Goal: Task Accomplishment & Management: Manage account settings

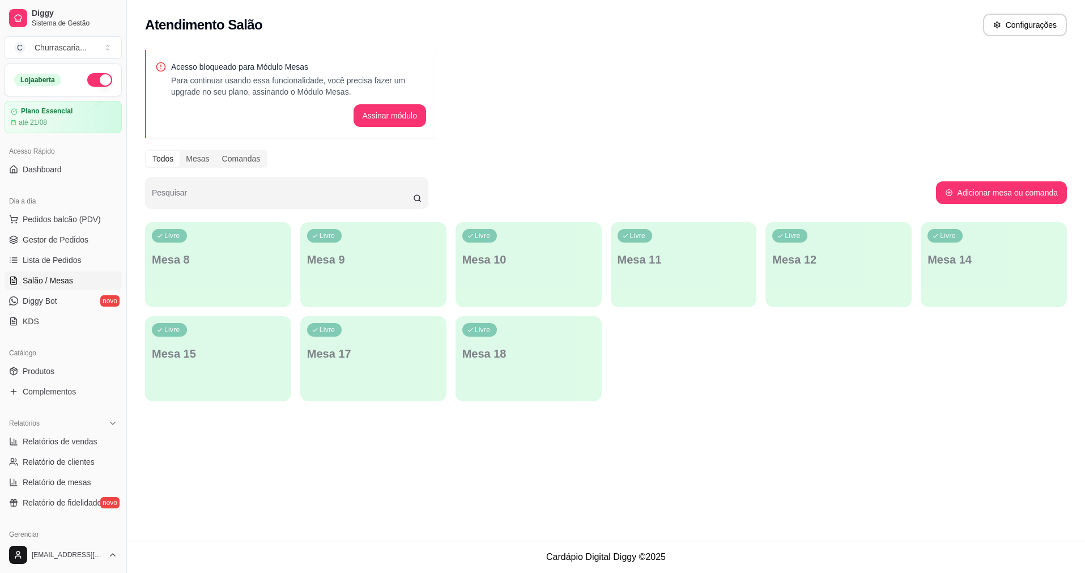
click at [73, 257] on span "Lista de Pedidos" at bounding box center [52, 259] width 59 height 11
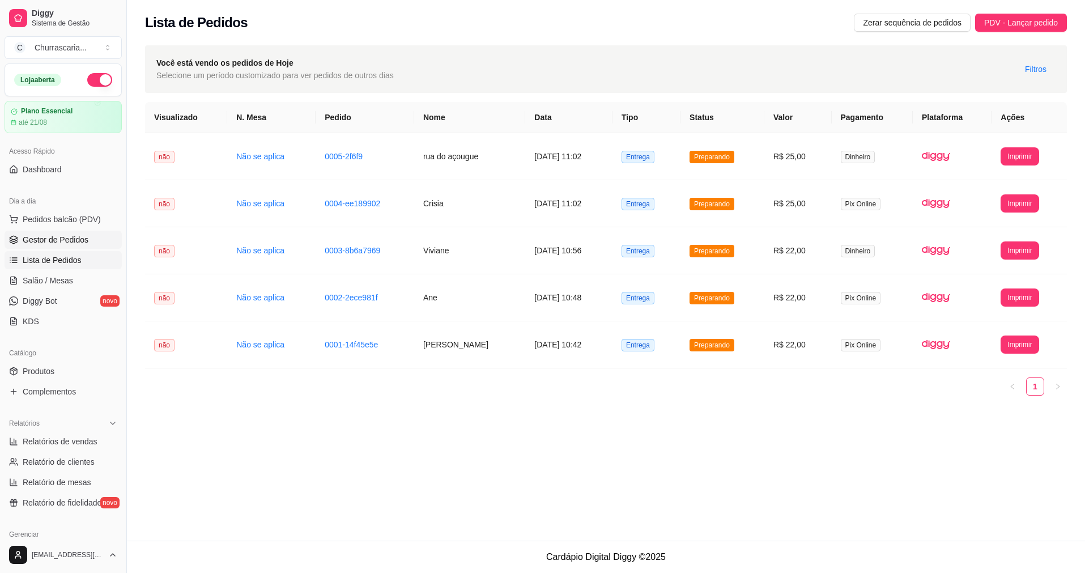
click at [79, 242] on span "Gestor de Pedidos" at bounding box center [56, 239] width 66 height 11
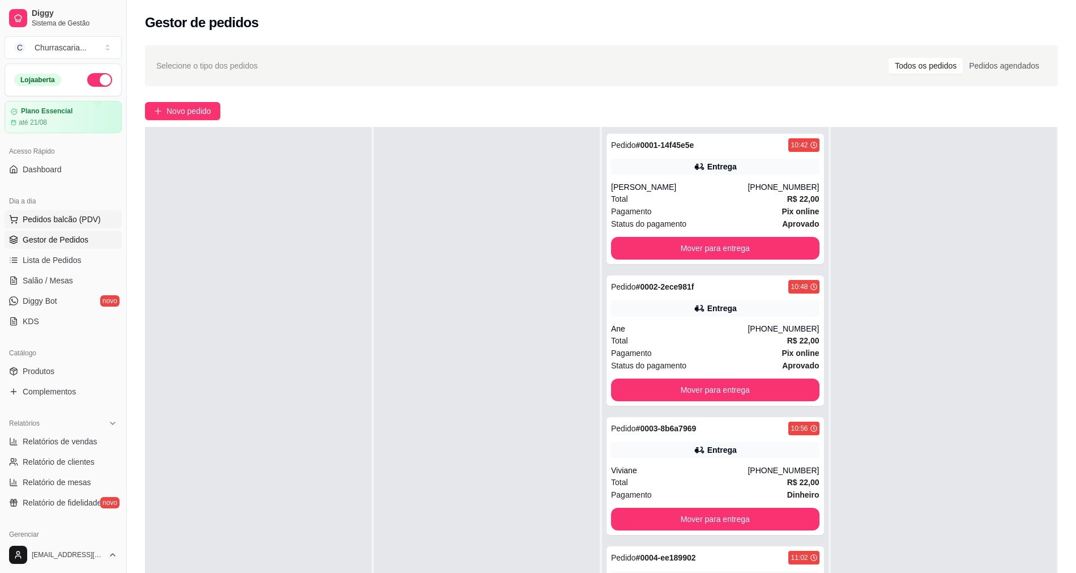
click at [89, 220] on span "Pedidos balcão (PDV)" at bounding box center [62, 219] width 78 height 11
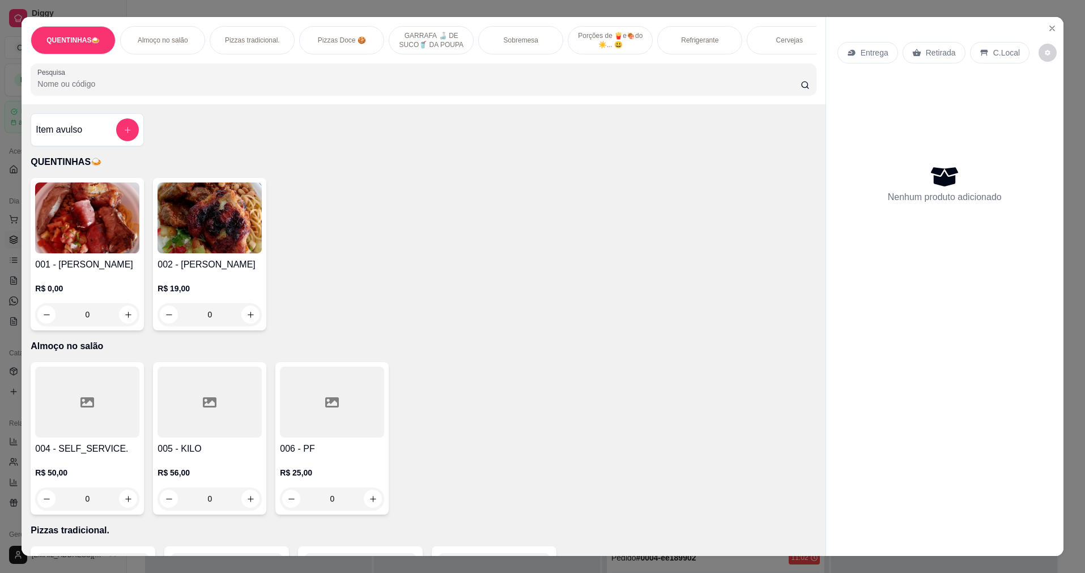
click at [240, 314] on div "0" at bounding box center [209, 314] width 104 height 23
click at [251, 322] on div "0" at bounding box center [209, 314] width 104 height 23
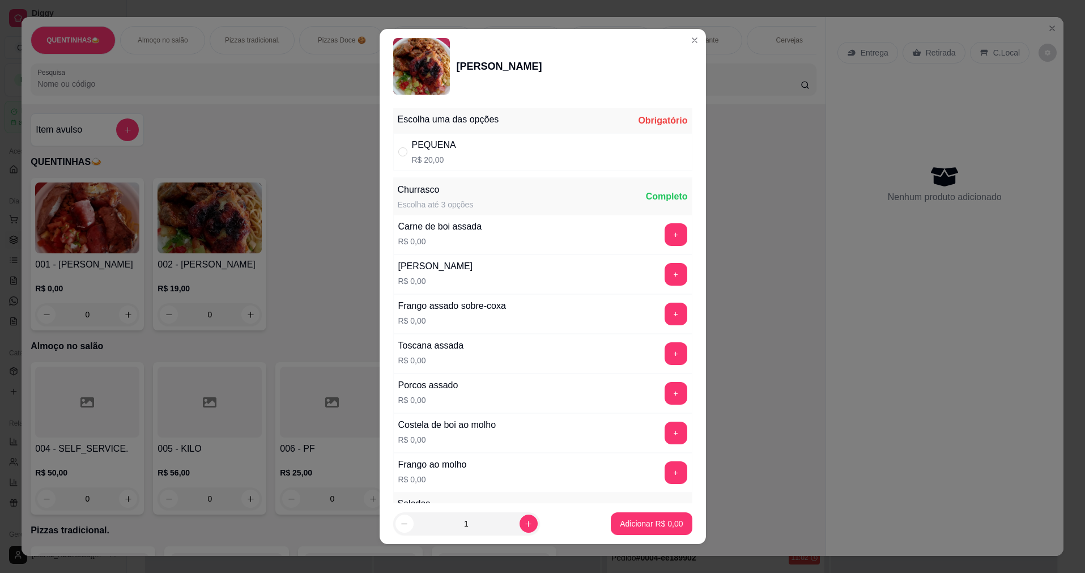
click at [530, 154] on div "PEQUENA R$ 20,00" at bounding box center [542, 151] width 299 height 37
radio input "true"
click at [524, 523] on icon "increase-product-quantity" at bounding box center [528, 523] width 8 height 8
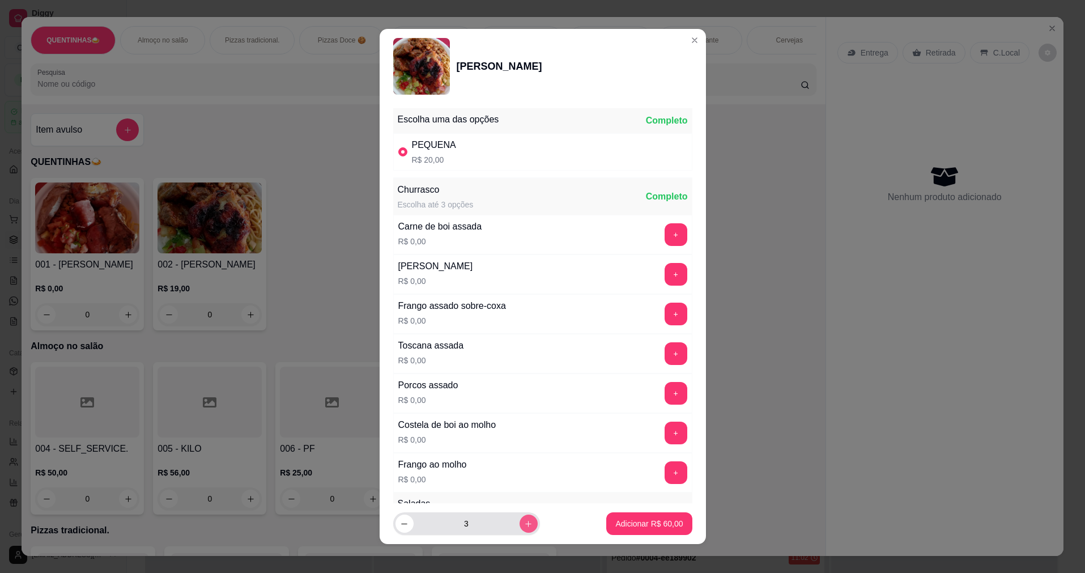
type input "4"
click at [623, 524] on p "Adicionar R$ 80,00" at bounding box center [649, 523] width 66 height 11
type input "4"
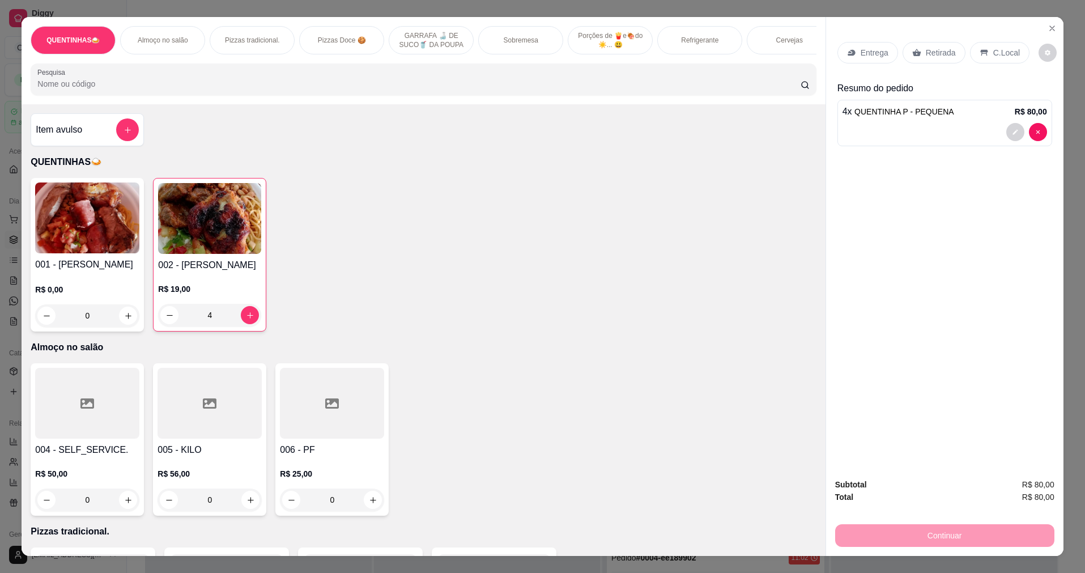
click at [176, 306] on div "R$ 19,00 4" at bounding box center [209, 304] width 103 height 43
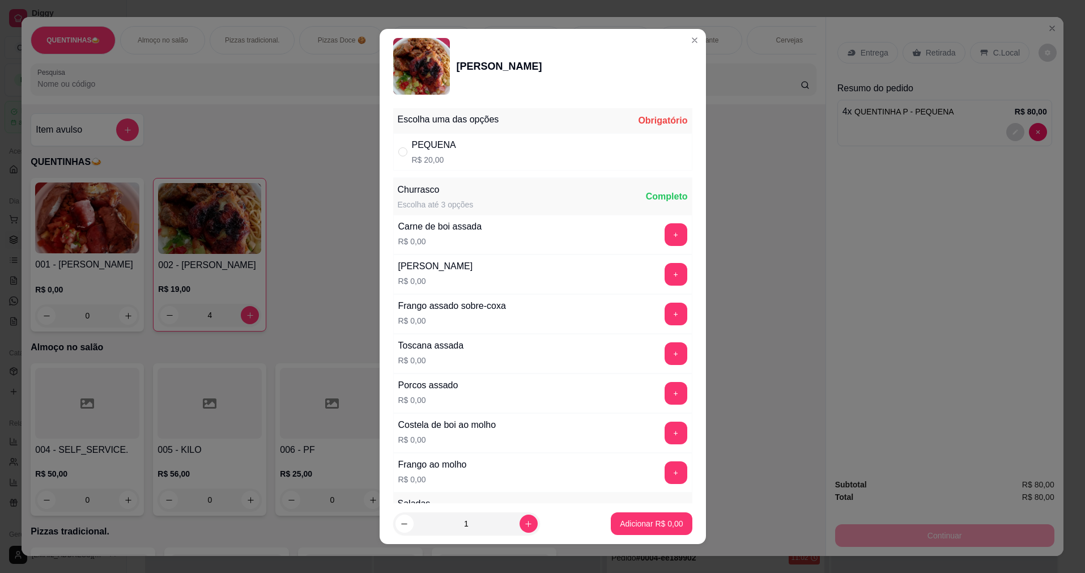
click at [431, 155] on p "R$ 20,00" at bounding box center [434, 159] width 44 height 11
radio input "true"
click at [664, 235] on button "+" at bounding box center [675, 234] width 22 height 22
click at [664, 353] on button "+" at bounding box center [675, 353] width 22 height 22
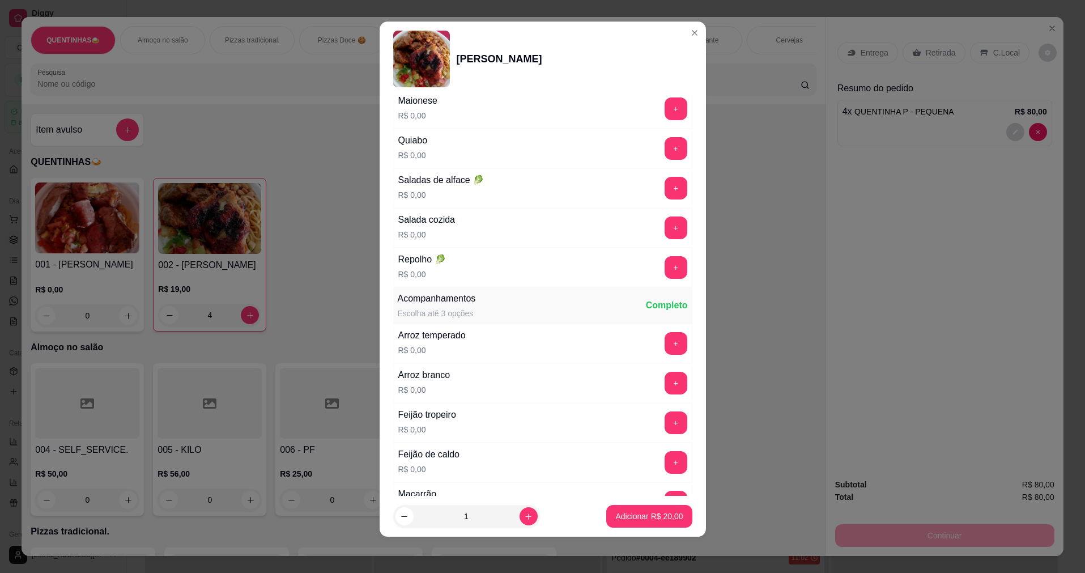
scroll to position [502, 0]
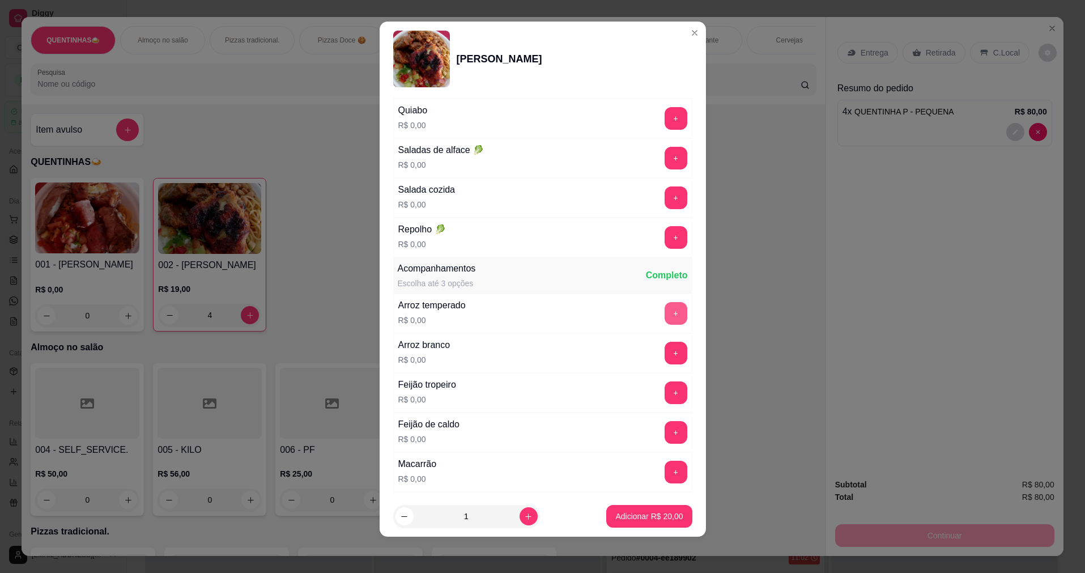
click at [664, 309] on button "+" at bounding box center [675, 313] width 23 height 23
click at [664, 426] on button "+" at bounding box center [675, 432] width 23 height 23
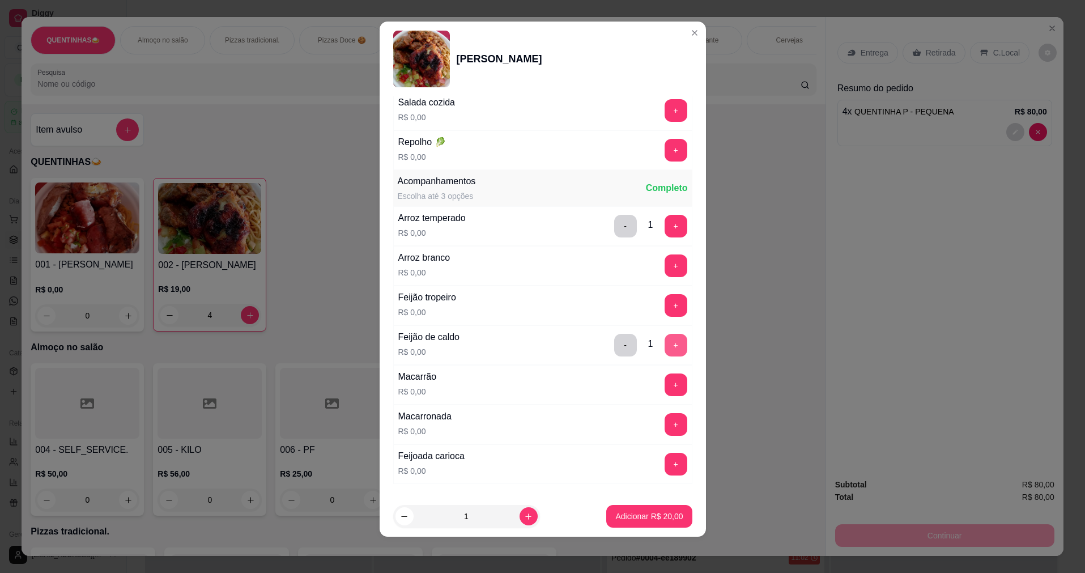
scroll to position [615, 0]
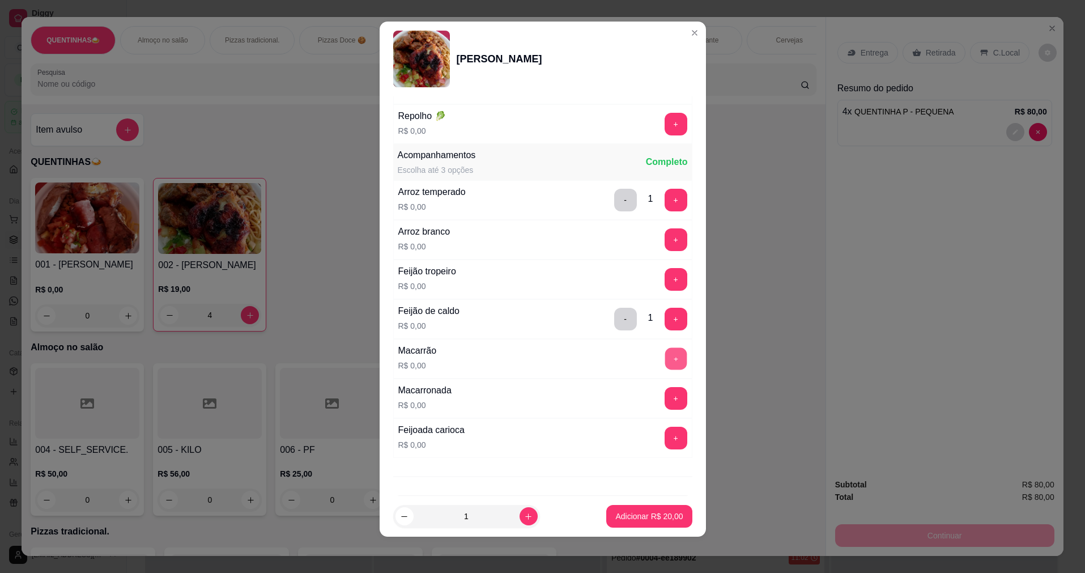
click at [664, 361] on button "+" at bounding box center [675, 358] width 22 height 22
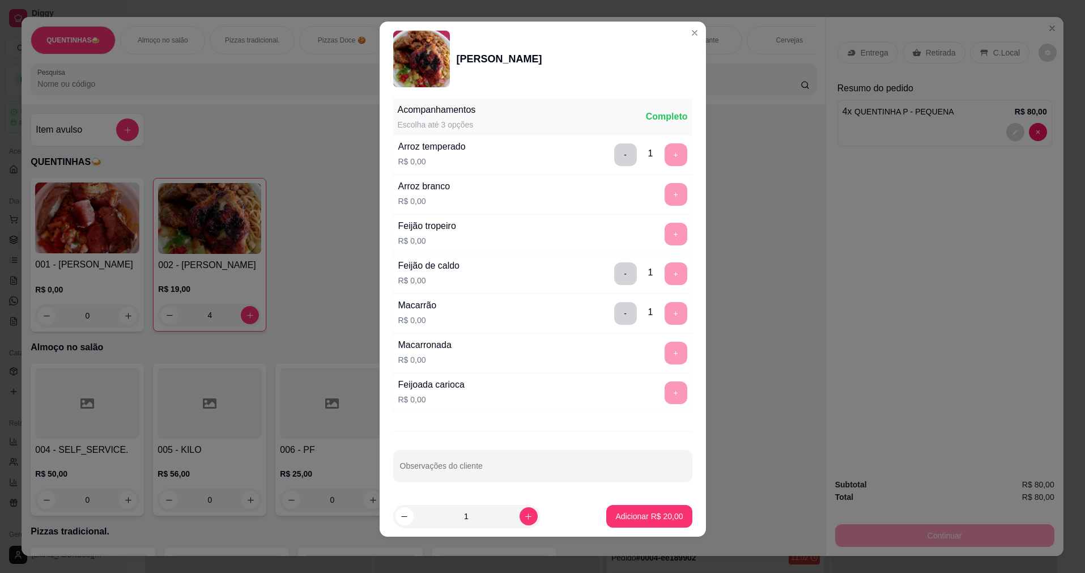
scroll to position [662, 0]
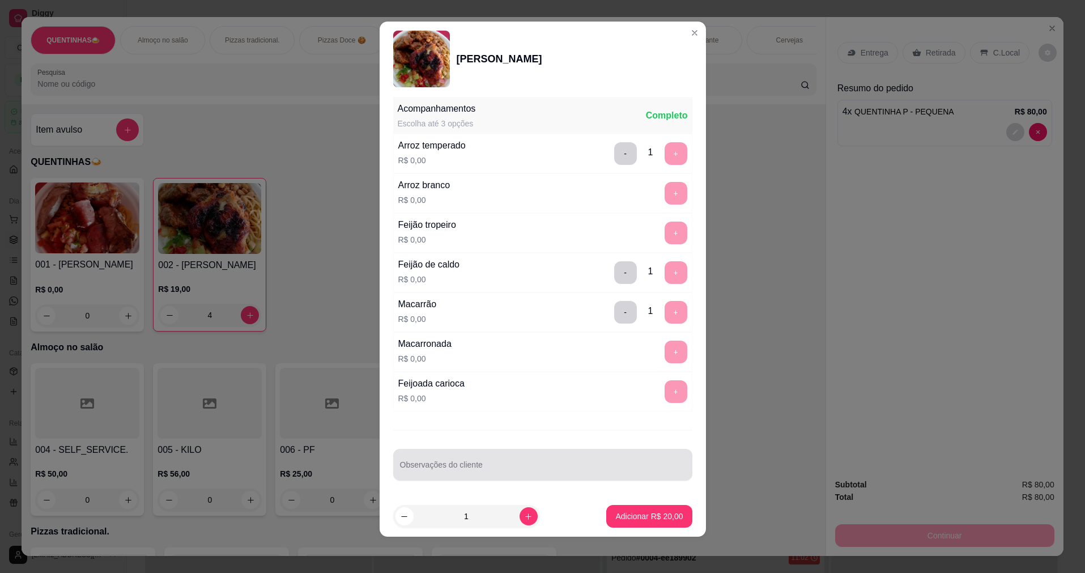
click at [578, 463] on input "Observações do cliente" at bounding box center [542, 468] width 285 height 11
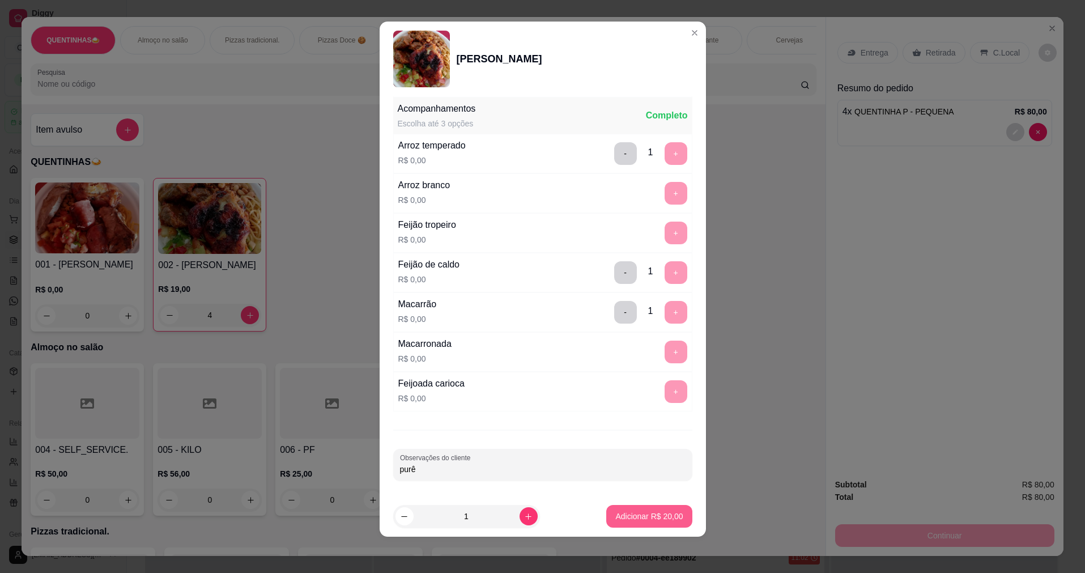
type input "purê"
click at [616, 514] on p "Adicionar R$ 20,00" at bounding box center [649, 516] width 66 height 11
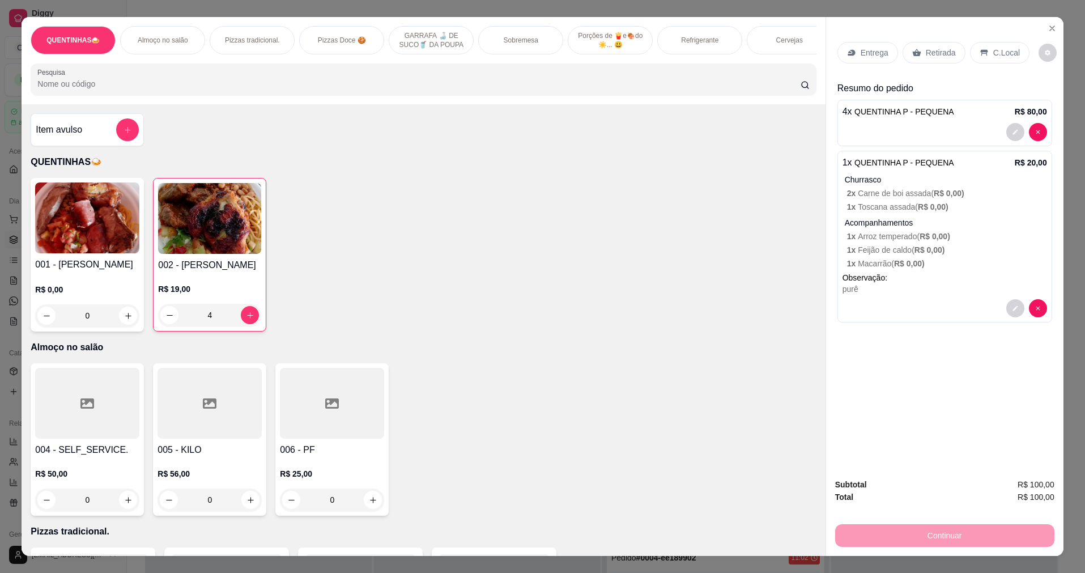
click at [237, 295] on p "R$ 19,00" at bounding box center [209, 288] width 103 height 11
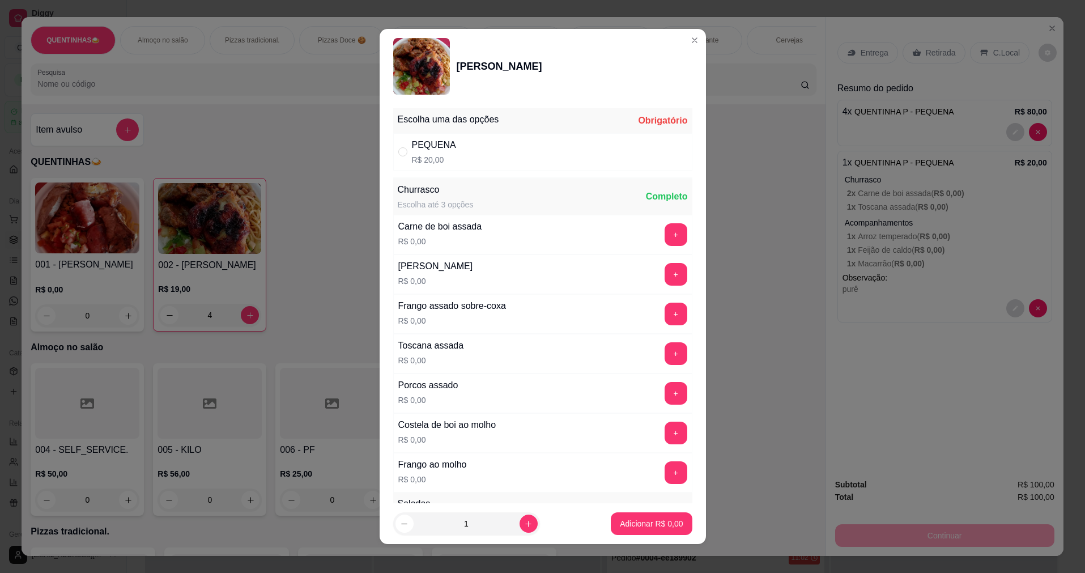
click at [442, 168] on div "PEQUENA R$ 20,00" at bounding box center [542, 151] width 299 height 37
radio input "true"
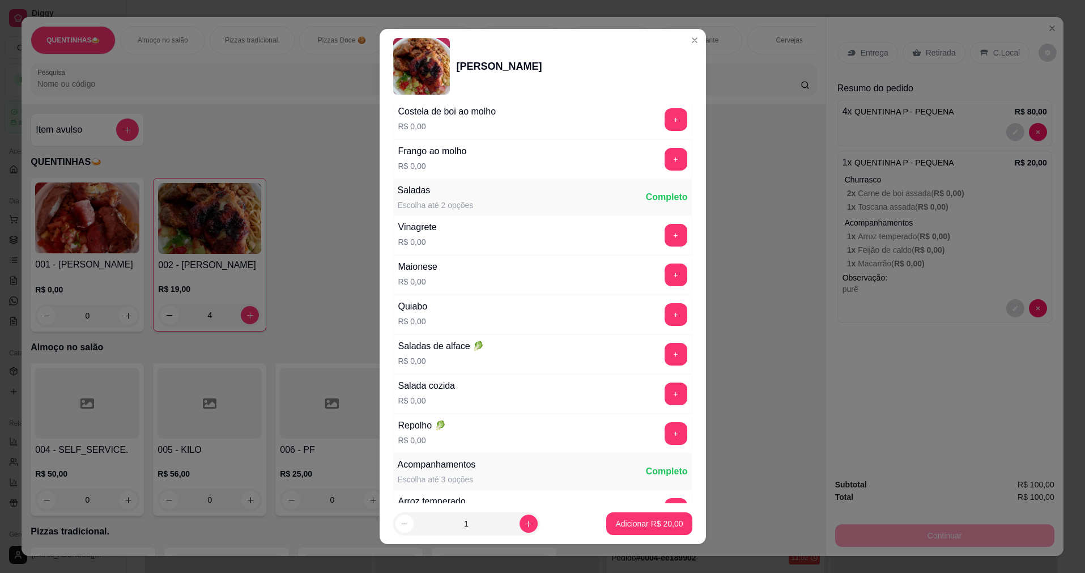
scroll to position [340, 0]
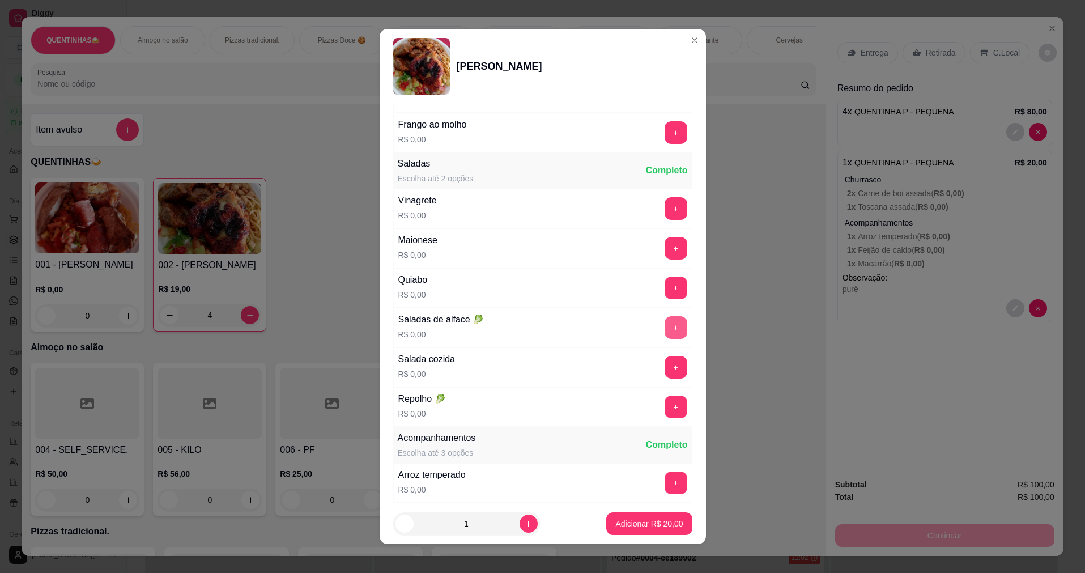
click at [664, 320] on button "+" at bounding box center [675, 327] width 23 height 23
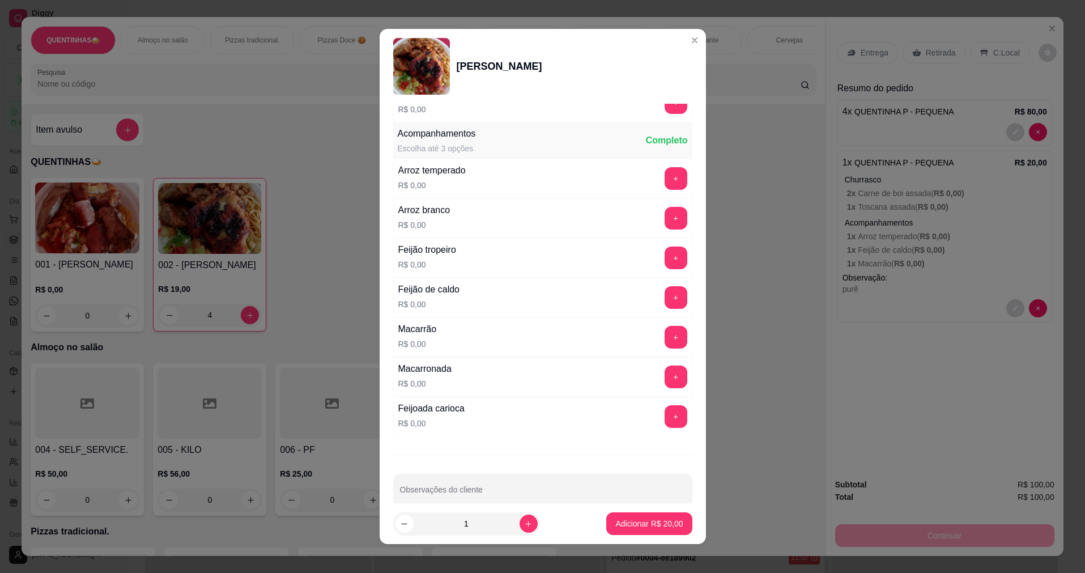
scroll to position [662, 0]
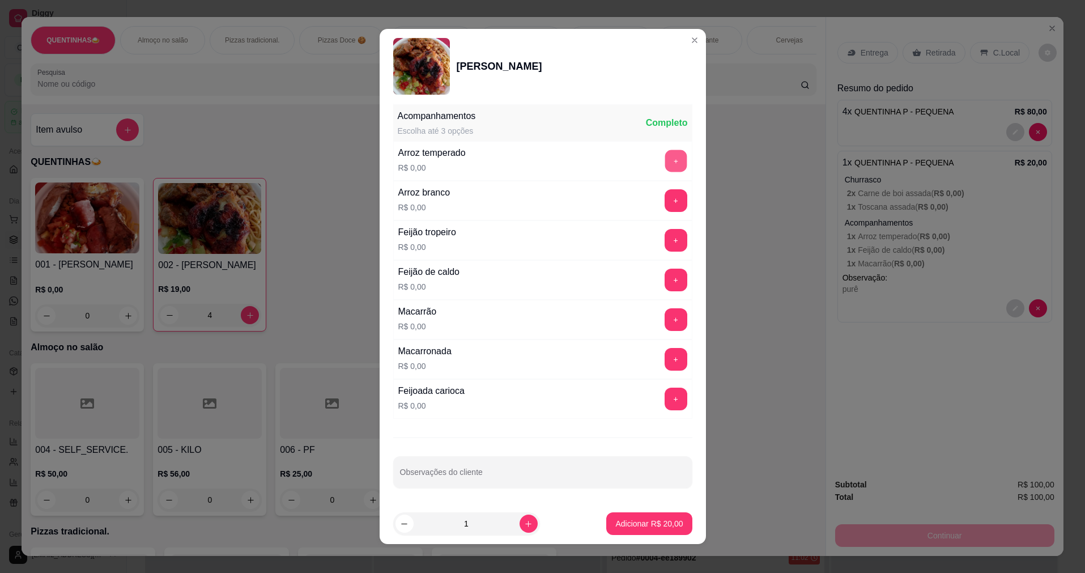
click at [664, 165] on button "+" at bounding box center [675, 161] width 22 height 22
click at [664, 238] on button "+" at bounding box center [675, 240] width 23 height 23
click at [664, 315] on button "+" at bounding box center [675, 319] width 23 height 23
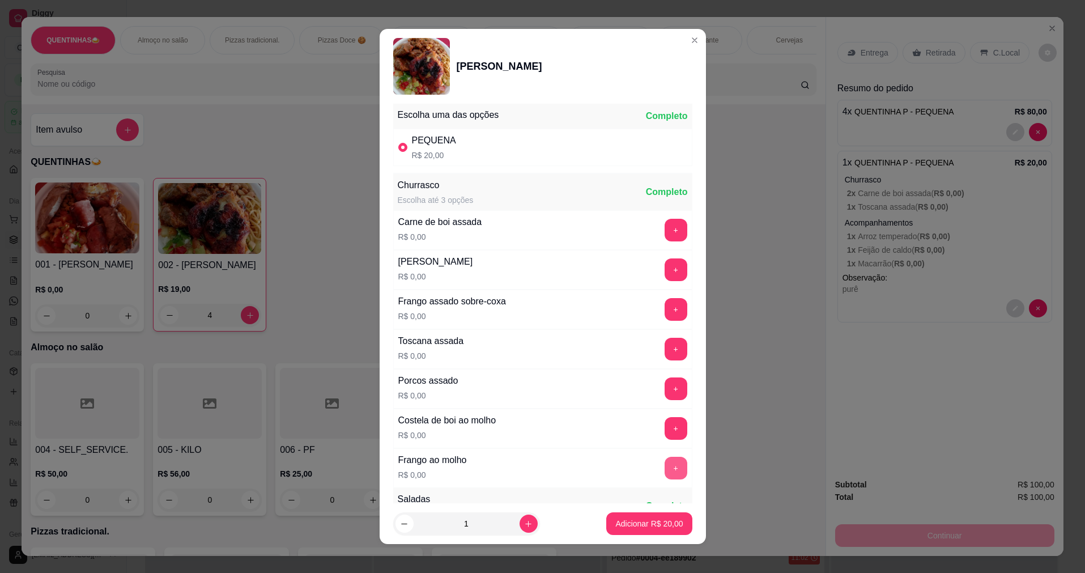
scroll to position [0, 0]
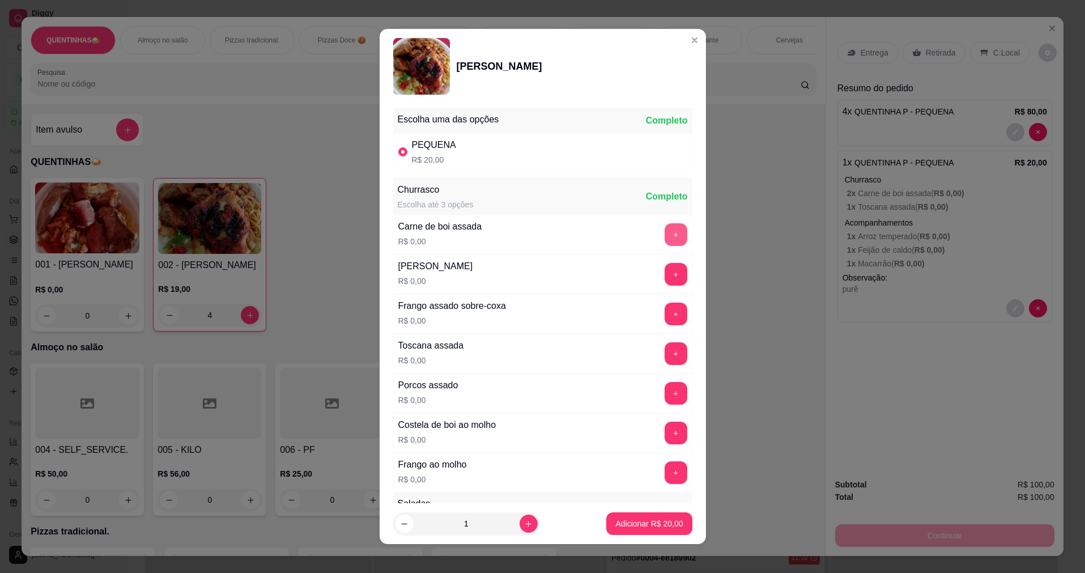
click at [664, 238] on button "+" at bounding box center [675, 234] width 23 height 23
click at [664, 310] on button "+" at bounding box center [675, 313] width 23 height 23
click at [664, 353] on button "+" at bounding box center [675, 353] width 23 height 23
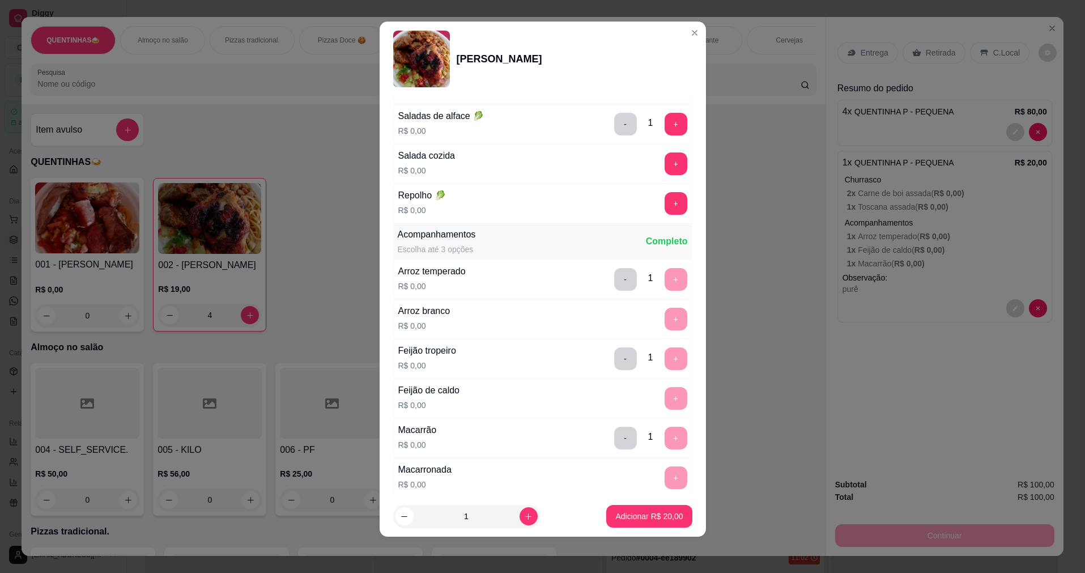
scroll to position [662, 0]
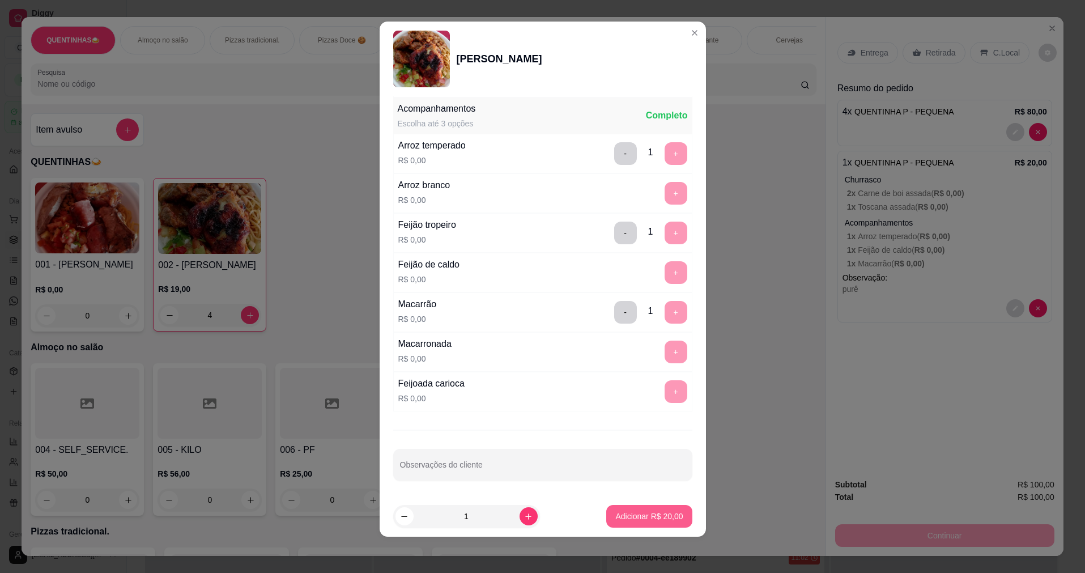
click at [615, 511] on p "Adicionar R$ 20,00" at bounding box center [648, 515] width 67 height 11
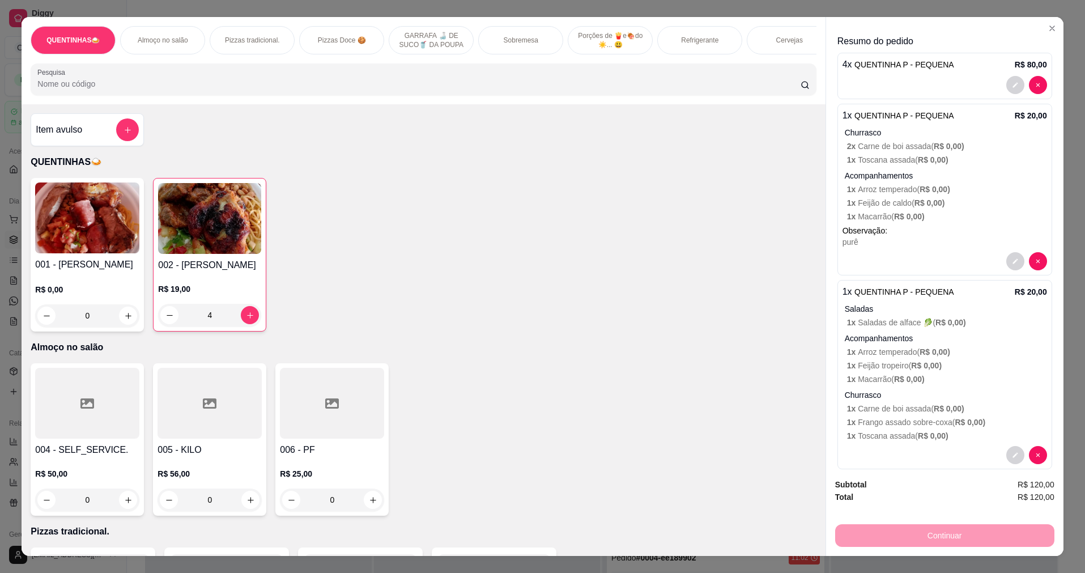
scroll to position [63, 0]
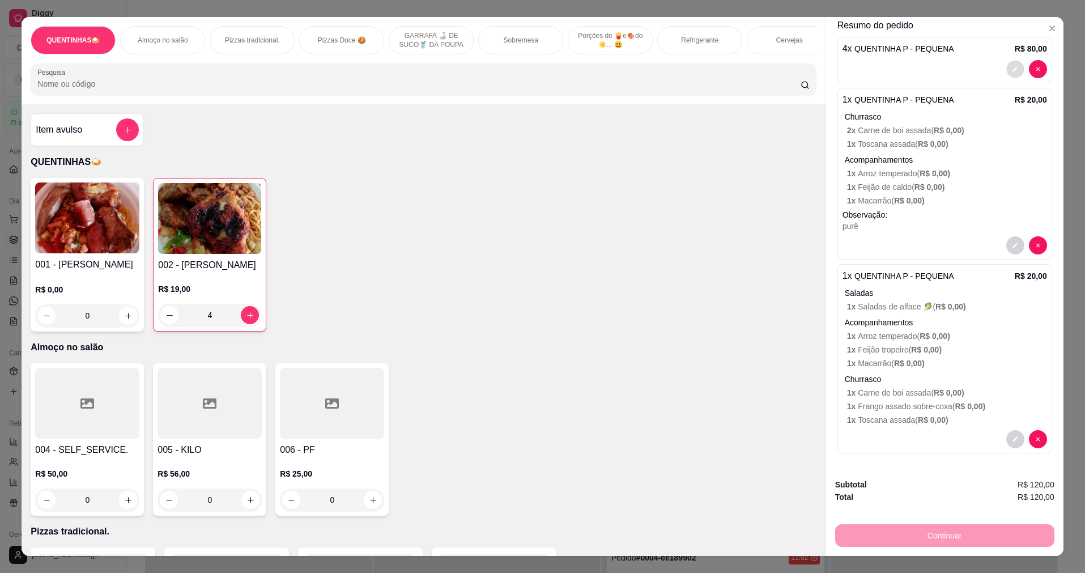
click at [1012, 70] on icon "decrease-product-quantity" at bounding box center [1015, 69] width 7 height 7
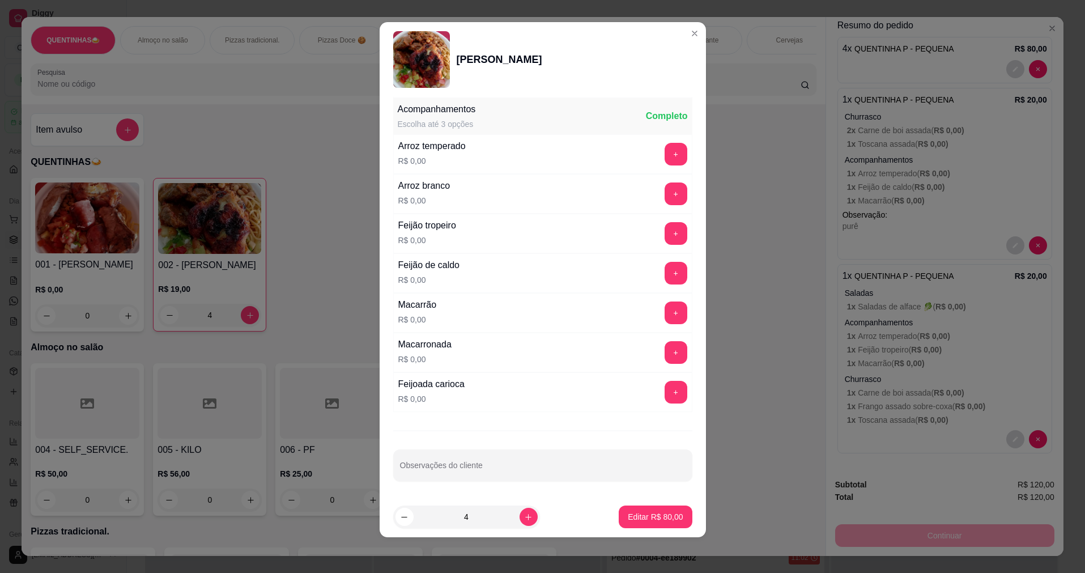
scroll to position [7, 0]
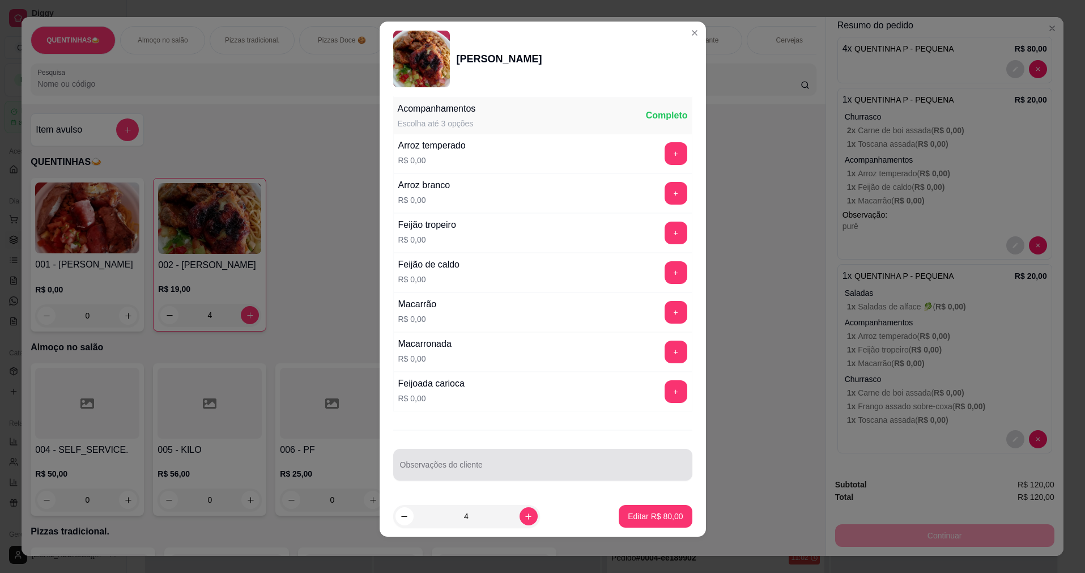
click at [487, 463] on input "Observações do cliente" at bounding box center [542, 468] width 285 height 11
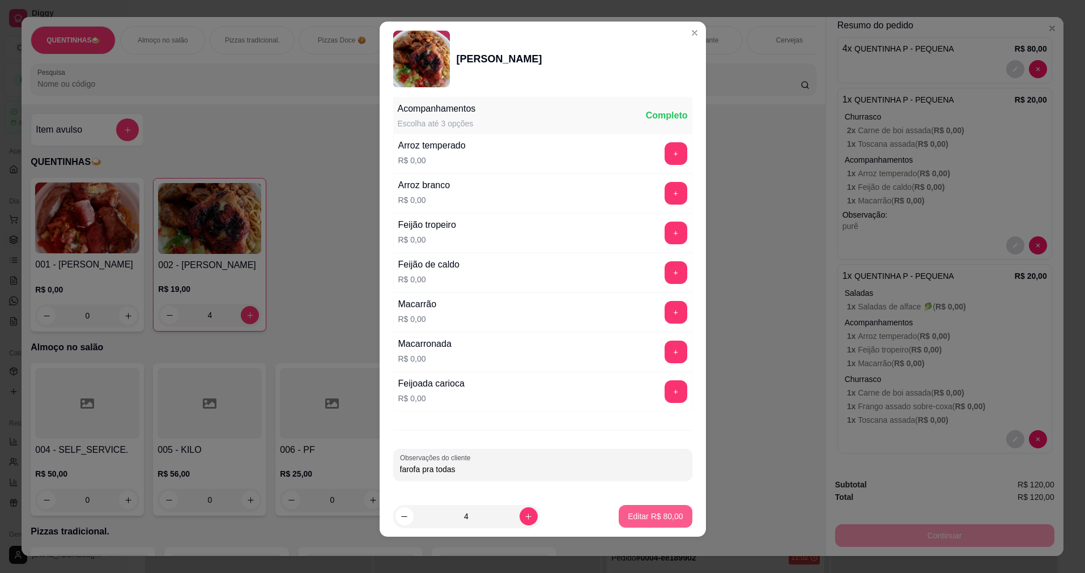
type input "farofa pra todas"
click at [641, 517] on p "Editar R$ 80,00" at bounding box center [655, 515] width 55 height 11
type input "0"
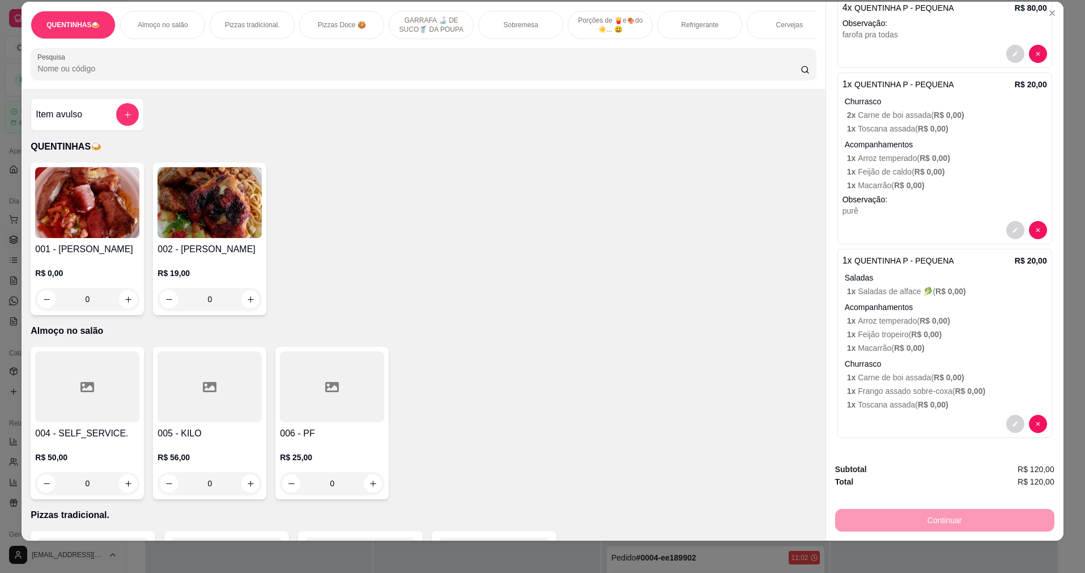
scroll to position [19, 0]
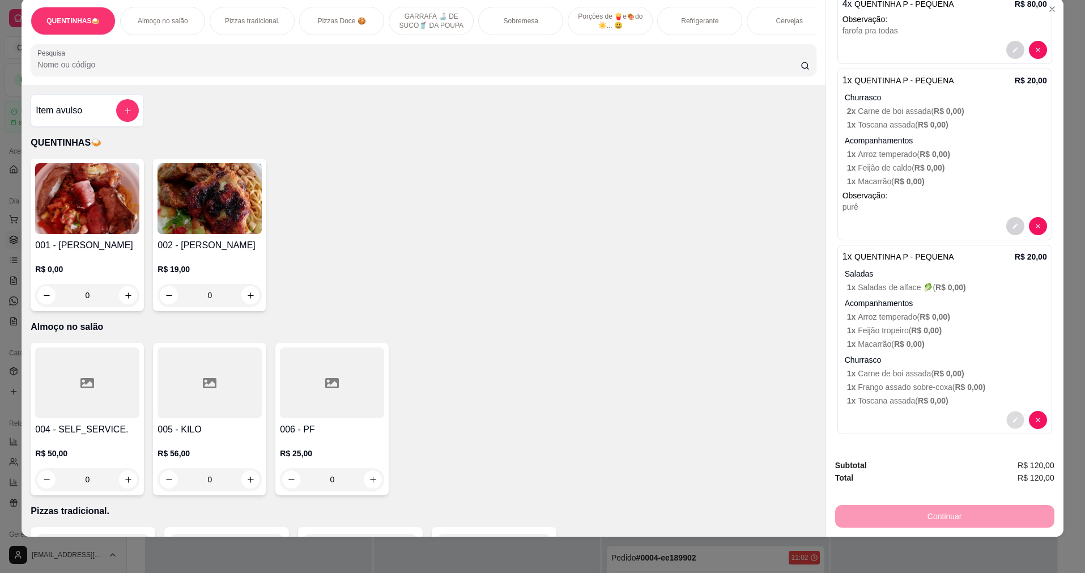
click at [1012, 420] on icon "decrease-product-quantity" at bounding box center [1014, 419] width 5 height 5
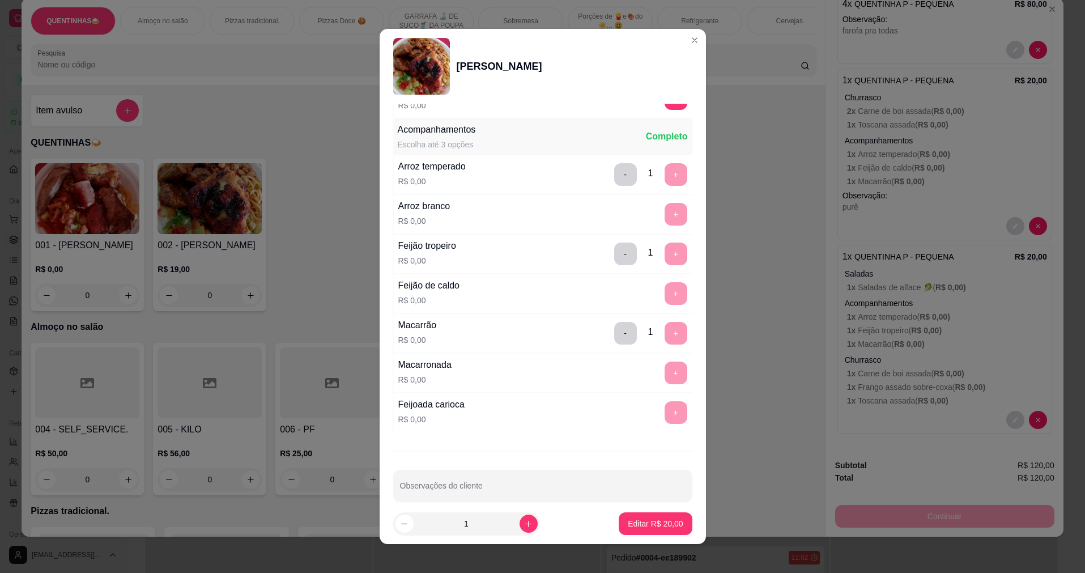
scroll to position [662, 0]
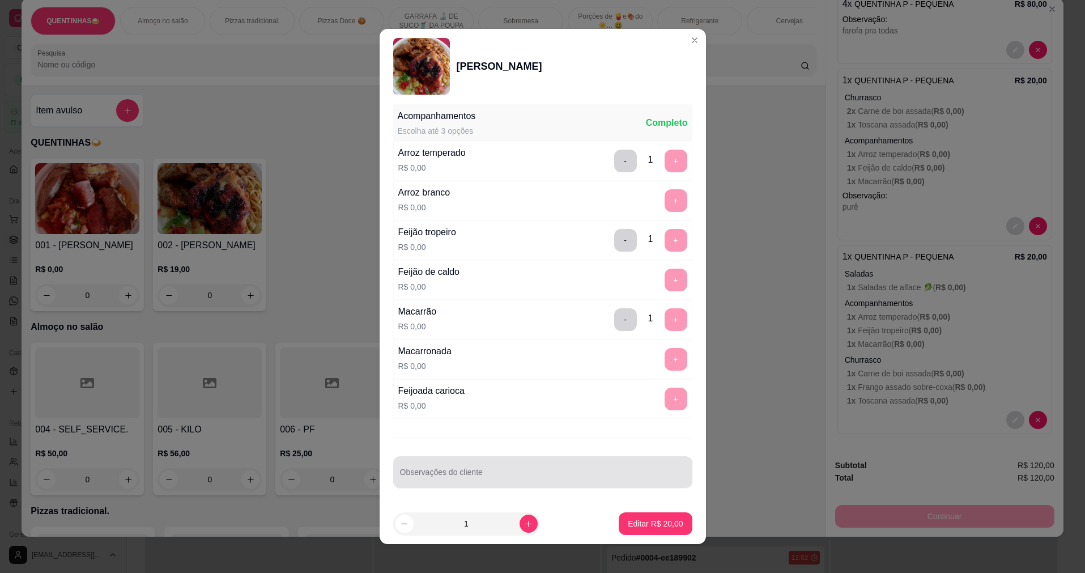
click at [471, 482] on div at bounding box center [542, 471] width 285 height 23
type input "pure"
click at [649, 519] on p "Editar R$ 20,00" at bounding box center [655, 523] width 53 height 11
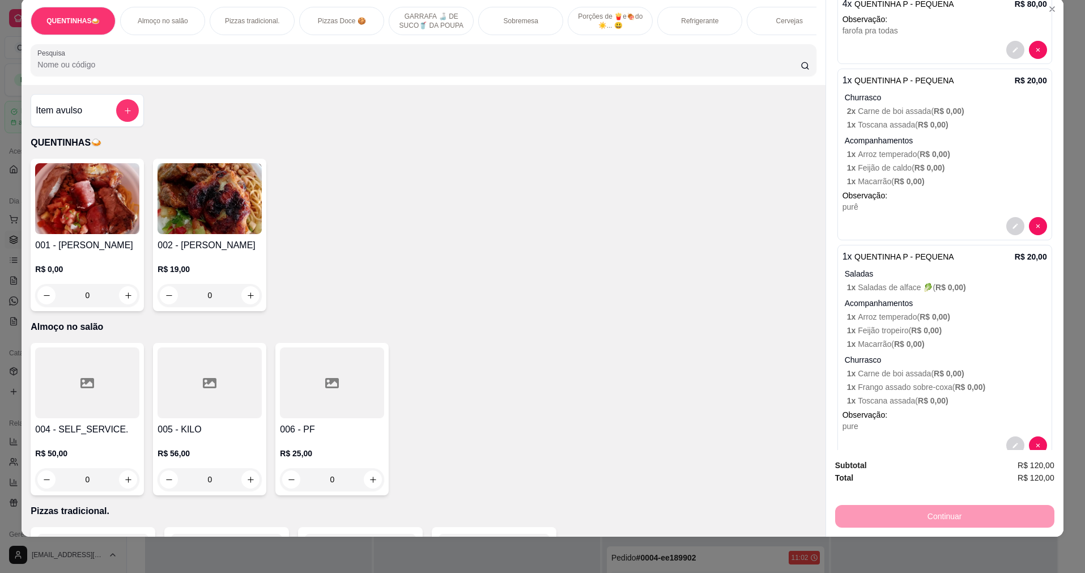
click at [700, 22] on p "Refrigerante" at bounding box center [699, 20] width 37 height 9
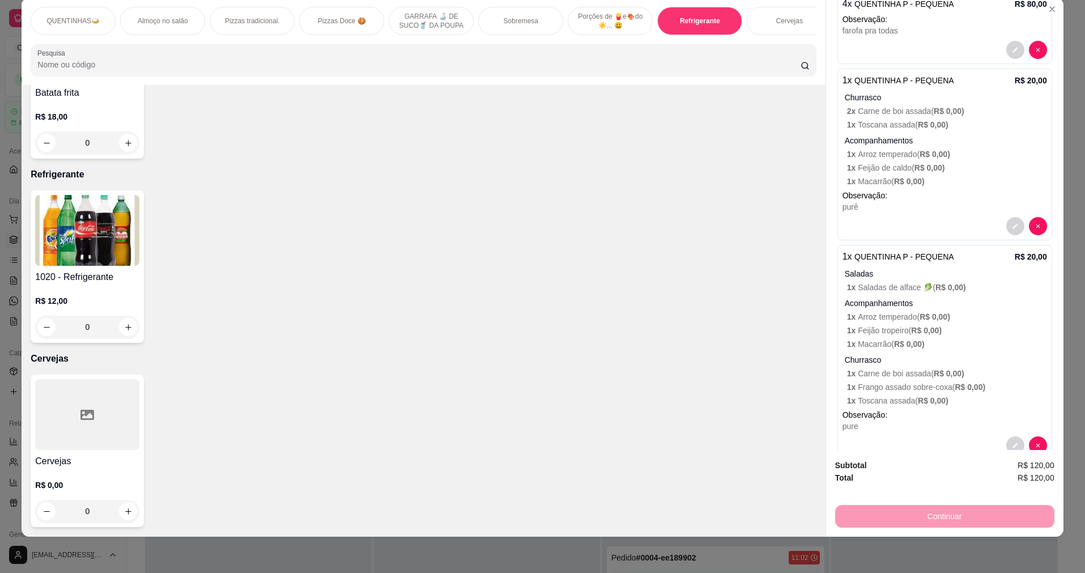
click at [110, 292] on div "R$ 12,00 0" at bounding box center [87, 311] width 104 height 54
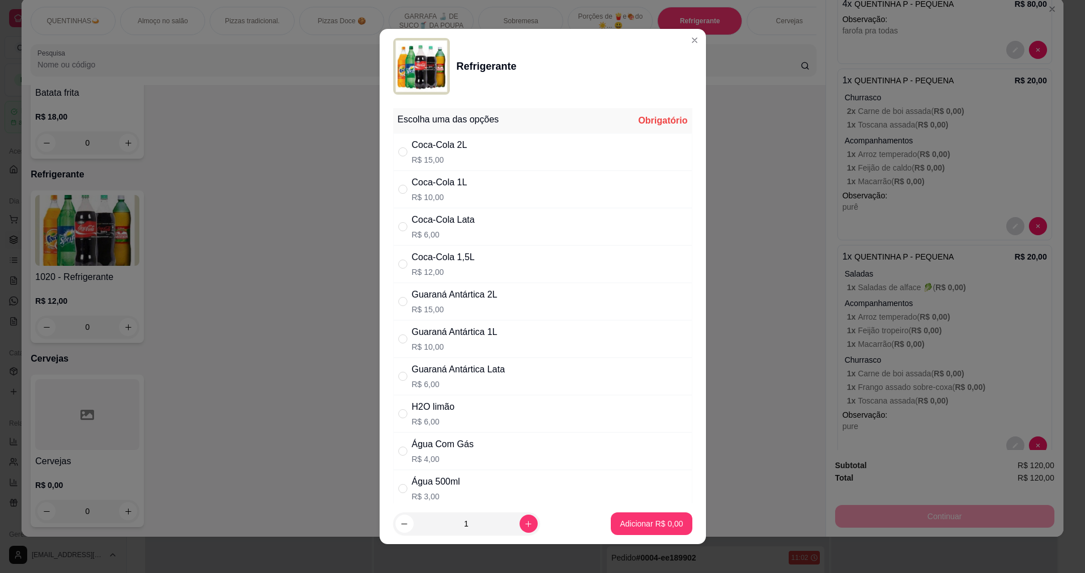
click at [501, 195] on div "Coca-Cola 1L R$ 10,00" at bounding box center [542, 188] width 299 height 37
radio input "true"
click at [655, 521] on p "Adicionar R$ 10,00" at bounding box center [649, 523] width 66 height 11
type input "1"
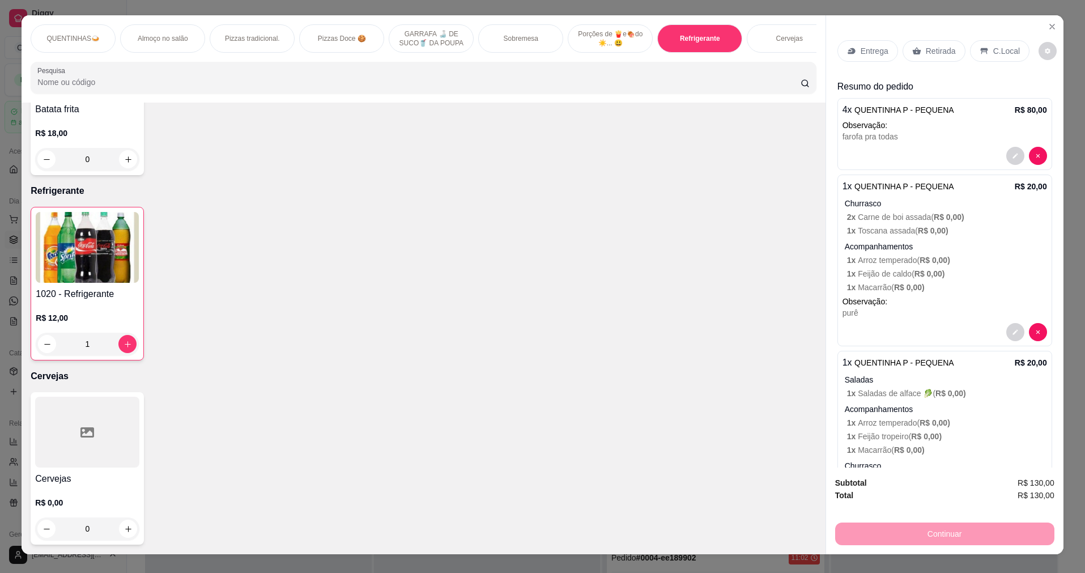
scroll to position [0, 0]
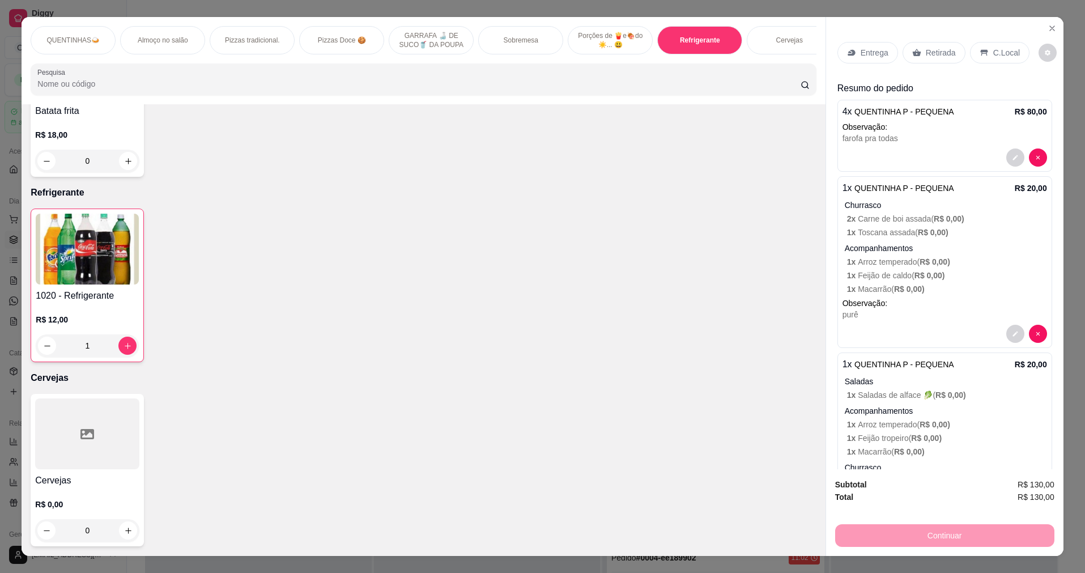
click at [869, 44] on div "Entrega" at bounding box center [867, 53] width 61 height 22
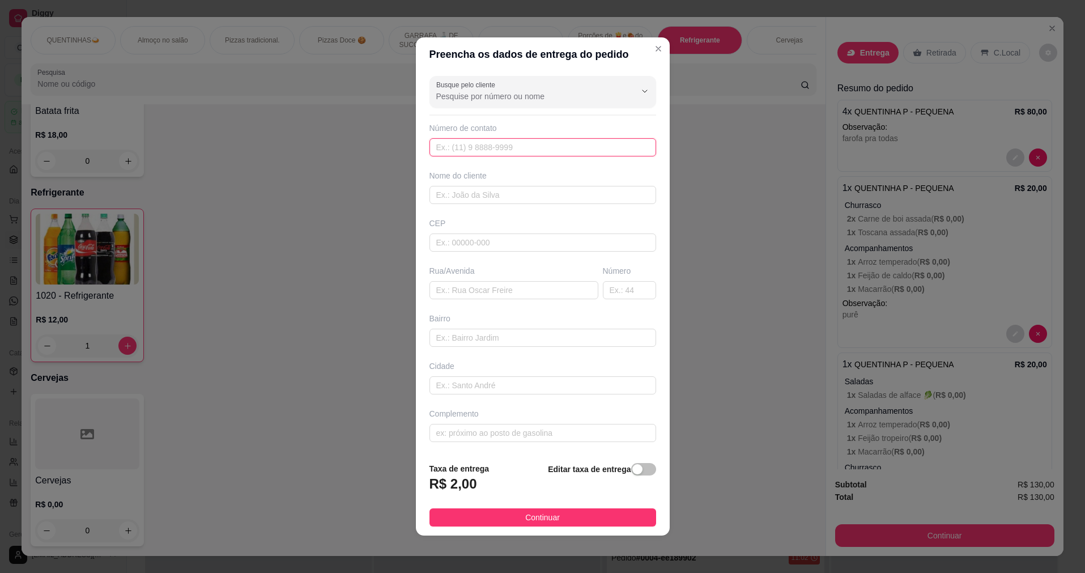
click at [589, 147] on input "text" at bounding box center [542, 147] width 227 height 18
type input "[PHONE_NUMBER]"
click at [579, 190] on input "text" at bounding box center [542, 195] width 227 height 18
type input "[PERSON_NAME]"
click at [508, 436] on input "text" at bounding box center [542, 433] width 227 height 18
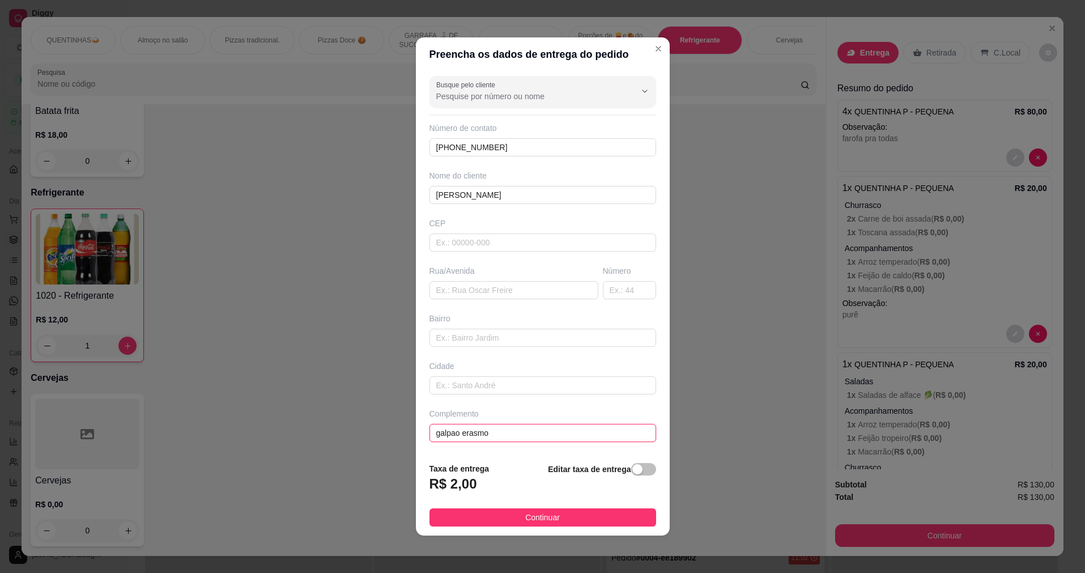
type input "galpao erasmo"
click at [454, 487] on h3 "R$ 2,00" at bounding box center [453, 484] width 48 height 18
click at [632, 465] on div "button" at bounding box center [637, 469] width 10 height 10
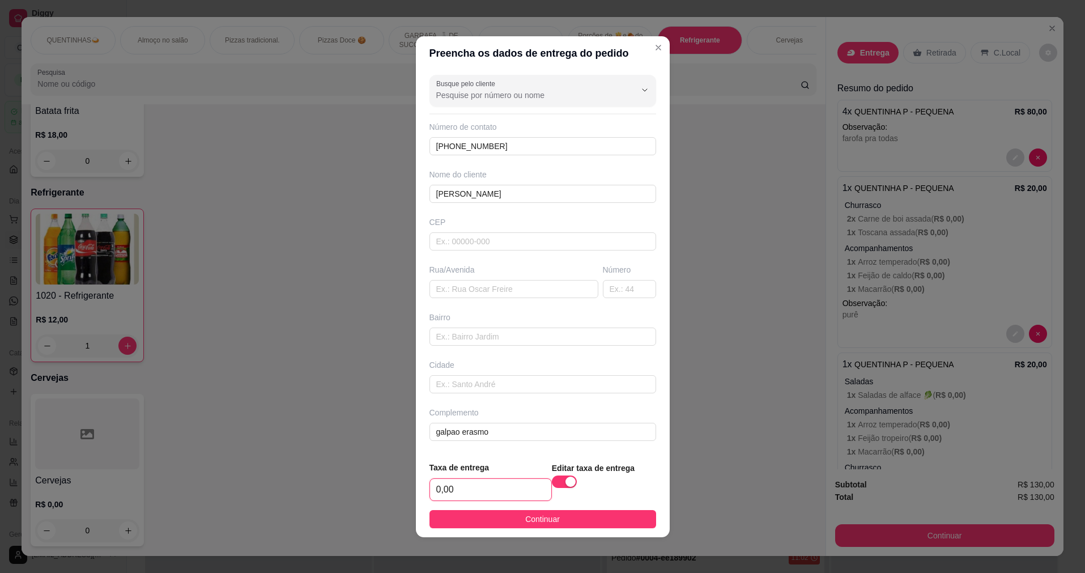
click at [517, 493] on input "0,00" at bounding box center [490, 490] width 121 height 22
type input "5,00"
click at [498, 516] on button "Continuar" at bounding box center [542, 519] width 227 height 18
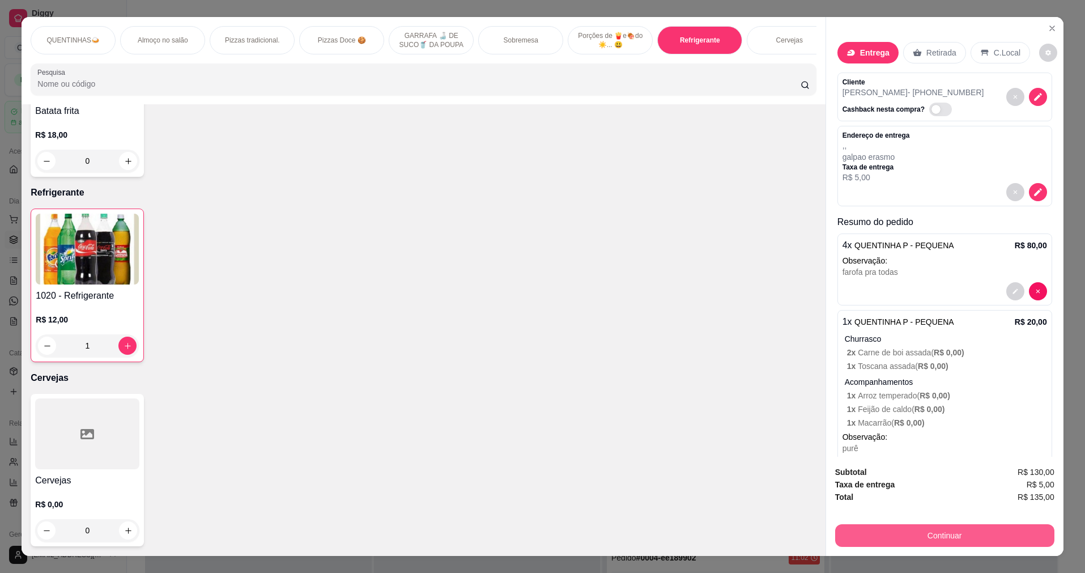
click at [911, 539] on button "Continuar" at bounding box center [944, 535] width 219 height 23
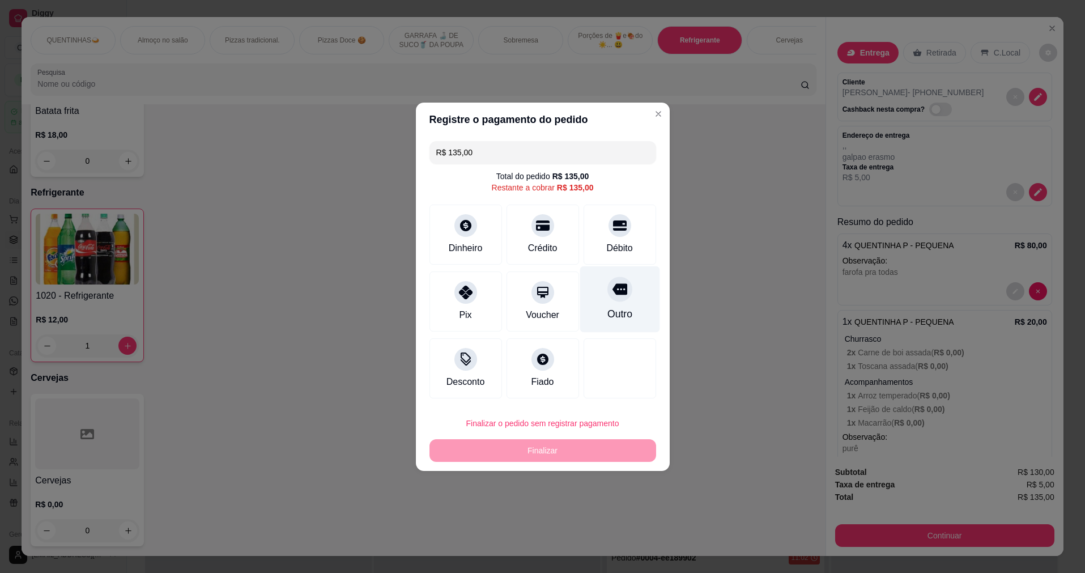
click at [612, 287] on icon at bounding box center [619, 288] width 15 height 11
type input "R$ 0,00"
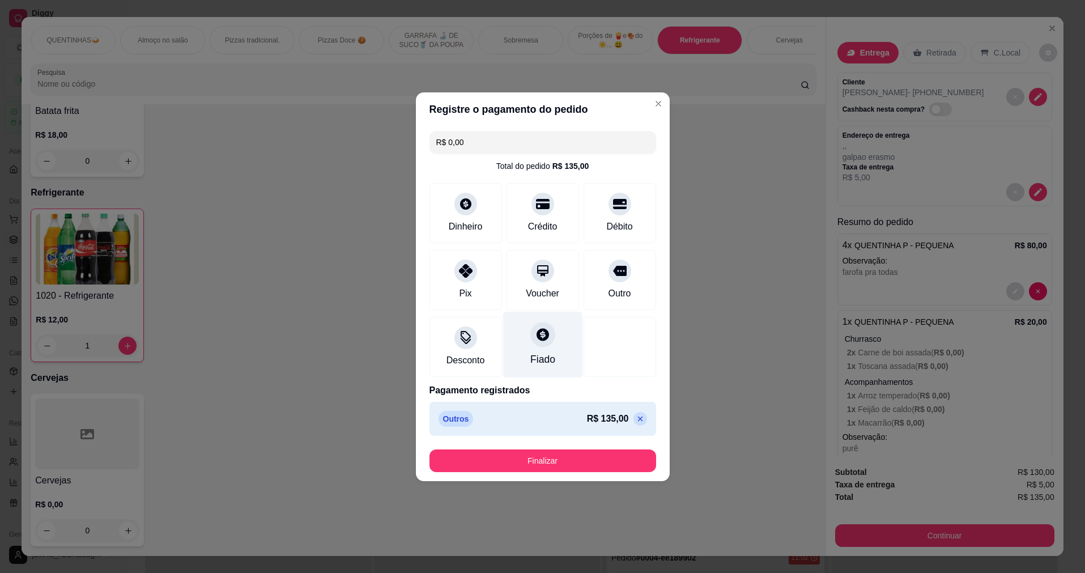
click at [537, 348] on div "Fiado" at bounding box center [542, 344] width 80 height 66
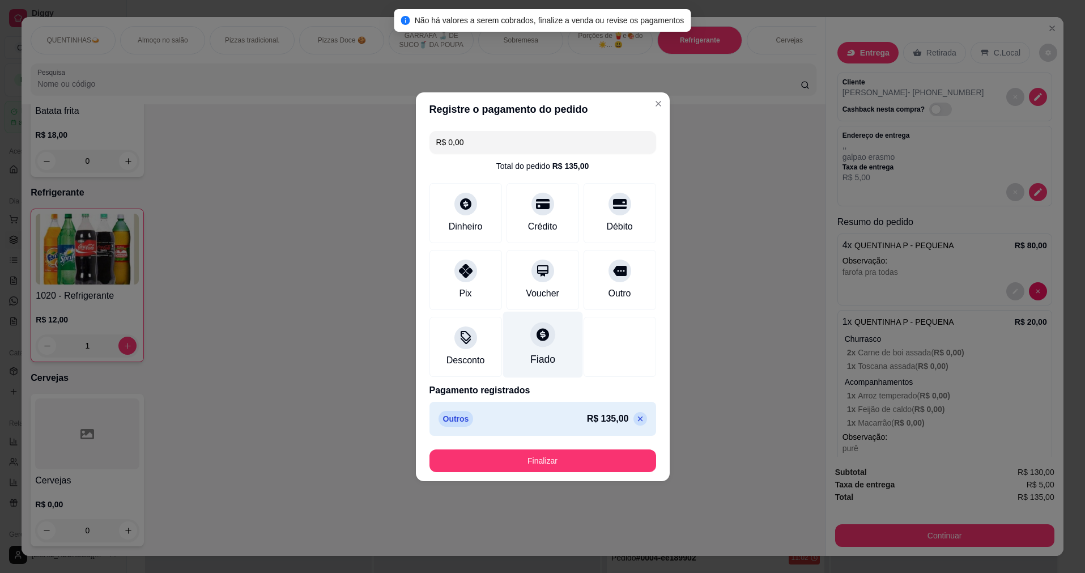
click at [532, 349] on div "Fiado" at bounding box center [542, 344] width 80 height 66
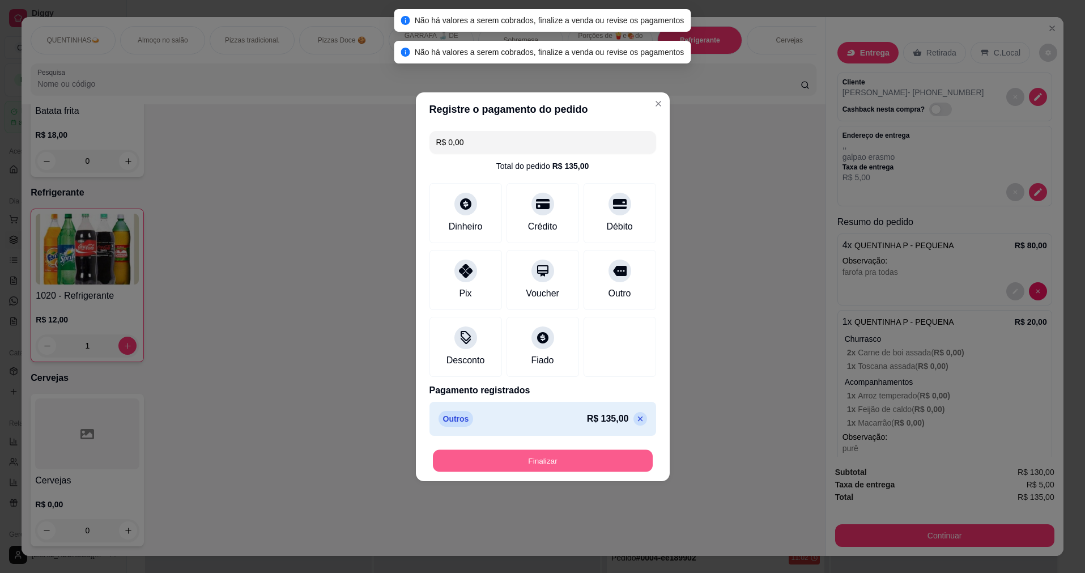
click at [533, 459] on button "Finalizar" at bounding box center [543, 460] width 220 height 22
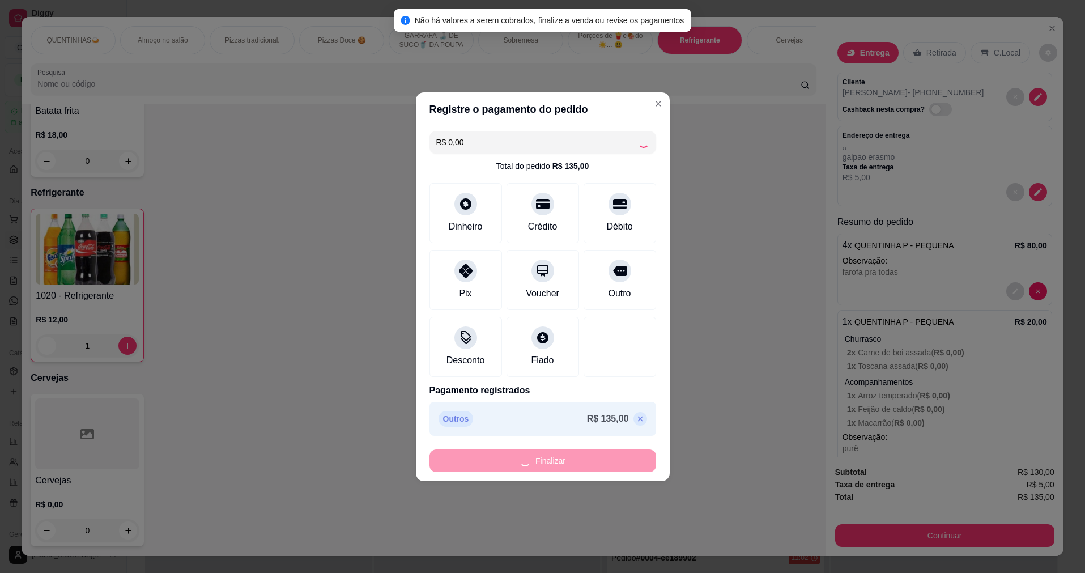
type input "0"
type input "-R$ 135,00"
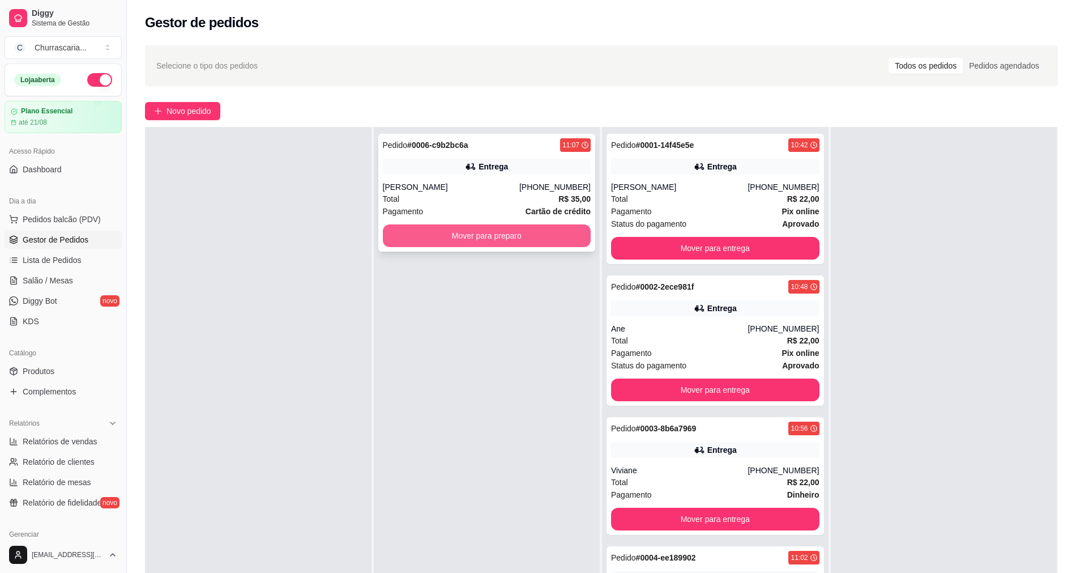
click at [449, 238] on button "Mover para preparo" at bounding box center [487, 235] width 208 height 23
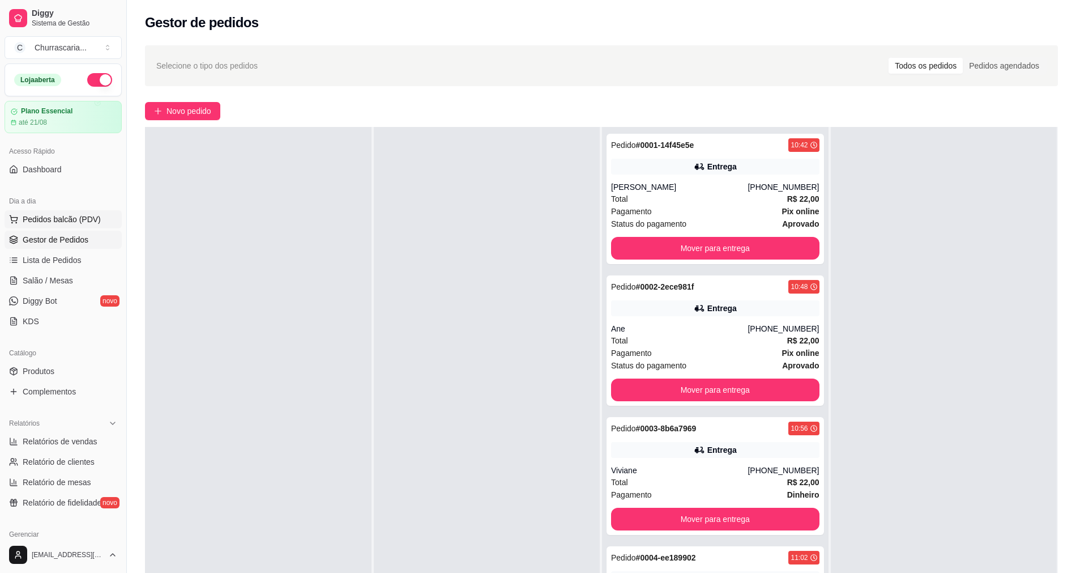
click at [89, 216] on span "Pedidos balcão (PDV)" at bounding box center [62, 219] width 78 height 11
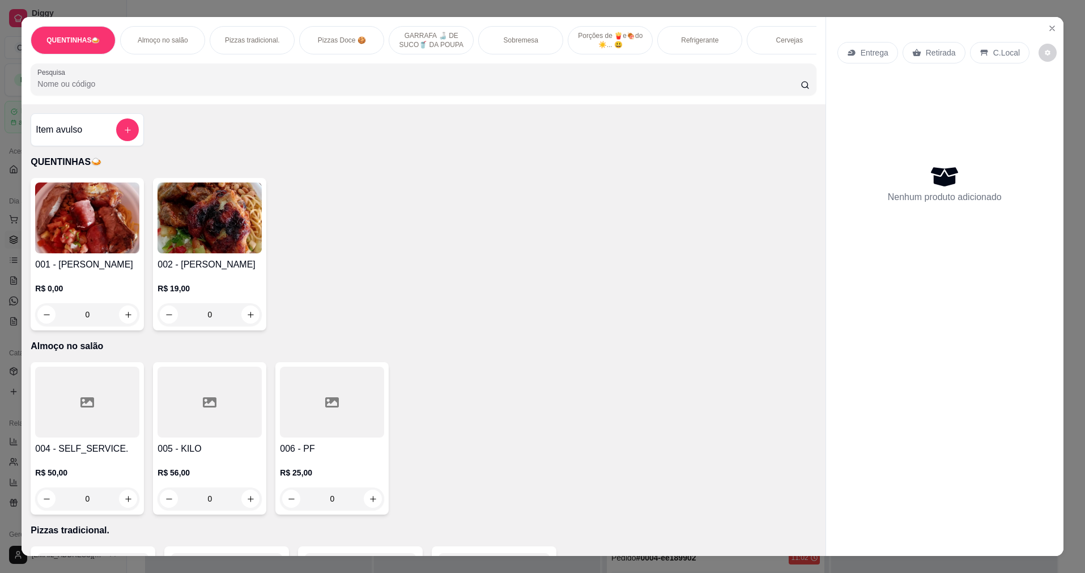
click at [202, 318] on div "0" at bounding box center [209, 314] width 104 height 23
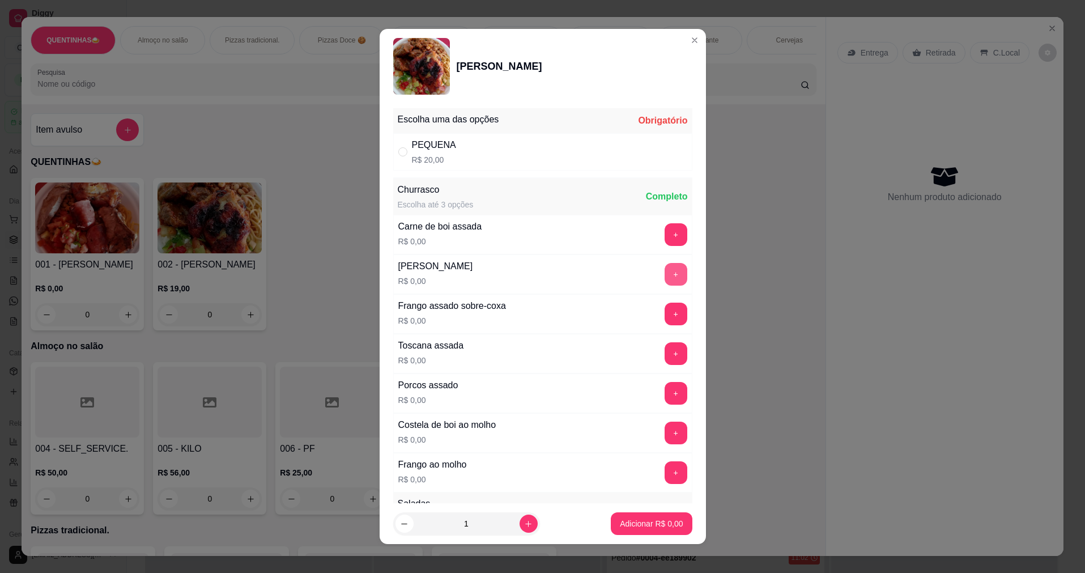
click at [664, 268] on button "+" at bounding box center [675, 274] width 23 height 23
click at [664, 313] on button "+" at bounding box center [675, 313] width 23 height 23
click at [664, 278] on button "+" at bounding box center [675, 274] width 22 height 22
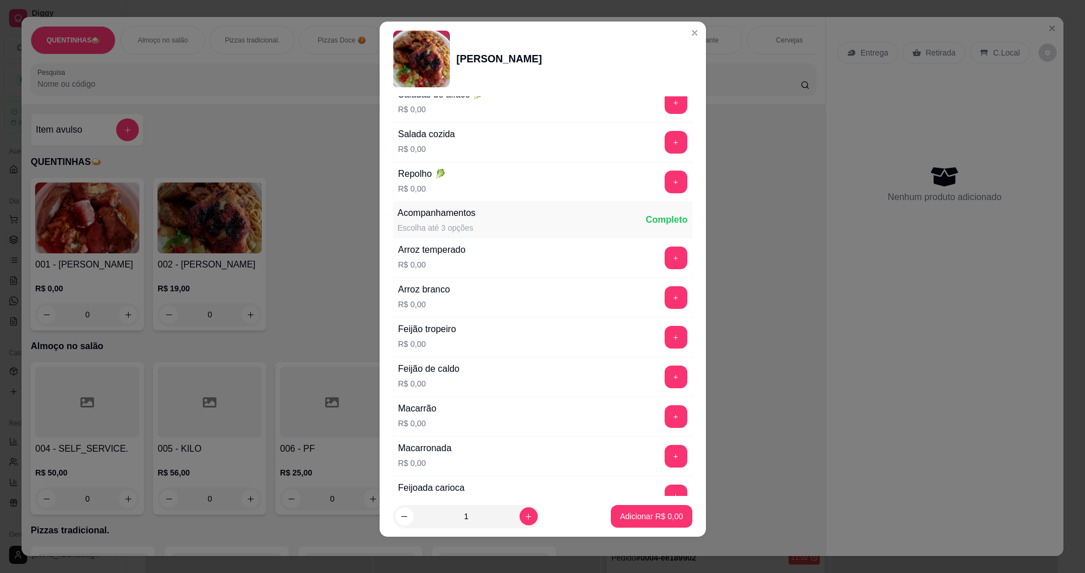
scroll to position [558, 0]
click at [664, 295] on button "+" at bounding box center [675, 296] width 22 height 22
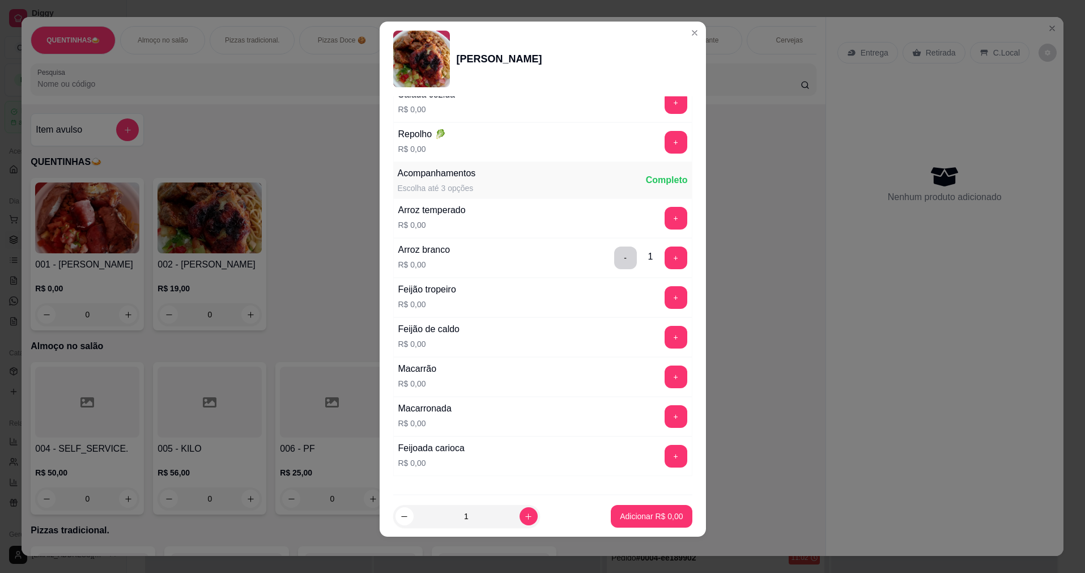
scroll to position [615, 0]
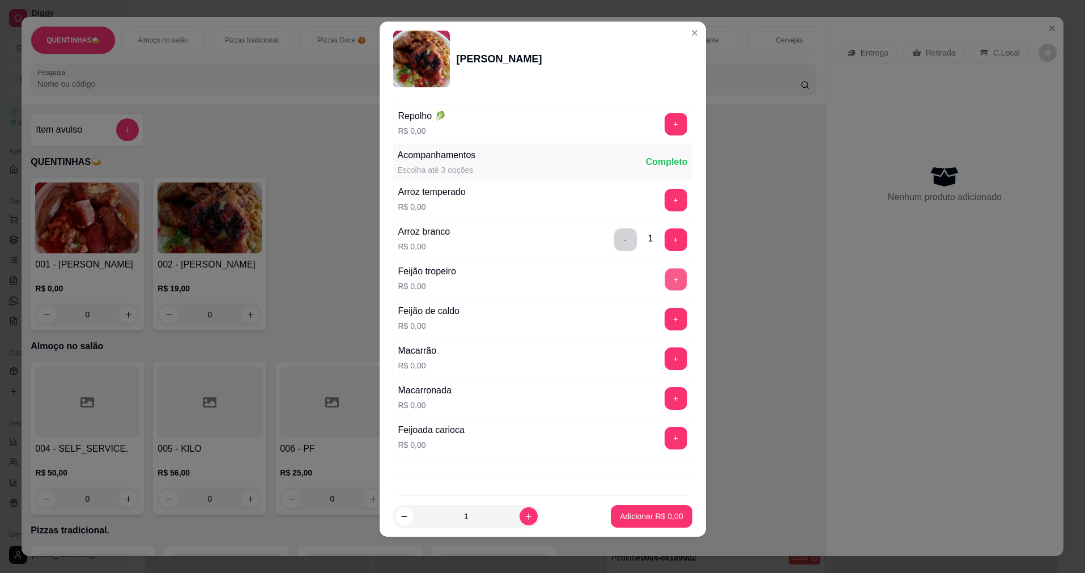
click at [664, 276] on button "+" at bounding box center [675, 279] width 22 height 22
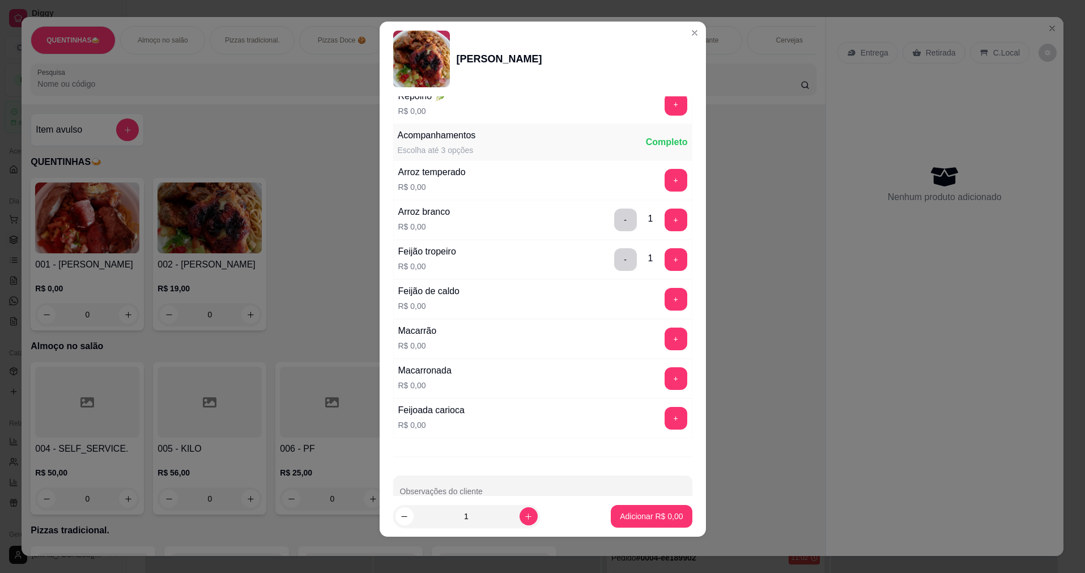
scroll to position [662, 0]
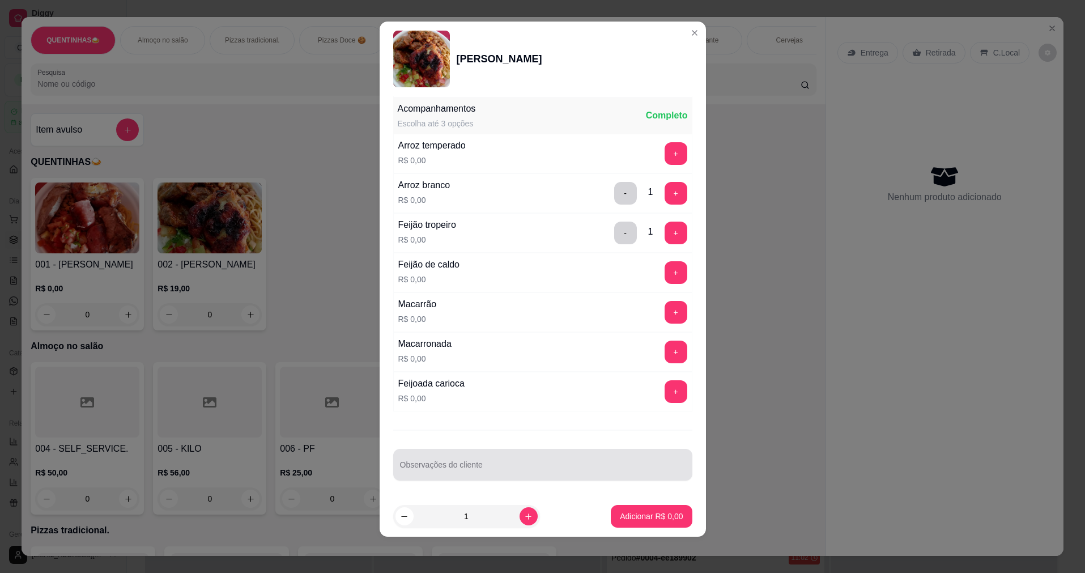
click at [590, 468] on input "Observações do cliente" at bounding box center [542, 468] width 285 height 11
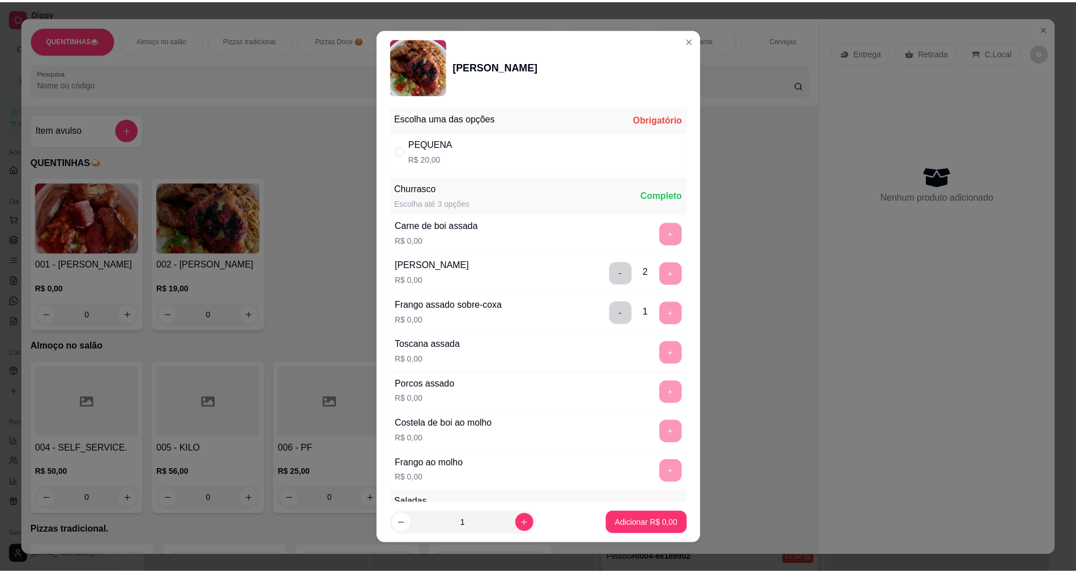
scroll to position [0, 0]
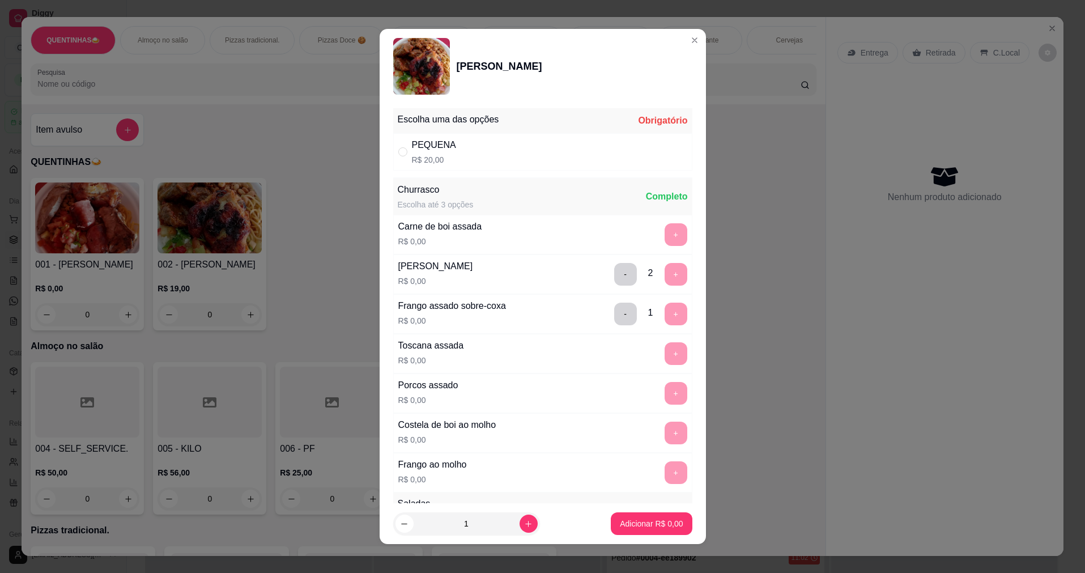
type input "purê"
click at [621, 167] on div "PEQUENA R$ 20,00" at bounding box center [542, 151] width 299 height 37
radio input "true"
click at [643, 521] on p "Adicionar R$ 20,00" at bounding box center [648, 523] width 67 height 11
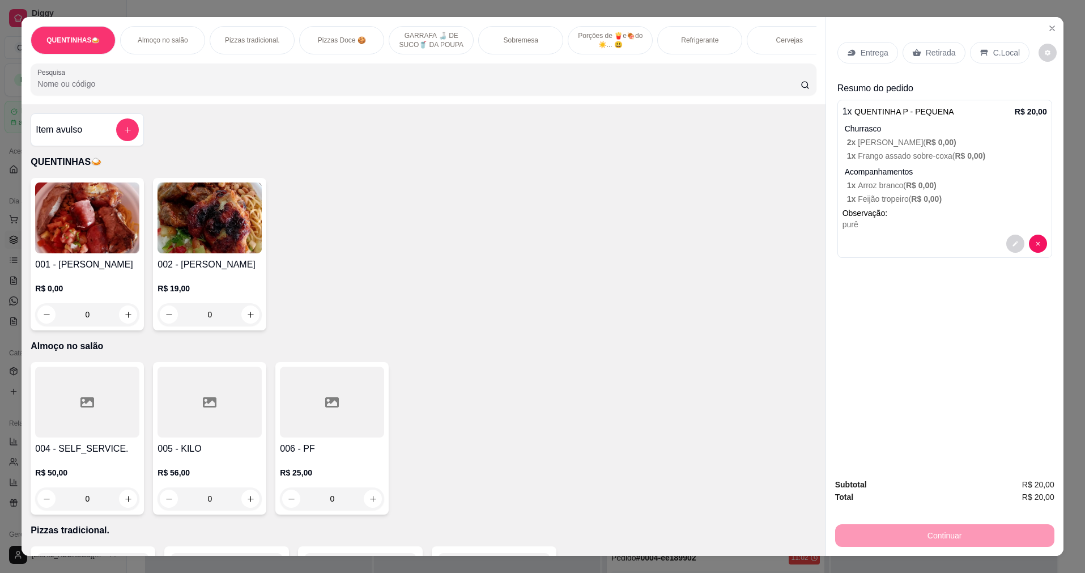
click at [852, 54] on div "Entrega" at bounding box center [867, 53] width 61 height 22
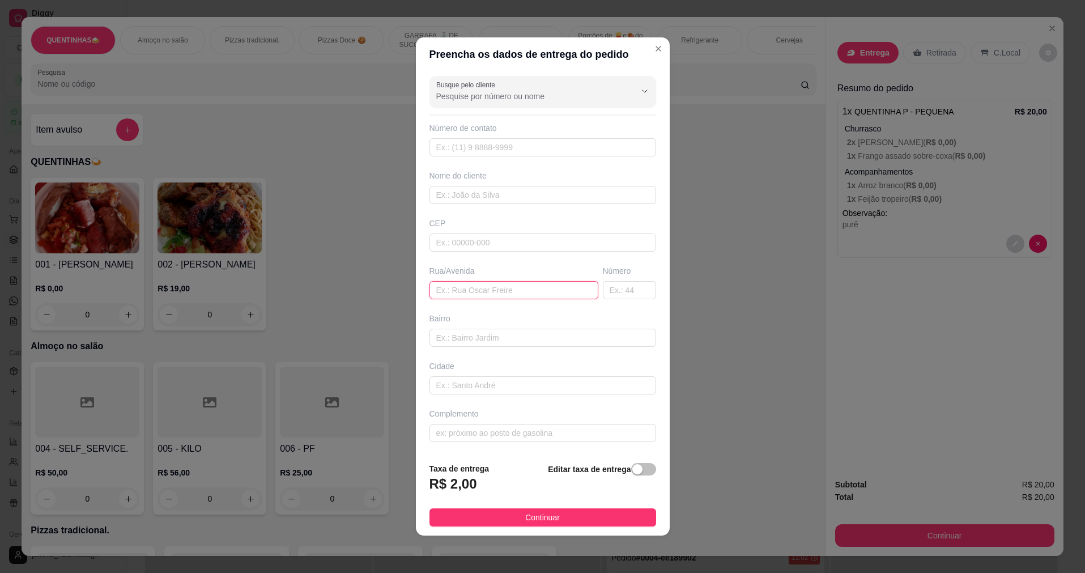
click at [479, 289] on input "text" at bounding box center [513, 290] width 169 height 18
type input "travessa [GEOGRAPHIC_DATA]"
click at [621, 289] on input "text" at bounding box center [629, 290] width 53 height 18
type input "67"
click at [543, 143] on input "text" at bounding box center [542, 147] width 227 height 18
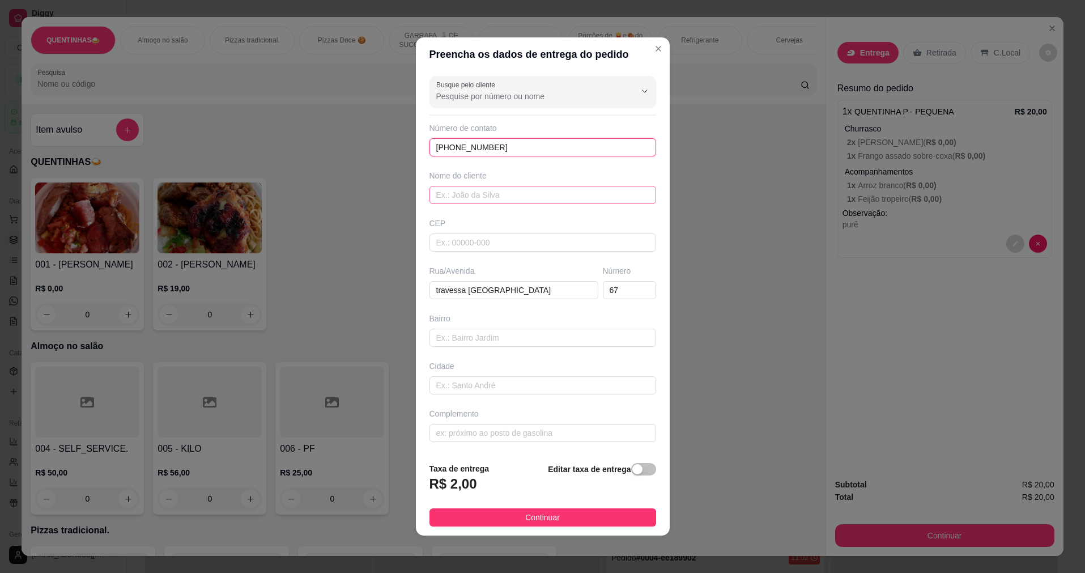
type input "[PHONE_NUMBER]"
click at [548, 189] on input "text" at bounding box center [542, 195] width 227 height 18
type input "[PERSON_NAME]"
click at [515, 517] on button "Continuar" at bounding box center [542, 517] width 227 height 18
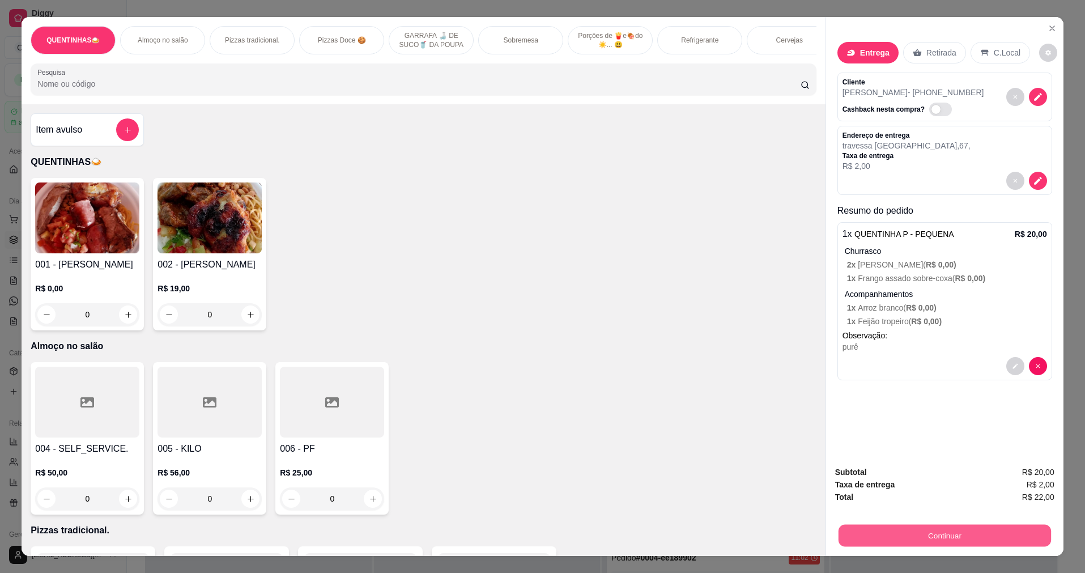
click at [914, 538] on button "Continuar" at bounding box center [944, 535] width 212 height 22
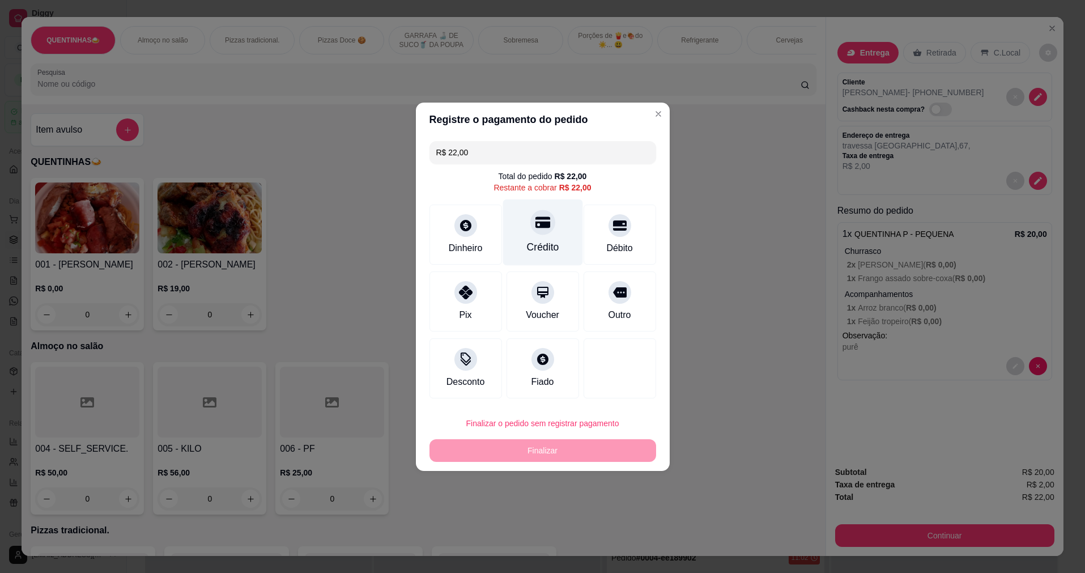
click at [555, 240] on div "Crédito" at bounding box center [542, 247] width 32 height 15
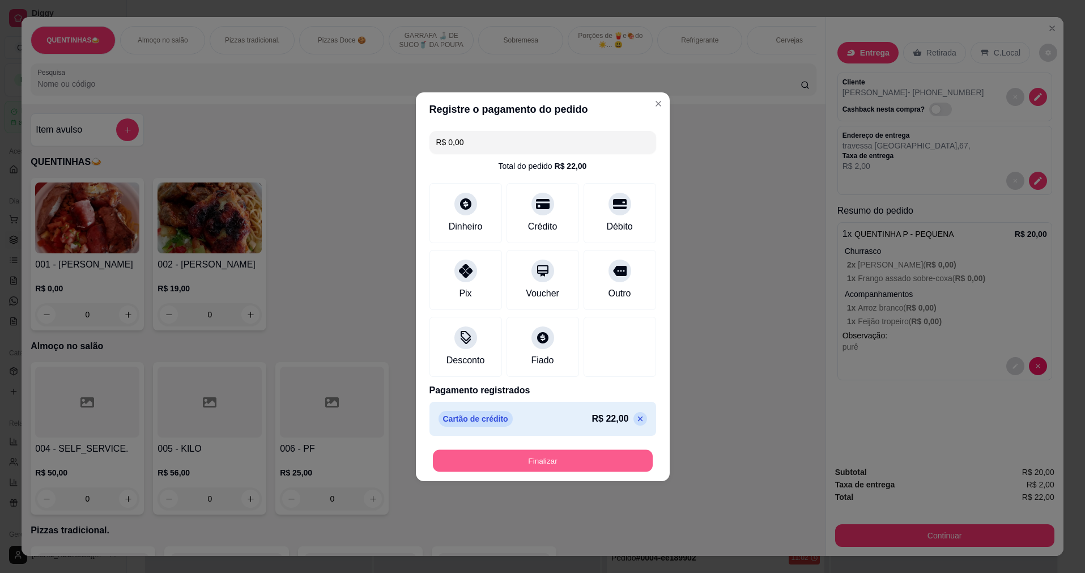
click at [573, 462] on button "Finalizar" at bounding box center [543, 460] width 220 height 22
type input "-R$ 22,00"
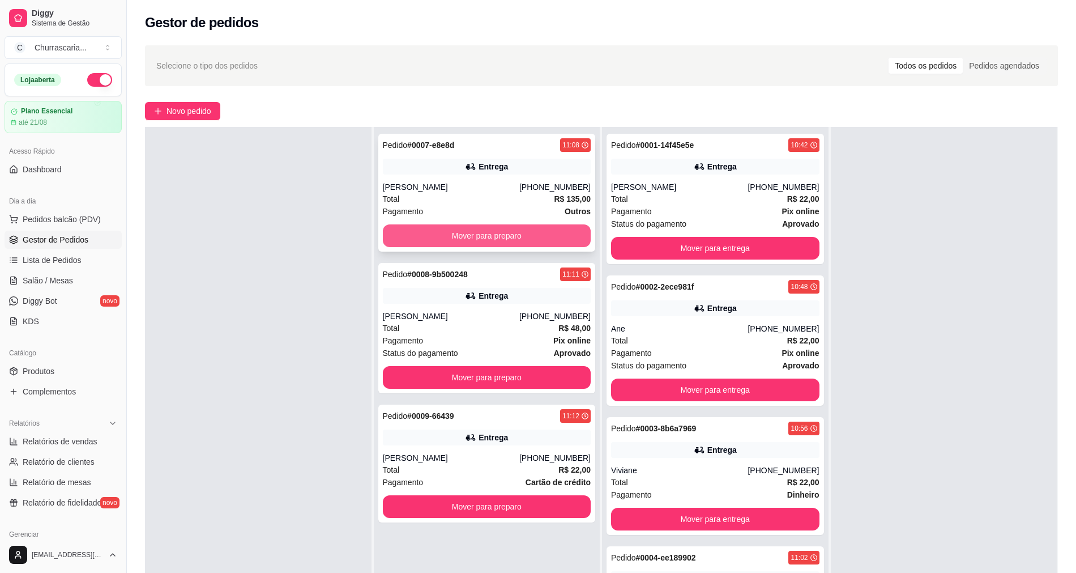
click at [508, 236] on button "Mover para preparo" at bounding box center [487, 235] width 208 height 23
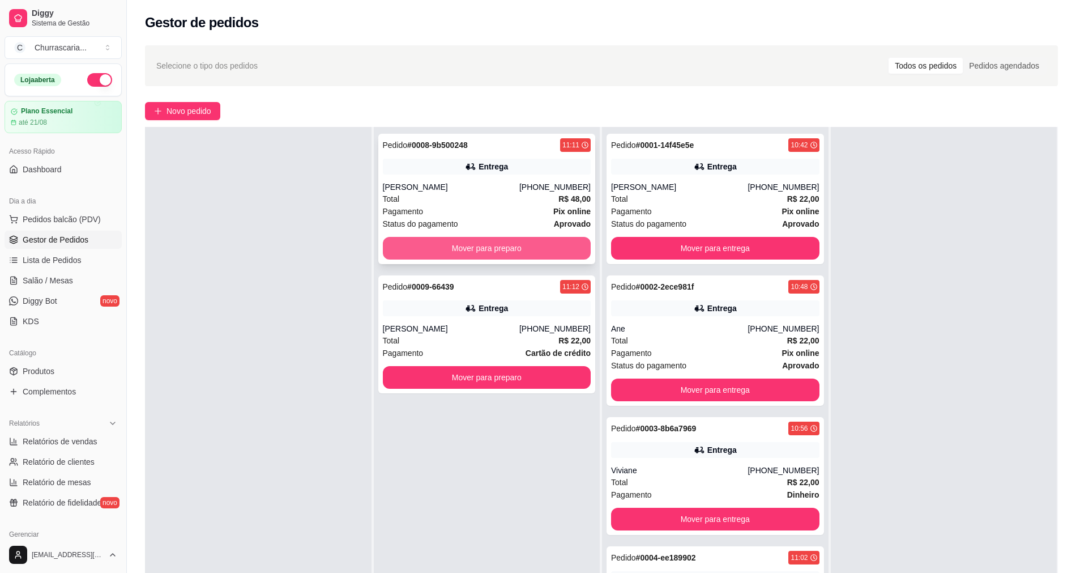
click at [510, 246] on button "Mover para preparo" at bounding box center [487, 248] width 208 height 23
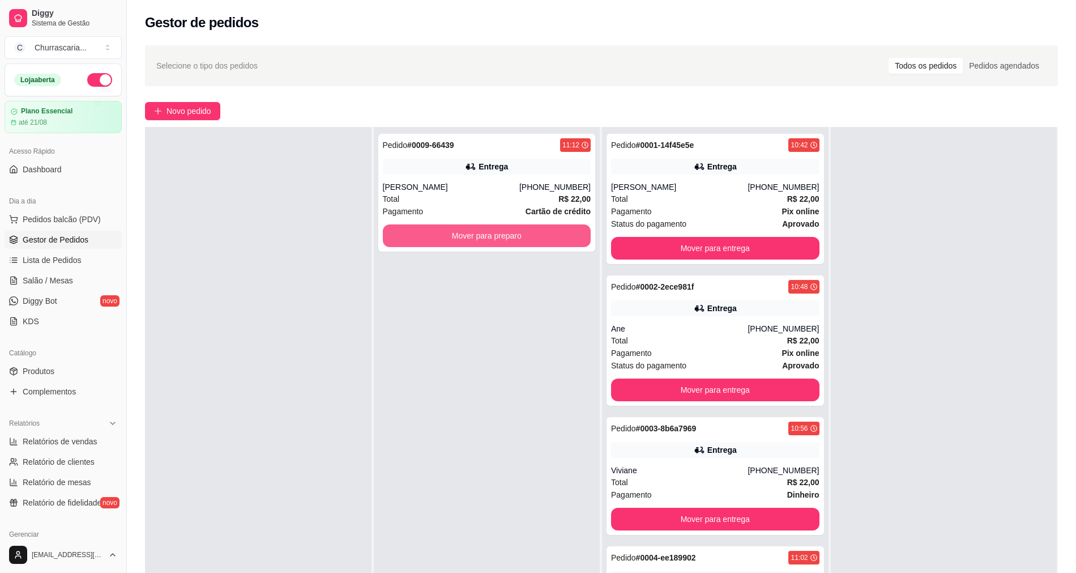
click at [510, 246] on button "Mover para preparo" at bounding box center [487, 235] width 208 height 23
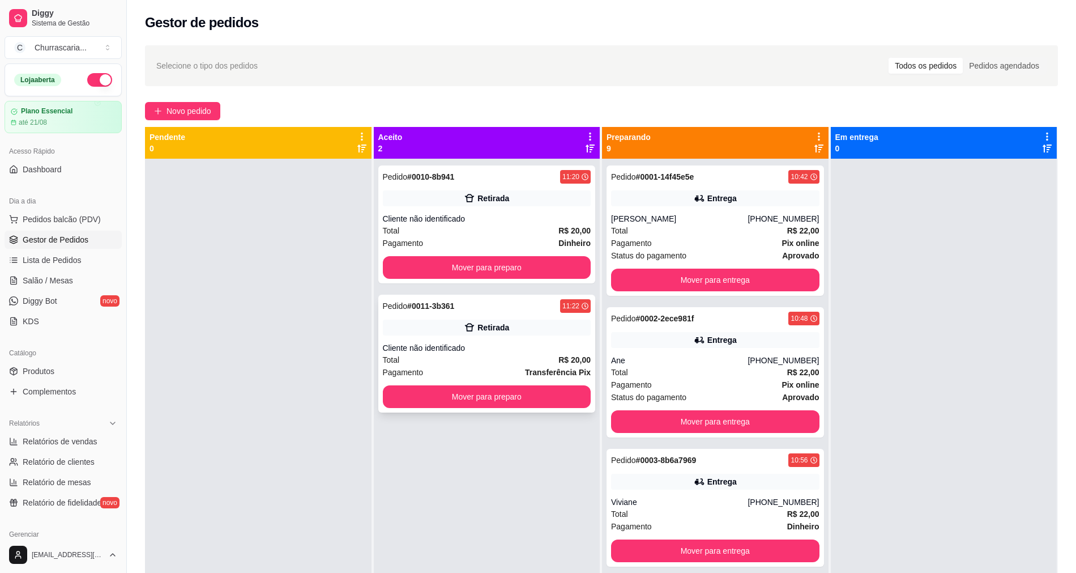
click at [487, 332] on div "Retirada" at bounding box center [493, 327] width 32 height 11
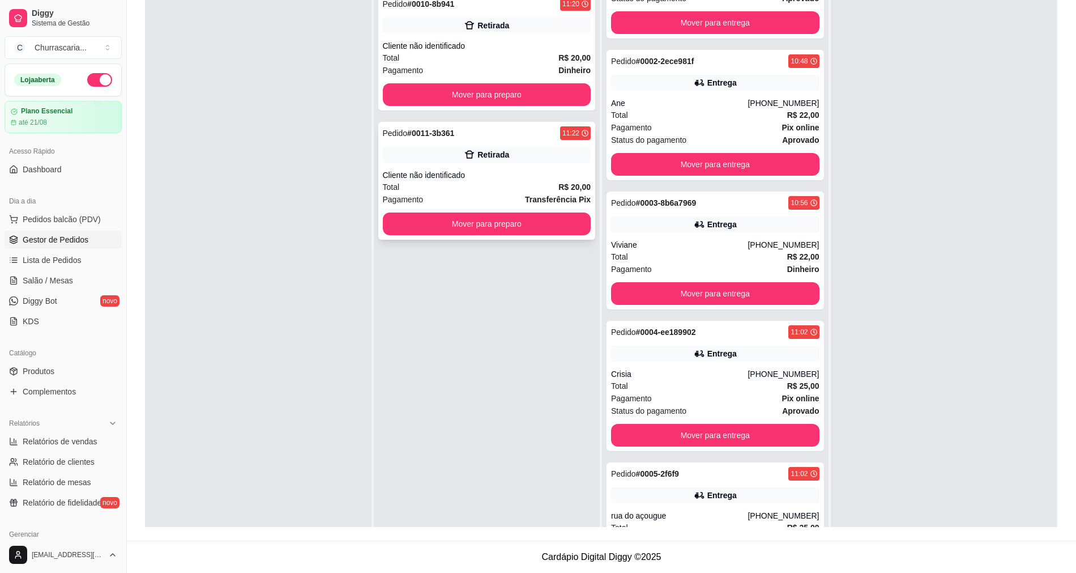
click at [478, 180] on div "Cliente não identificado" at bounding box center [487, 174] width 208 height 11
click at [104, 218] on button "Pedidos balcão (PDV)" at bounding box center [63, 219] width 117 height 18
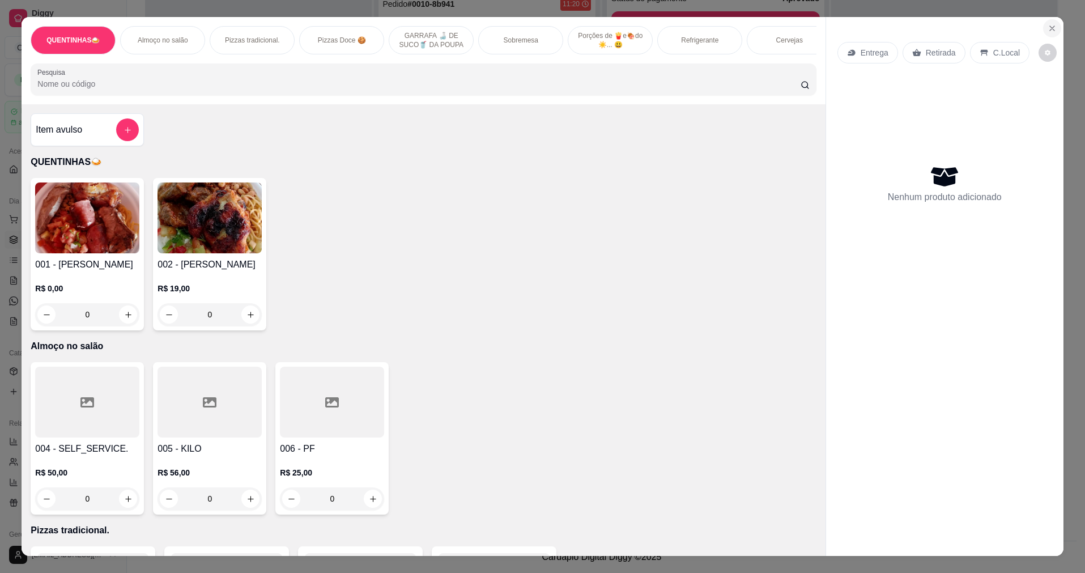
click at [1052, 25] on icon "Close" at bounding box center [1051, 28] width 9 height 9
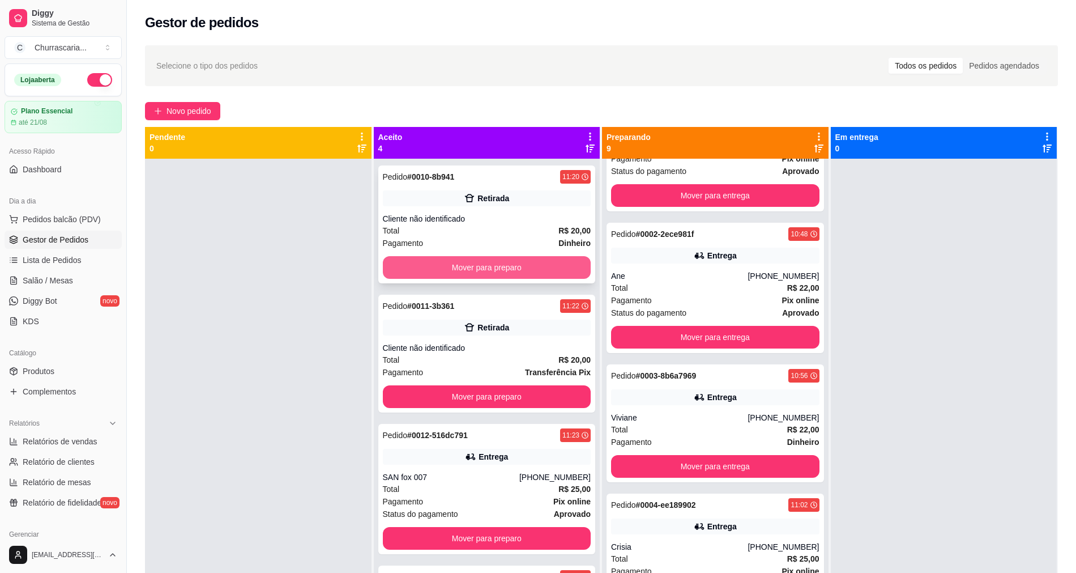
click at [461, 256] on button "Mover para preparo" at bounding box center [487, 267] width 208 height 23
click at [488, 267] on button "Mover para preparo" at bounding box center [487, 267] width 208 height 23
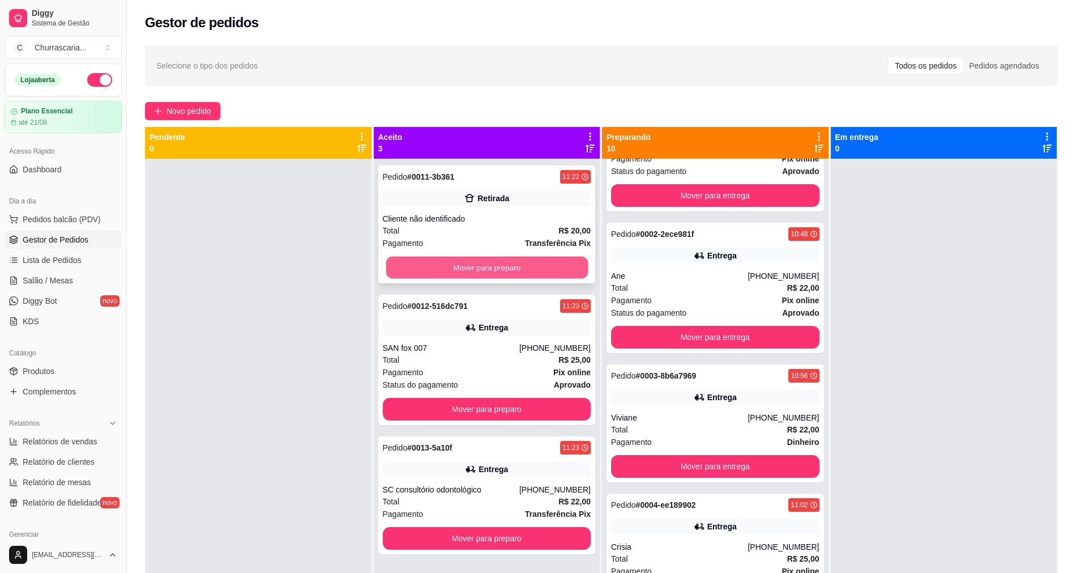
click at [489, 268] on button "Mover para preparo" at bounding box center [487, 268] width 202 height 22
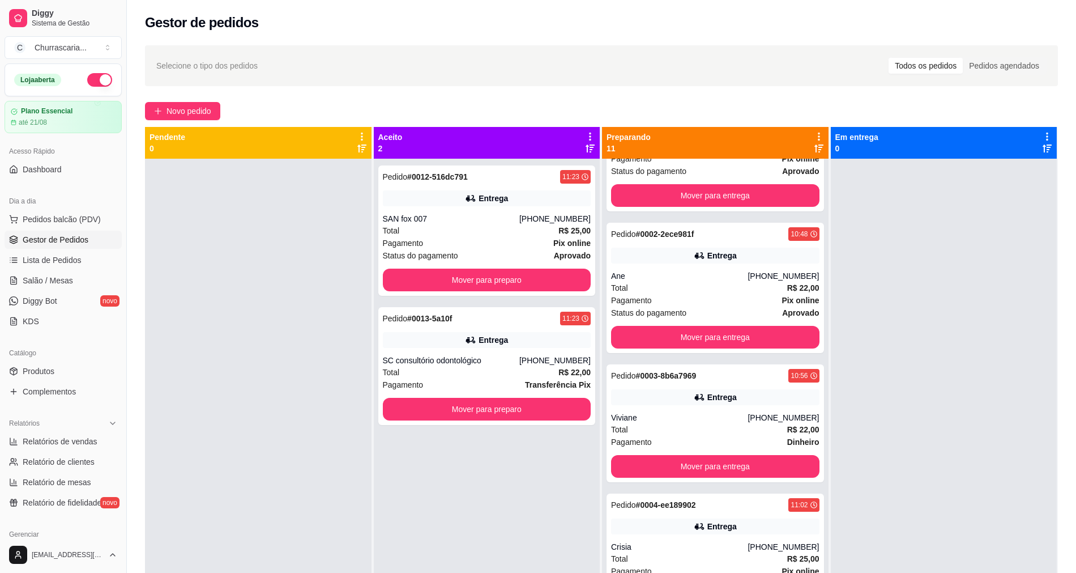
click at [489, 268] on div "Pedido # 0012-516dc791 11:23 Entrega SAN fox [PHONE_NUMBER] Total R$ 25,00 Paga…" at bounding box center [487, 230] width 218 height 130
click at [416, 270] on button "Mover para preparo" at bounding box center [487, 279] width 208 height 23
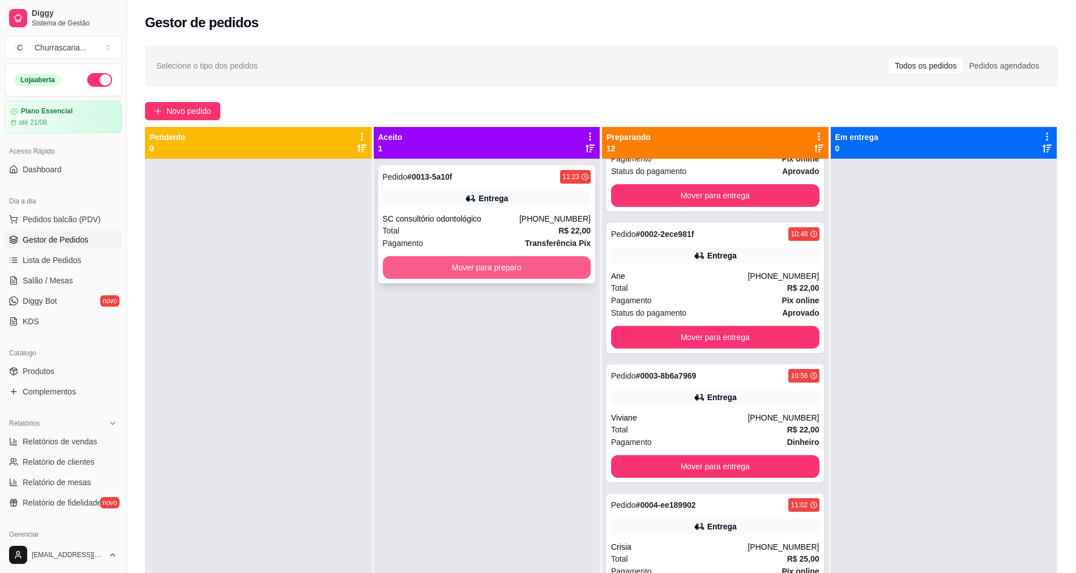
click at [424, 270] on button "Mover para preparo" at bounding box center [487, 267] width 208 height 23
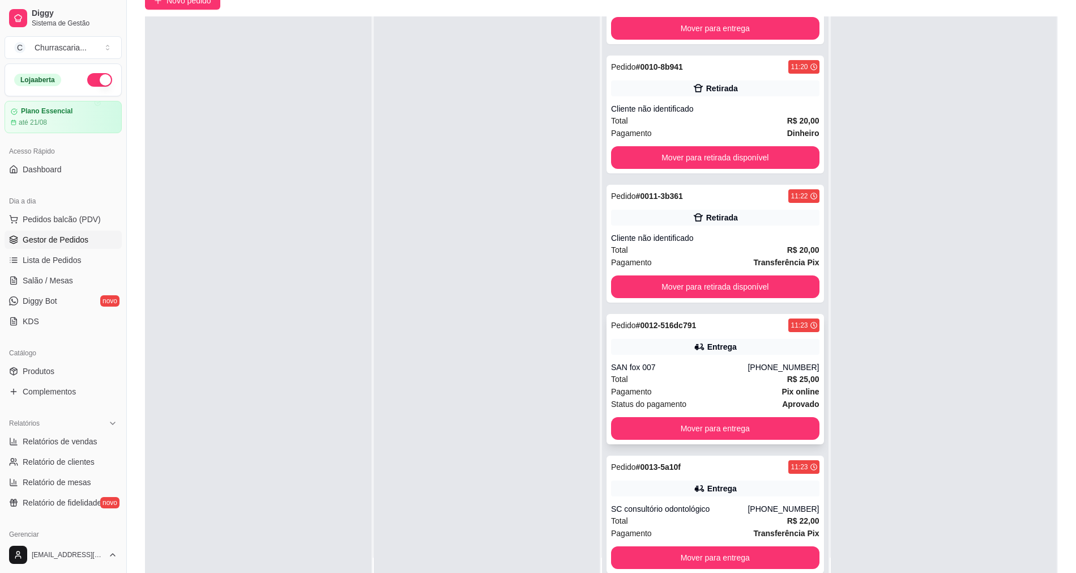
scroll to position [170, 0]
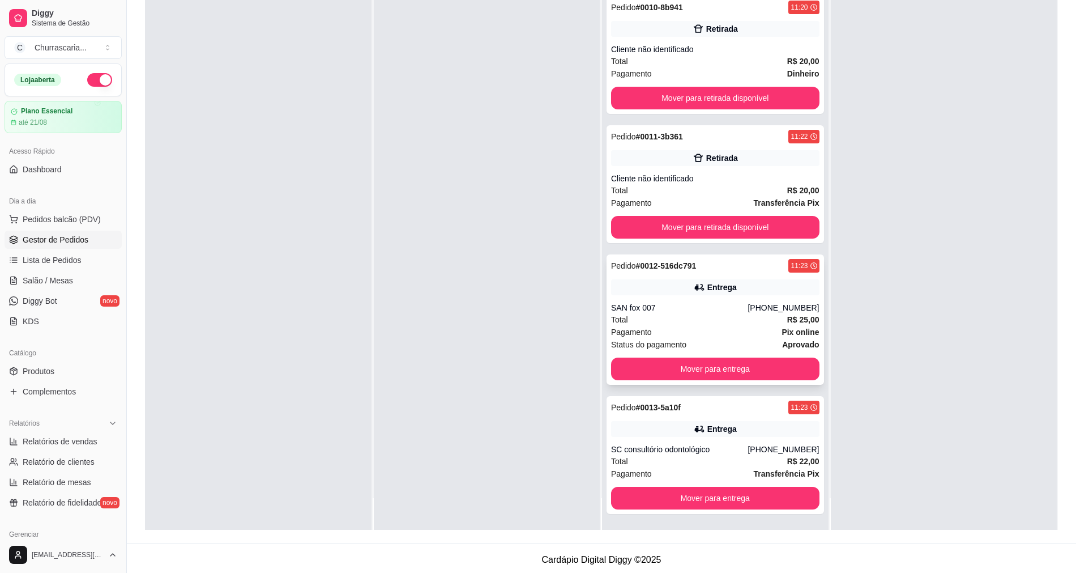
click at [727, 321] on div "Total R$ 25,00" at bounding box center [715, 319] width 208 height 12
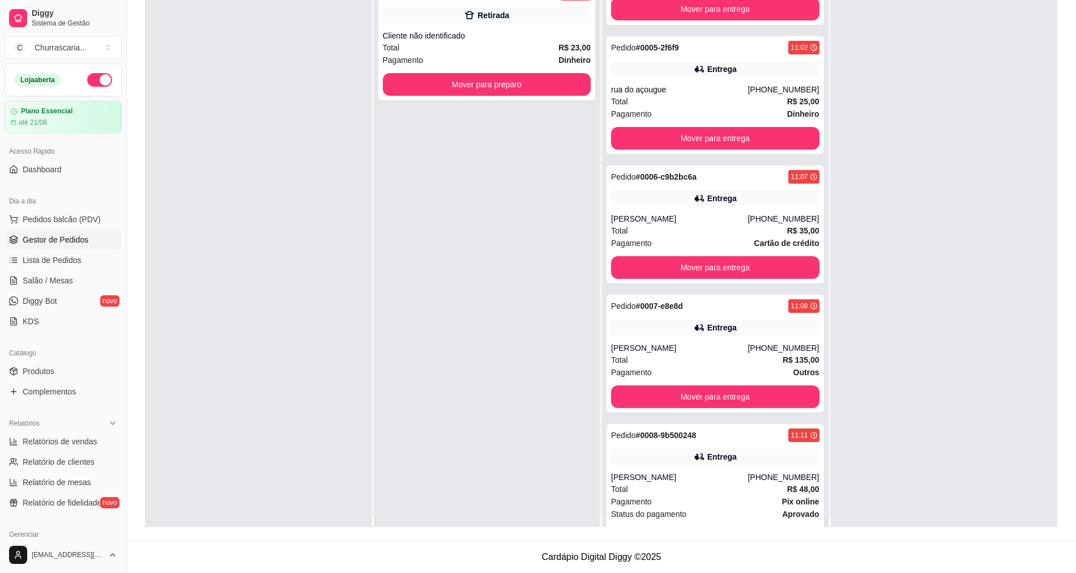
scroll to position [0, 0]
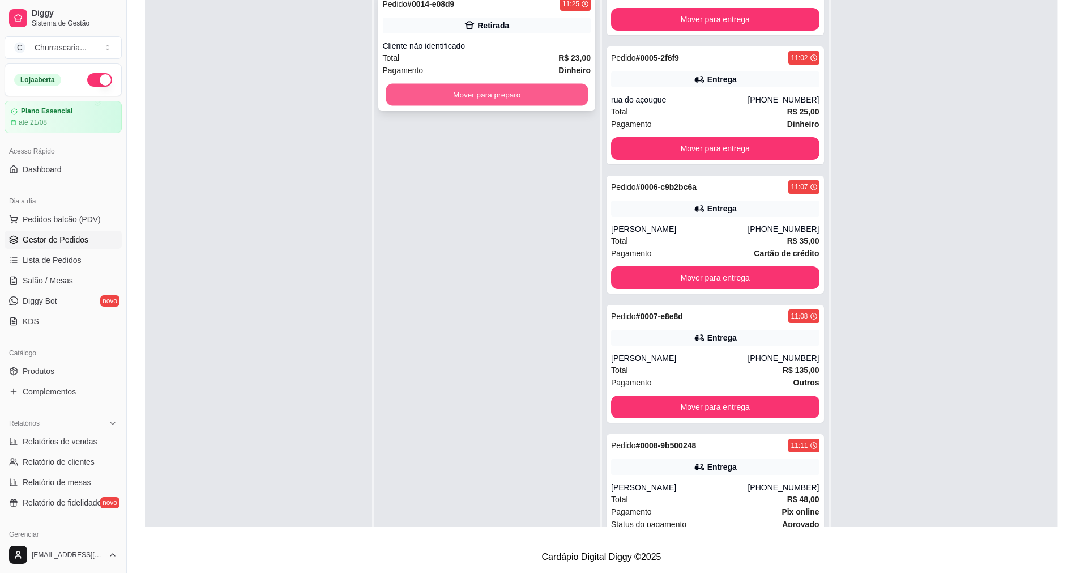
click at [437, 91] on button "Mover para preparo" at bounding box center [487, 95] width 202 height 22
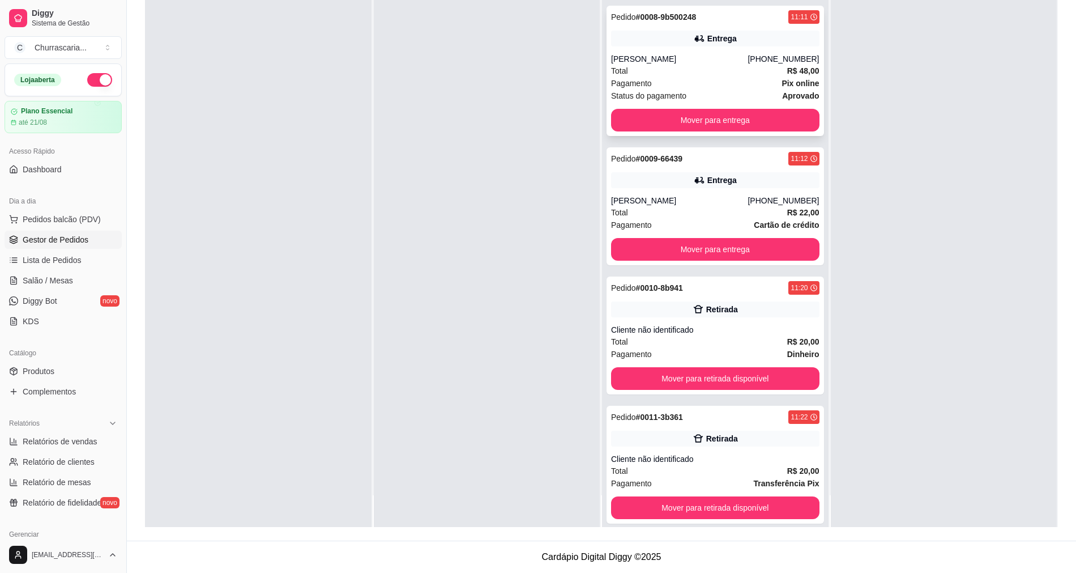
scroll to position [670, 0]
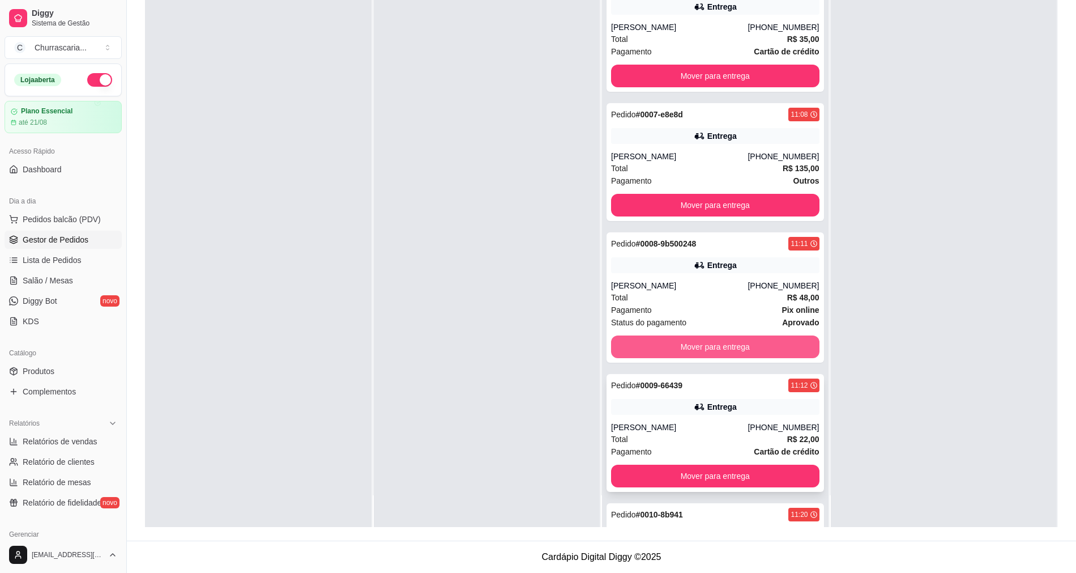
drag, startPoint x: 719, startPoint y: 406, endPoint x: 723, endPoint y: 413, distance: 8.9
drag, startPoint x: 723, startPoint y: 413, endPoint x: 404, endPoint y: 87, distance: 456.2
click at [404, 87] on div at bounding box center [487, 240] width 227 height 573
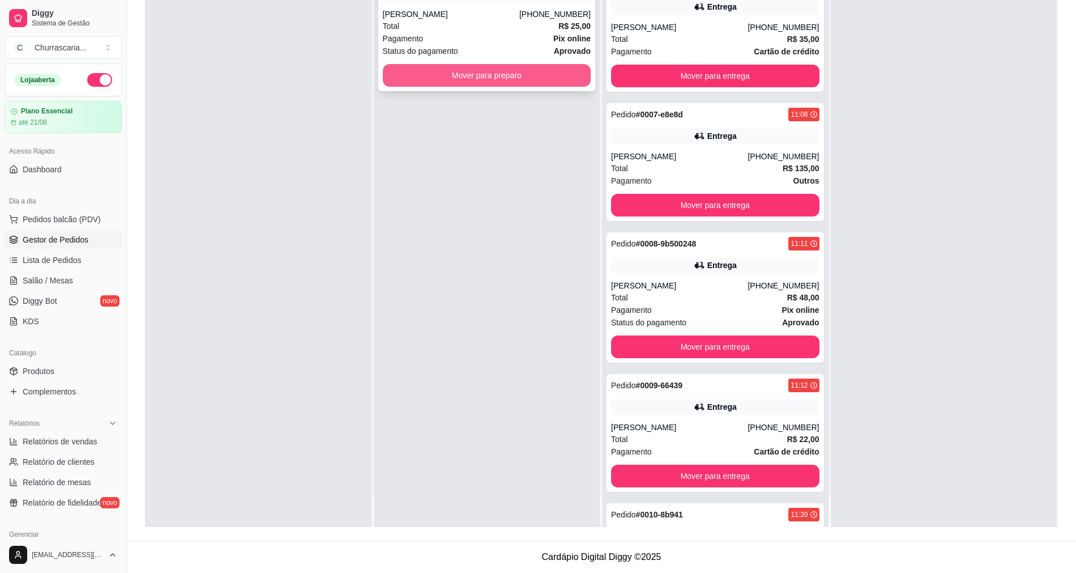
scroll to position [0, 0]
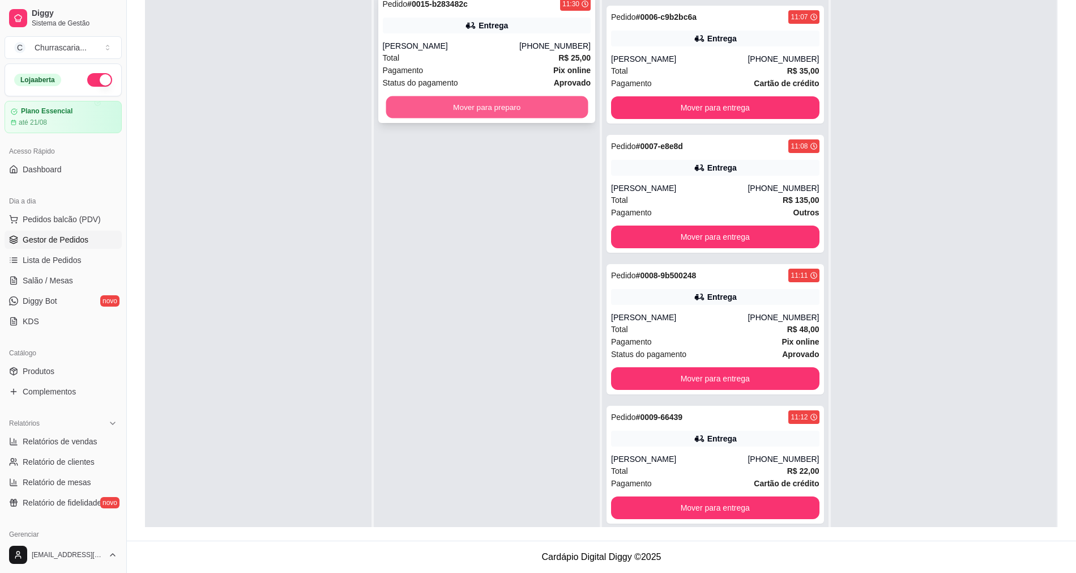
click at [451, 107] on button "Mover para preparo" at bounding box center [487, 107] width 202 height 22
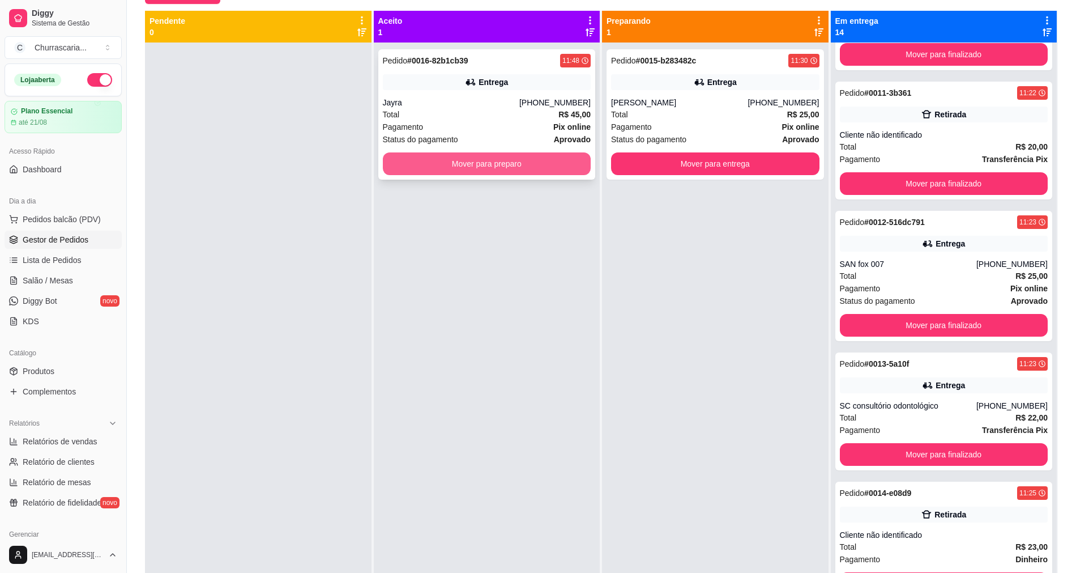
click at [464, 157] on button "Mover para preparo" at bounding box center [487, 163] width 208 height 23
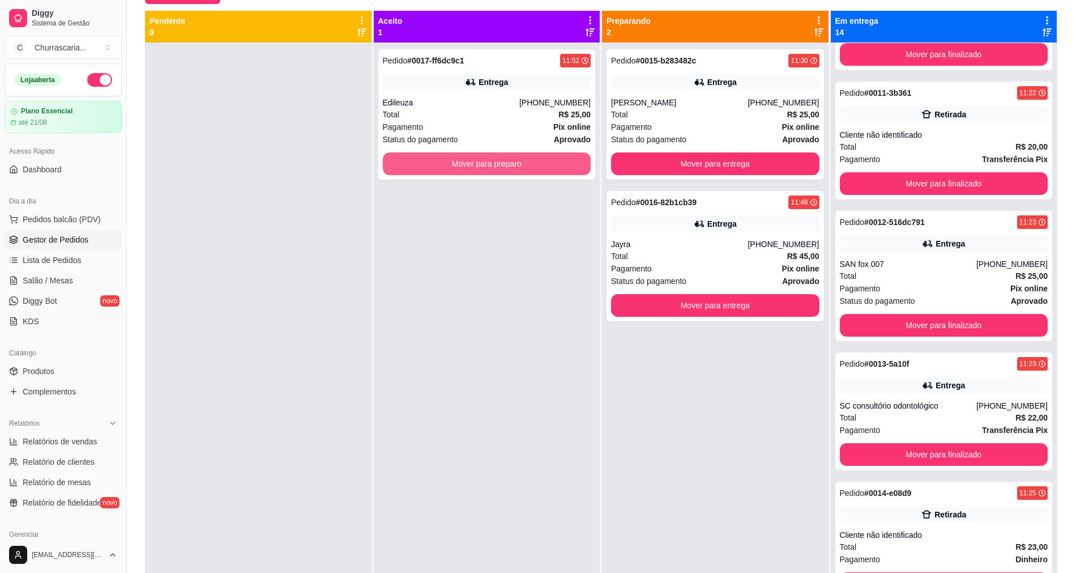
click at [475, 171] on button "Mover para preparo" at bounding box center [487, 163] width 208 height 23
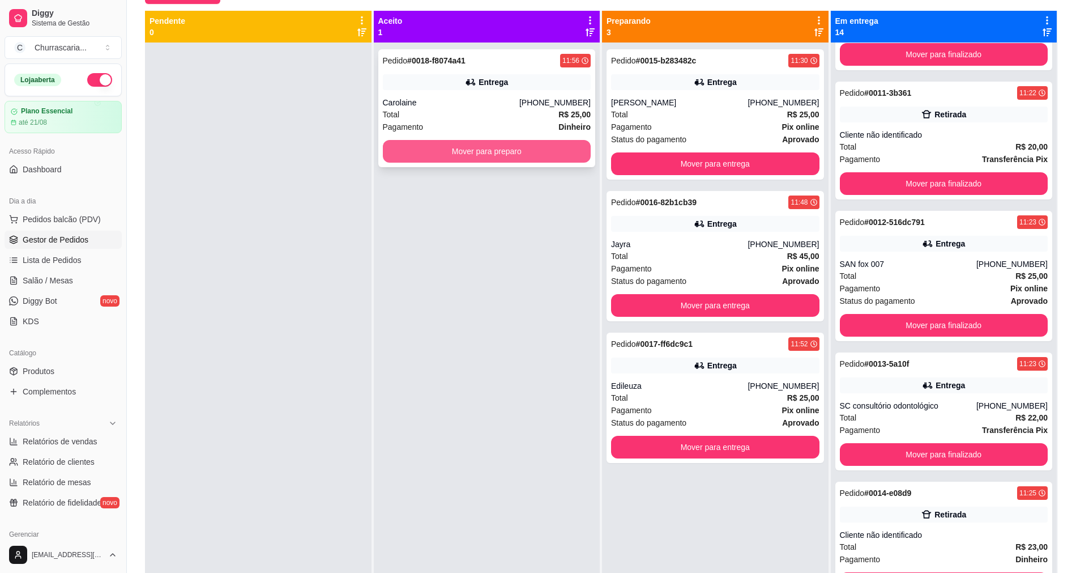
click at [540, 150] on button "Mover para preparo" at bounding box center [487, 151] width 208 height 23
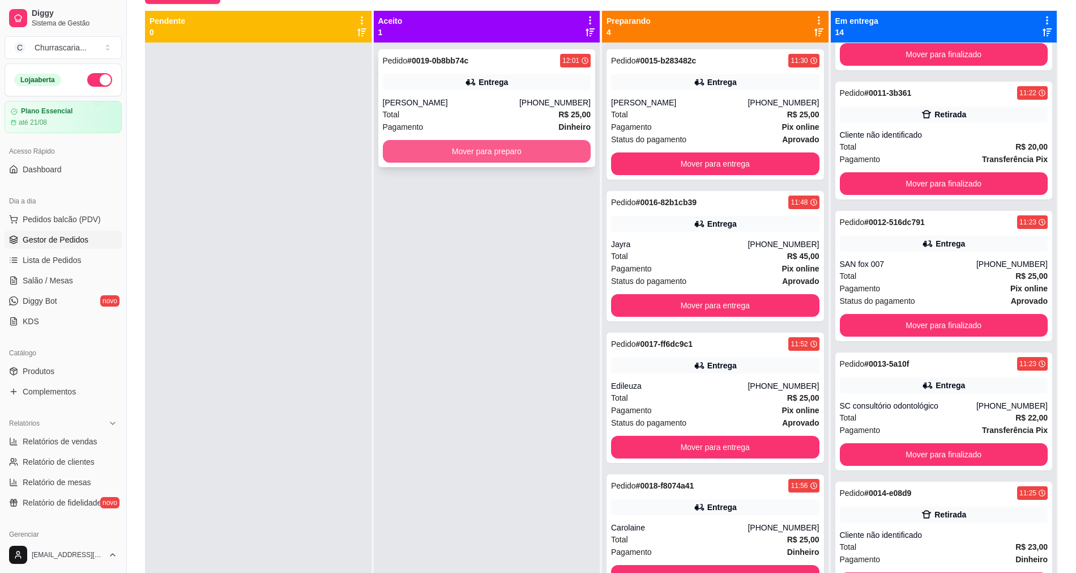
click at [540, 147] on button "Mover para preparo" at bounding box center [487, 151] width 208 height 23
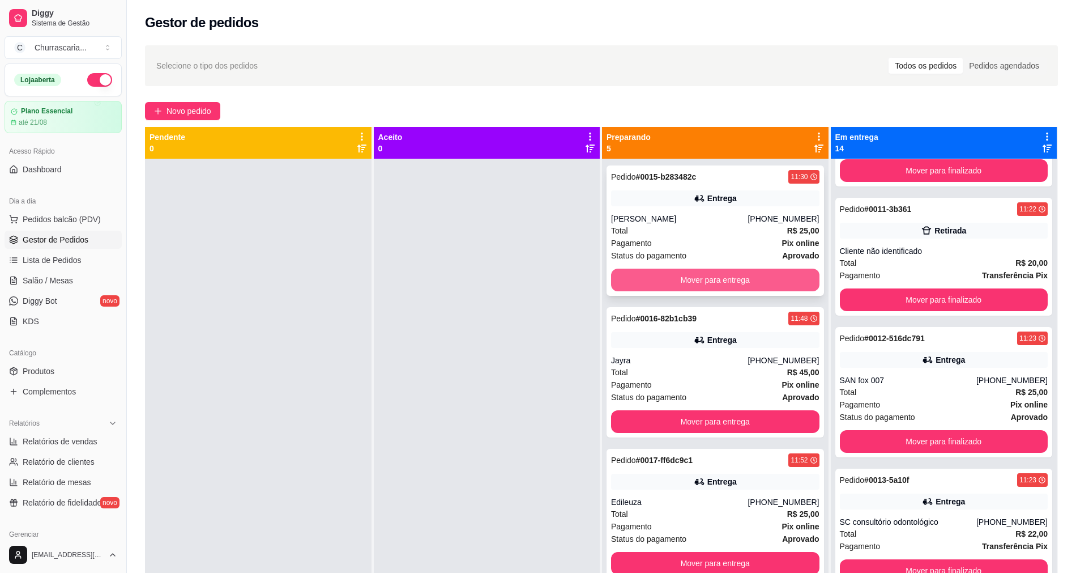
click at [678, 278] on button "Mover para entrega" at bounding box center [715, 279] width 208 height 23
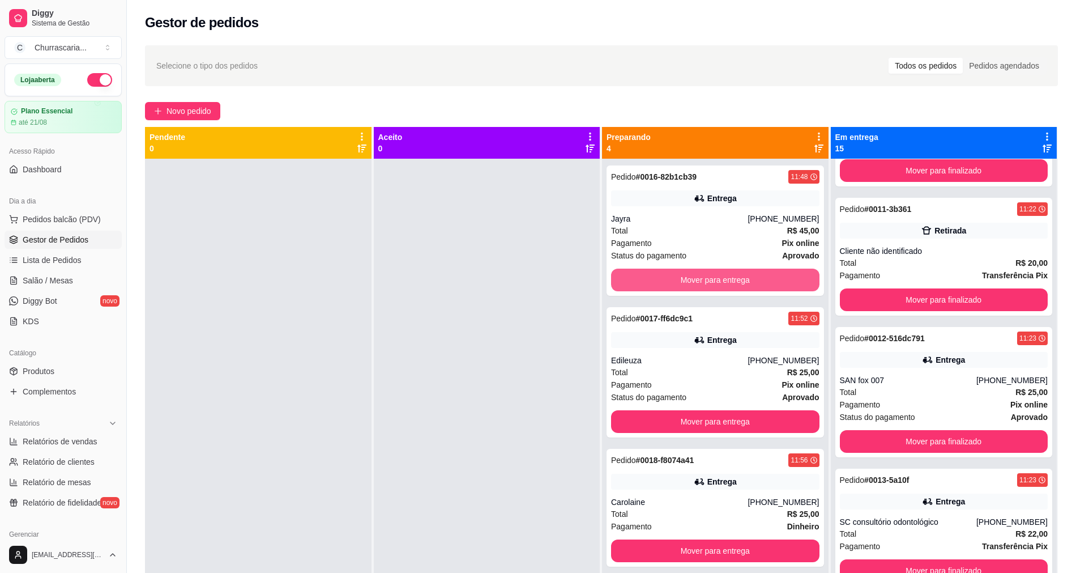
click at [679, 278] on button "Mover para entrega" at bounding box center [715, 279] width 208 height 23
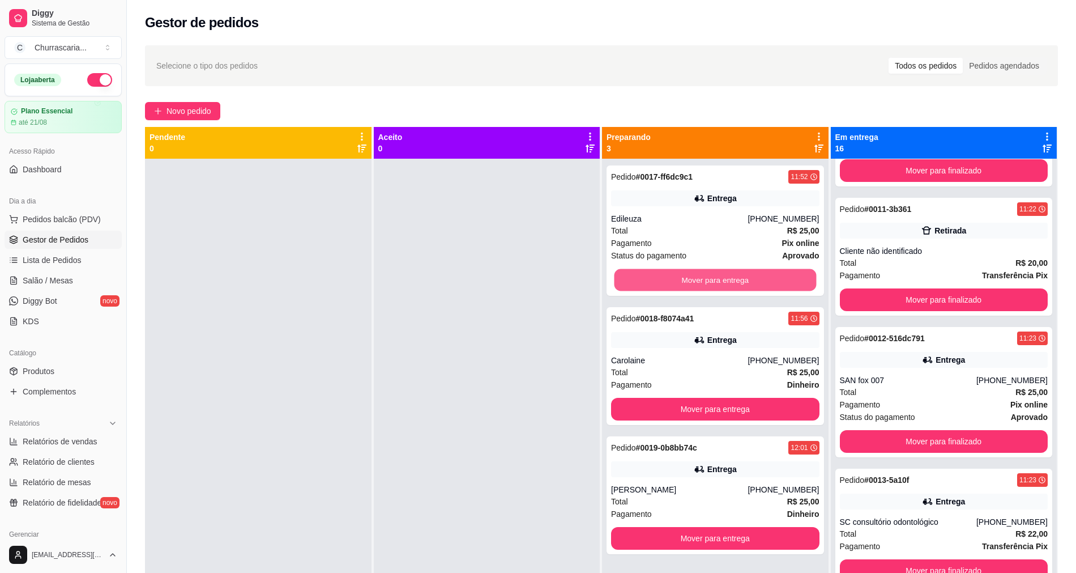
click at [679, 278] on button "Mover para entrega" at bounding box center [716, 280] width 202 height 22
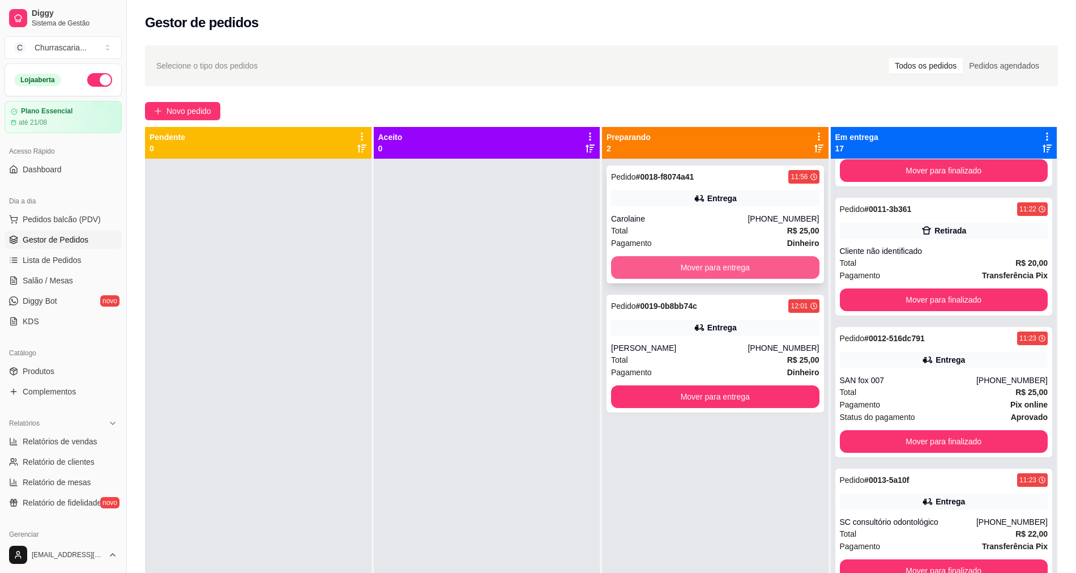
click at [680, 272] on button "Mover para entrega" at bounding box center [715, 267] width 208 height 23
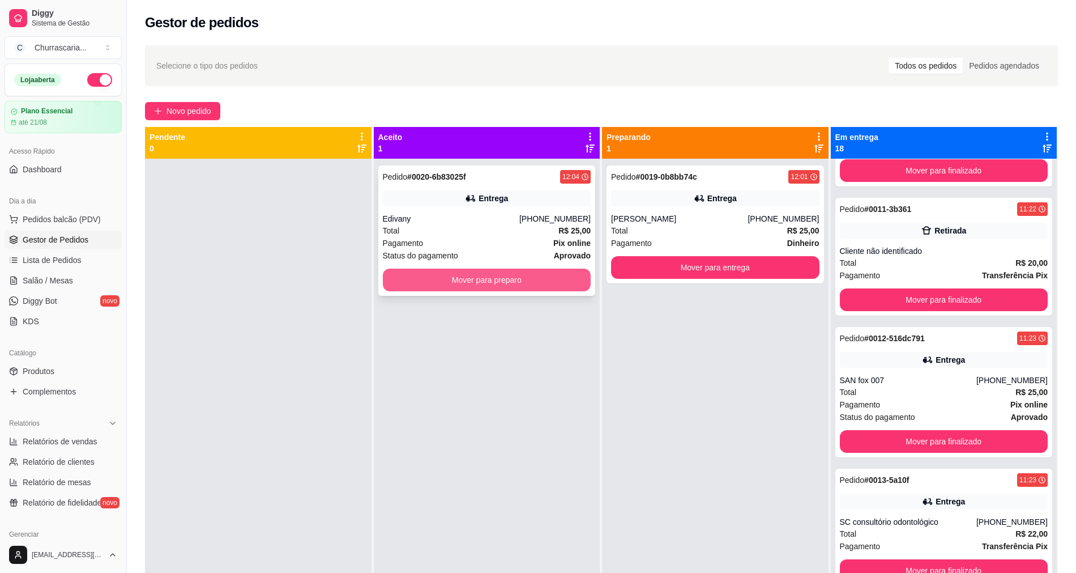
click at [436, 270] on button "Mover para preparo" at bounding box center [487, 279] width 208 height 23
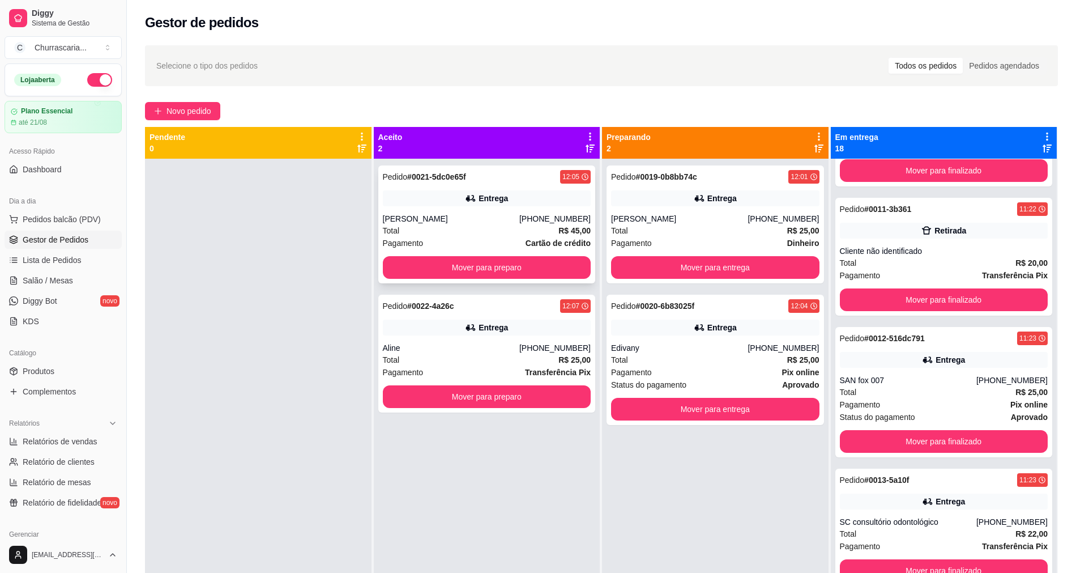
click at [431, 282] on div "Pedido # 0021-5dc0e65f 12:05 Entrega [PERSON_NAME] [PHONE_NUMBER] Total R$ 45,0…" at bounding box center [487, 224] width 218 height 118
click at [427, 263] on button "Mover para preparo" at bounding box center [487, 268] width 202 height 22
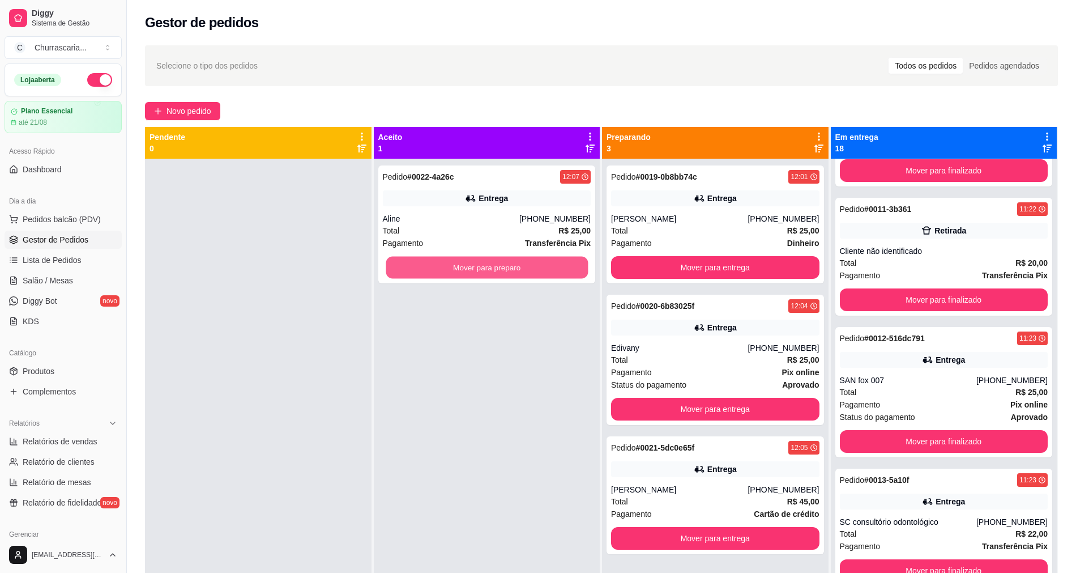
click at [427, 263] on button "Mover para preparo" at bounding box center [487, 268] width 202 height 22
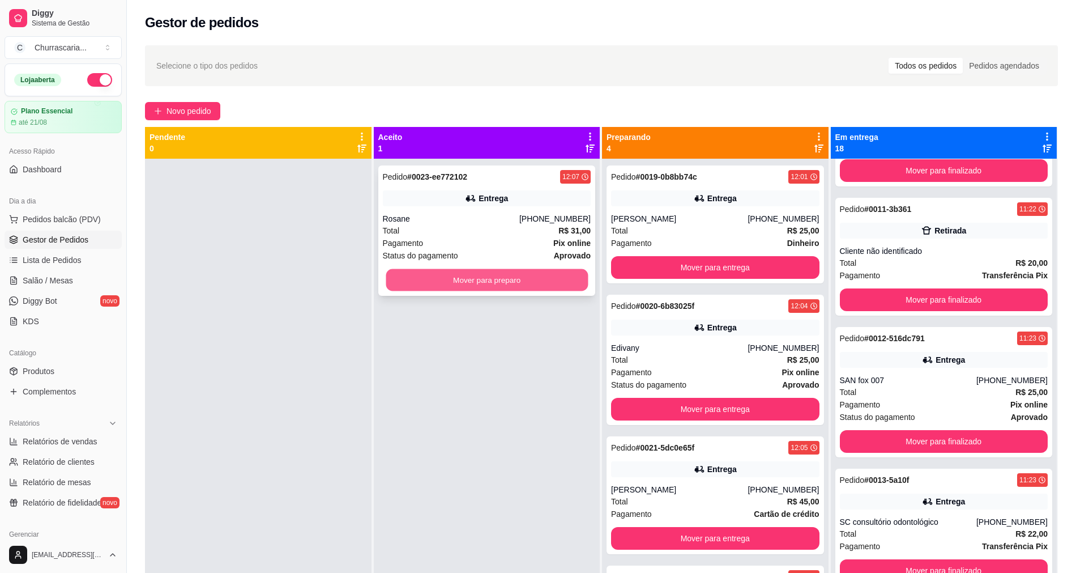
click at [520, 275] on button "Mover para preparo" at bounding box center [487, 280] width 202 height 22
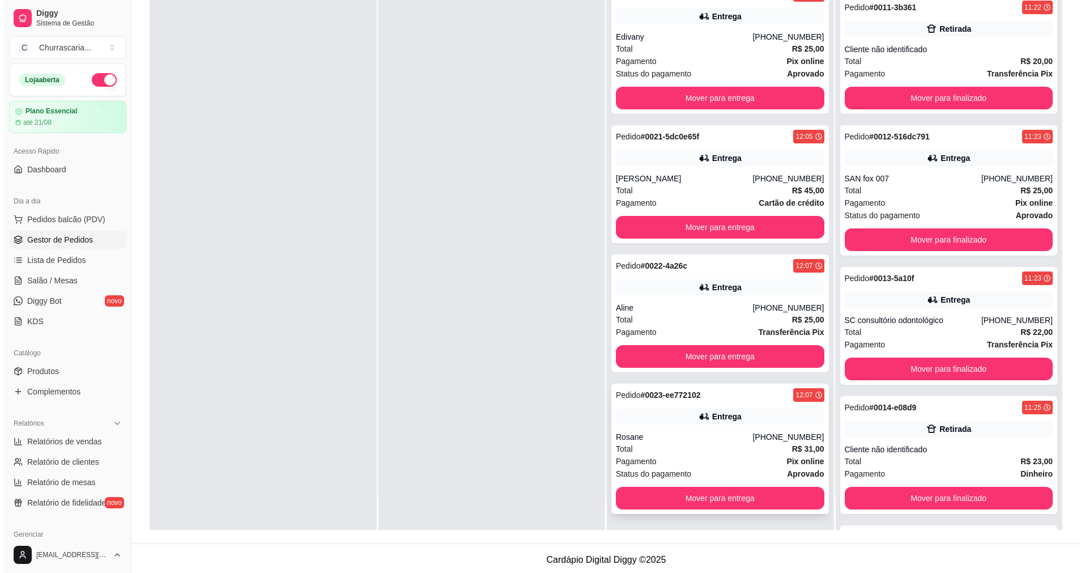
scroll to position [173, 0]
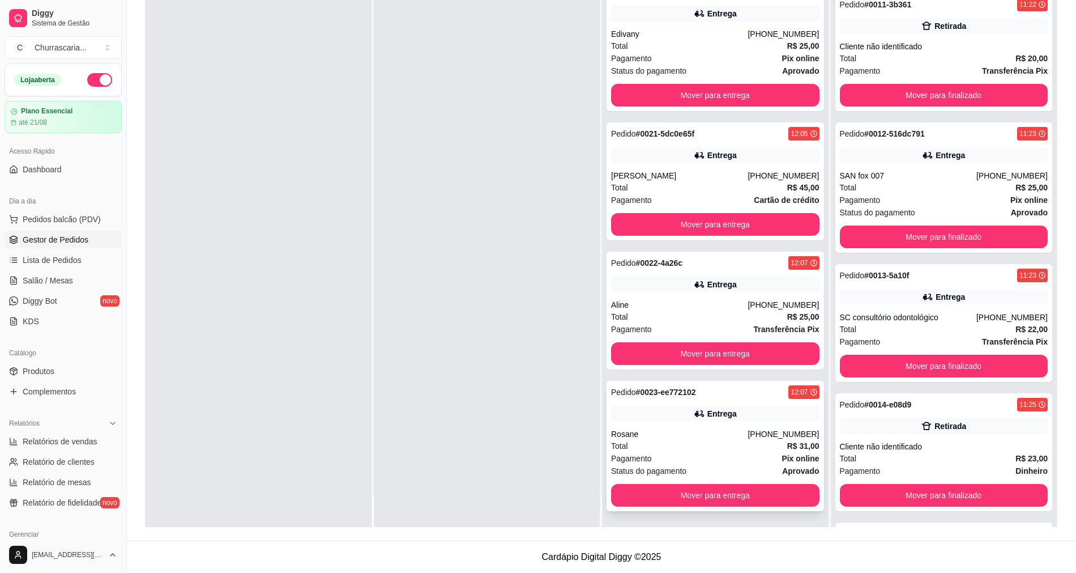
click at [713, 430] on div "Rosane" at bounding box center [679, 433] width 137 height 11
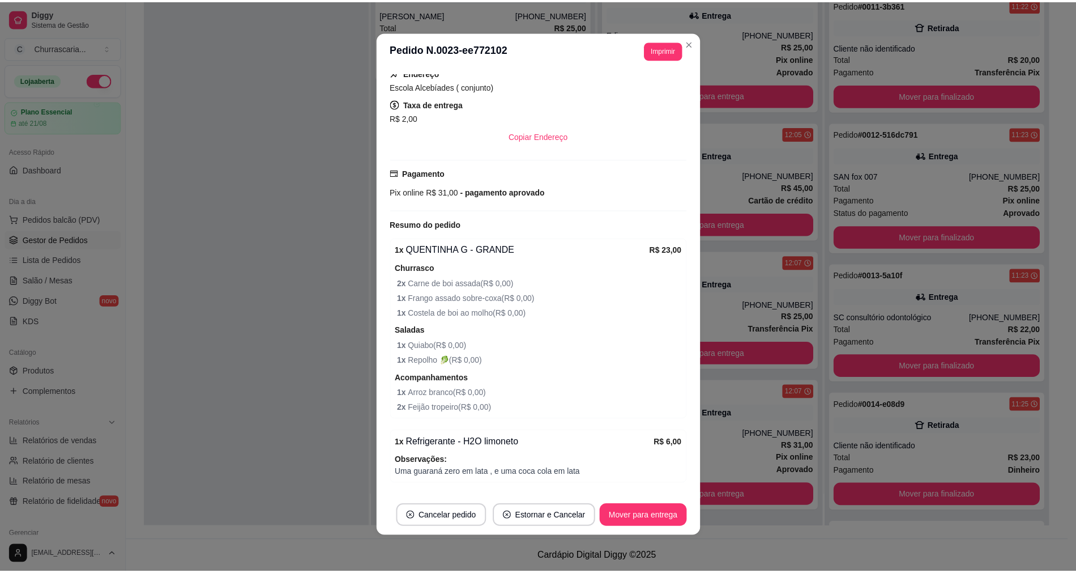
scroll to position [244, 0]
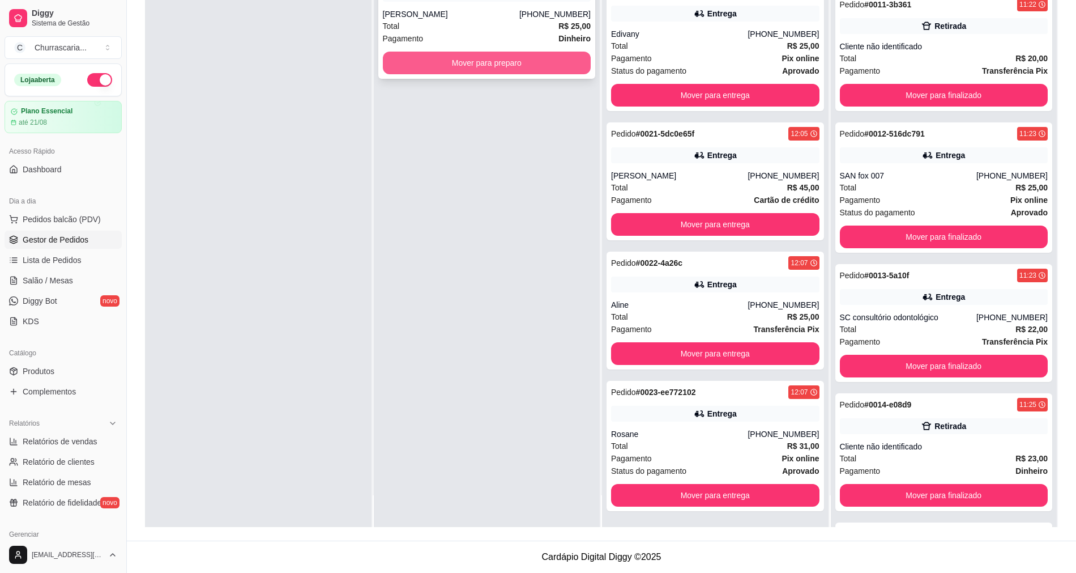
click at [450, 54] on button "Mover para preparo" at bounding box center [487, 63] width 208 height 23
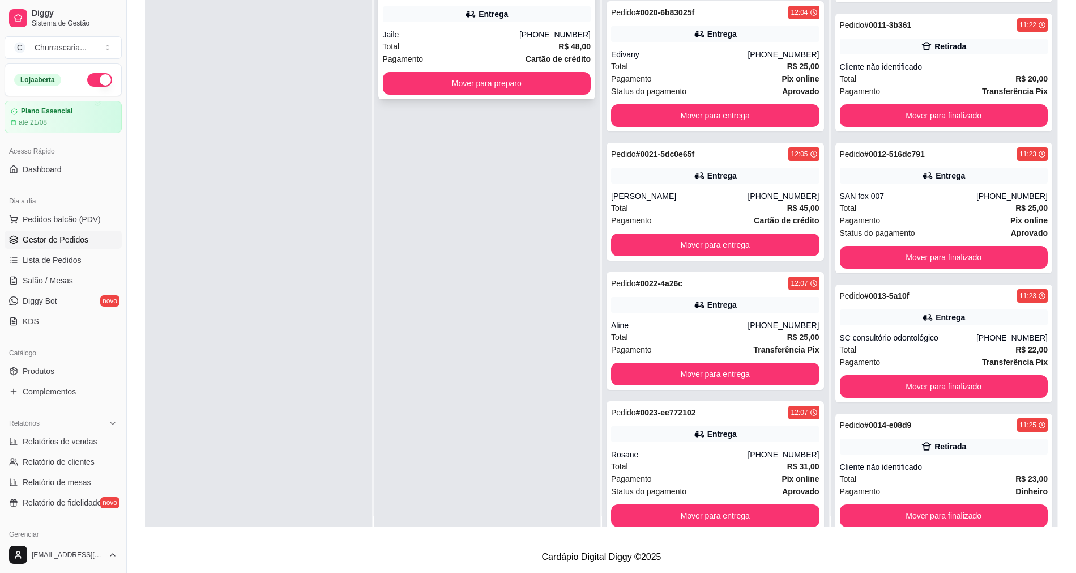
scroll to position [0, 0]
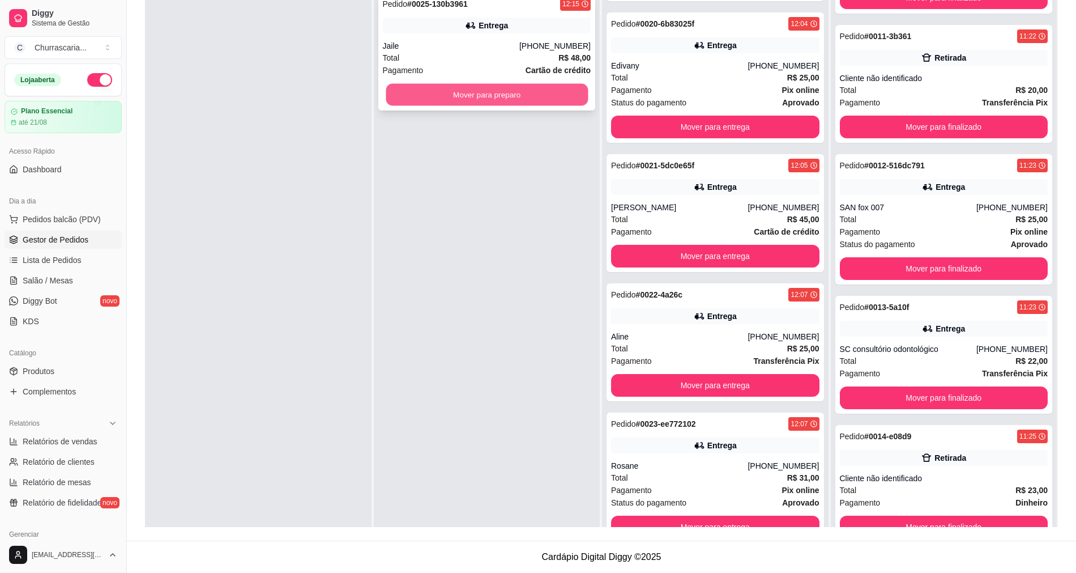
click at [499, 87] on button "Mover para preparo" at bounding box center [487, 95] width 202 height 22
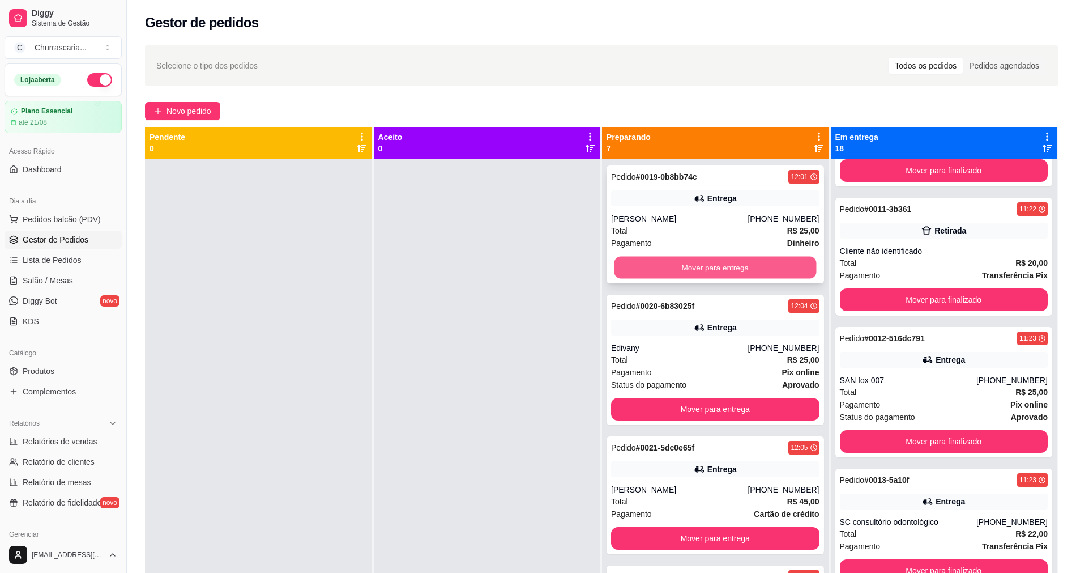
click at [641, 259] on button "Mover para entrega" at bounding box center [716, 268] width 202 height 22
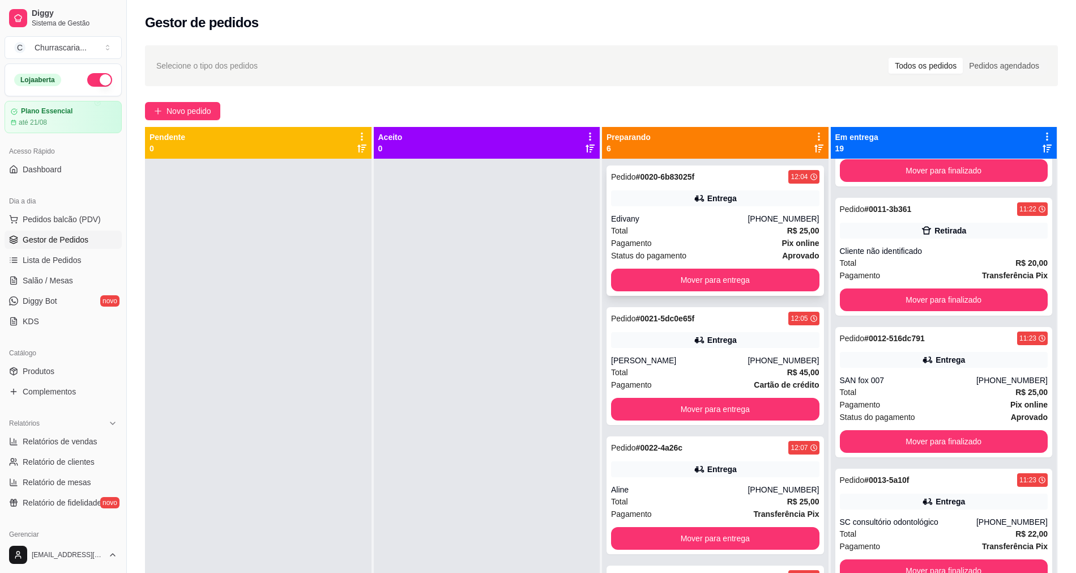
click at [621, 262] on div "Pedido # 0020-6b83025f 12:04 Entrega Edivany [PHONE_NUMBER] Total R$ 25,00 Paga…" at bounding box center [716, 230] width 218 height 130
click at [689, 286] on button "Mover para entrega" at bounding box center [716, 280] width 202 height 22
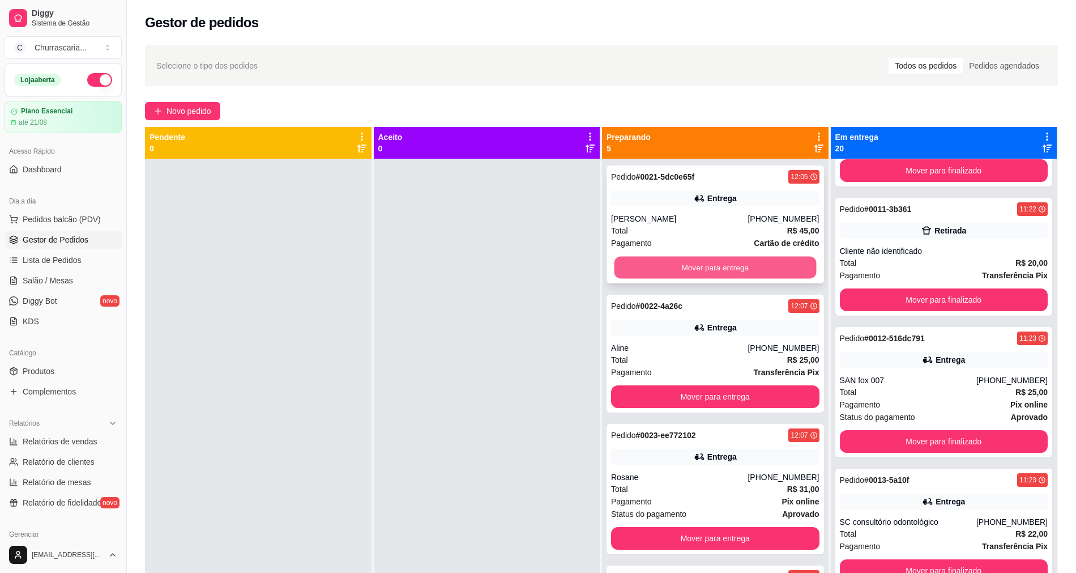
click at [693, 277] on button "Mover para entrega" at bounding box center [716, 268] width 202 height 22
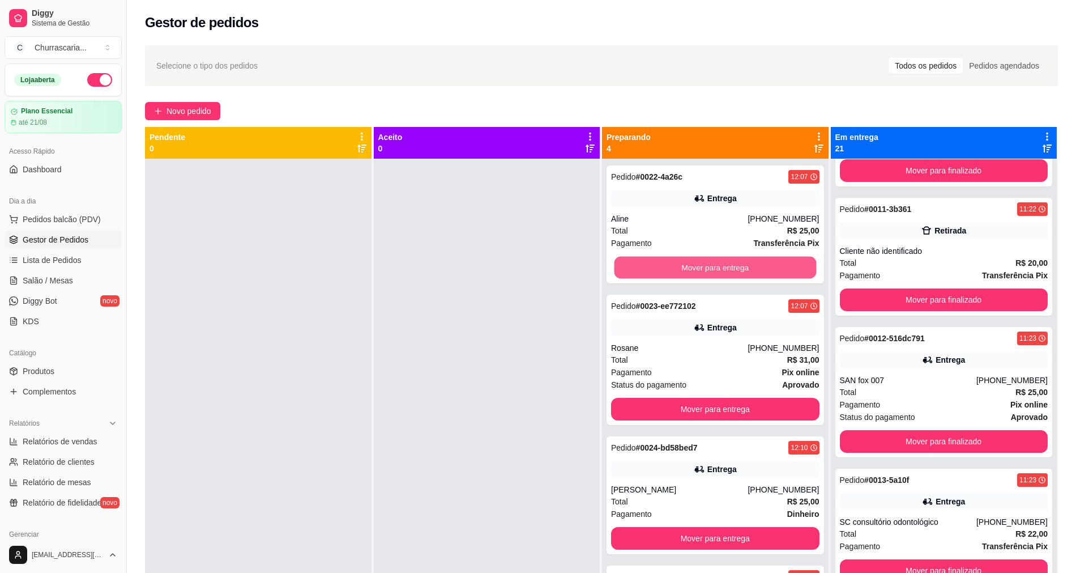
click at [693, 274] on button "Mover para entrega" at bounding box center [716, 268] width 202 height 22
click at [694, 270] on div "Mover para entrega" at bounding box center [715, 267] width 208 height 23
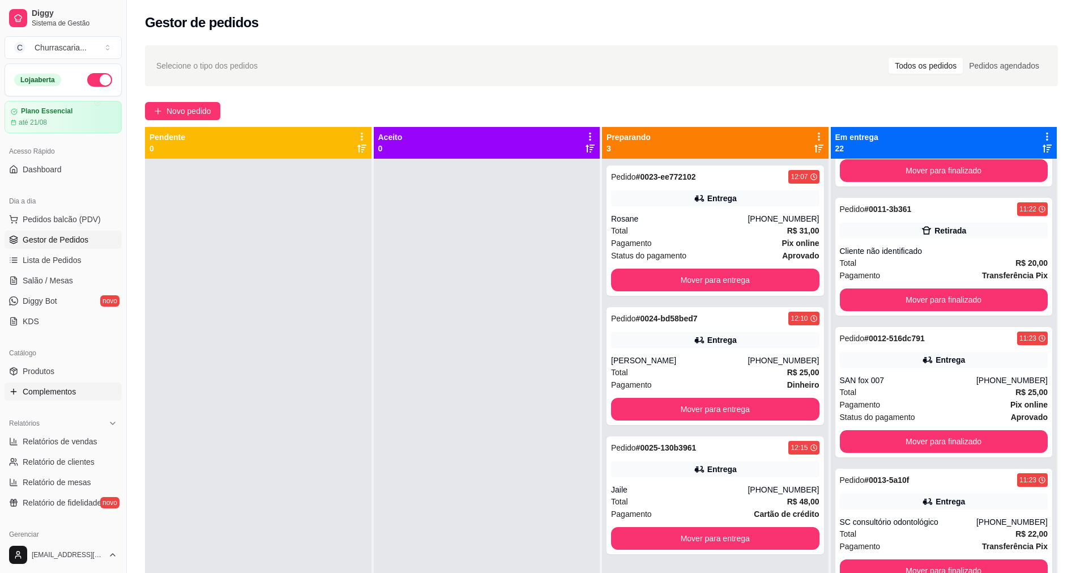
click at [97, 399] on link "Complementos" at bounding box center [63, 391] width 117 height 18
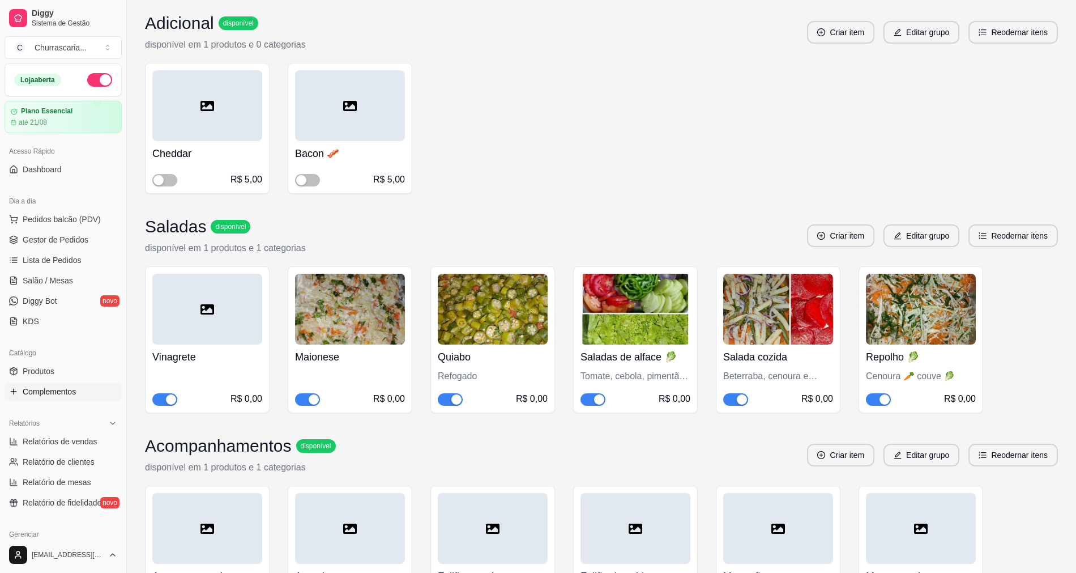
scroll to position [736, 0]
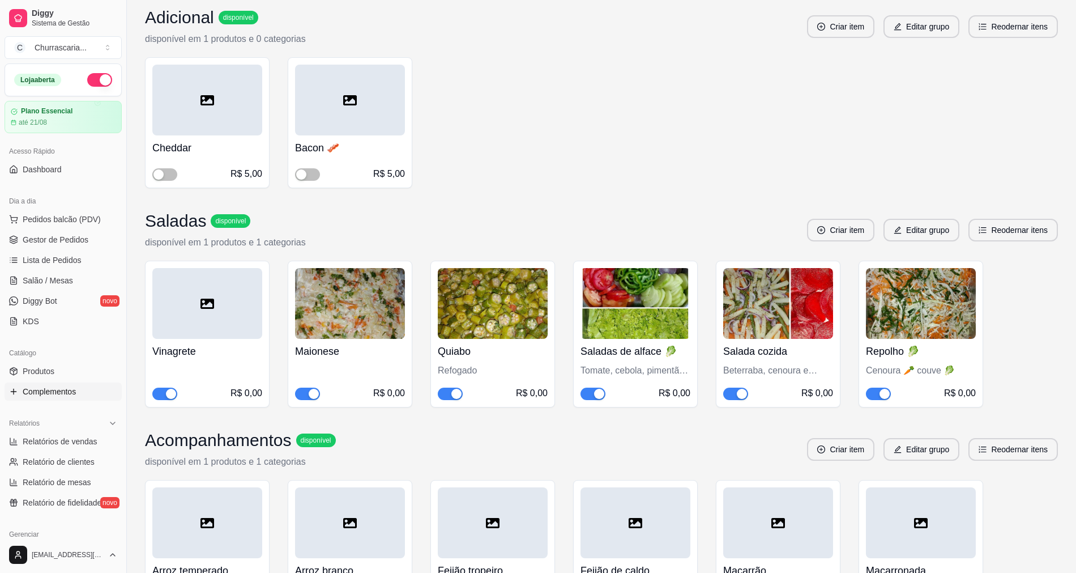
click at [457, 395] on div "button" at bounding box center [456, 394] width 10 height 10
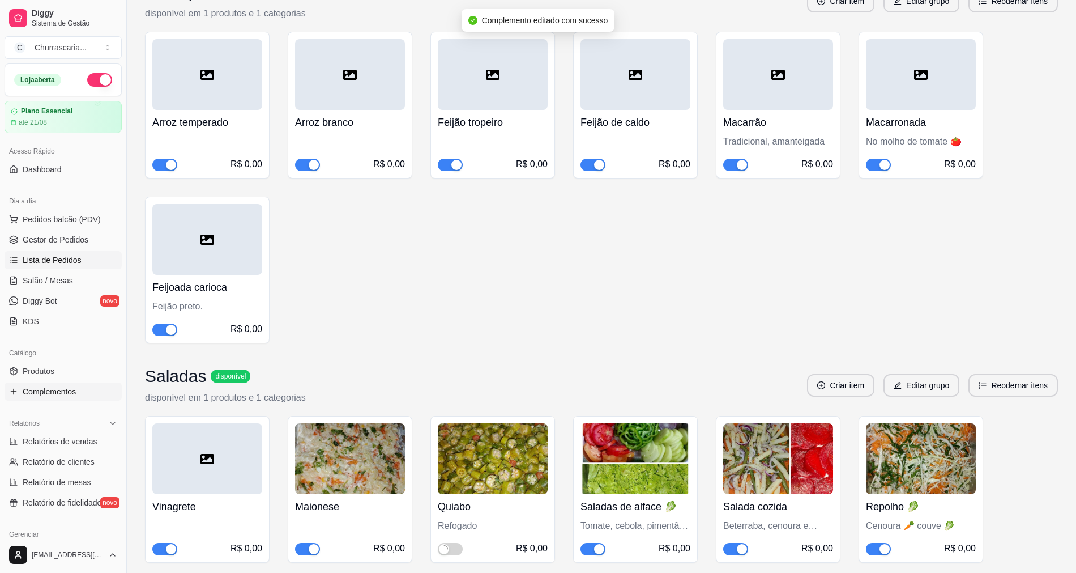
scroll to position [227, 0]
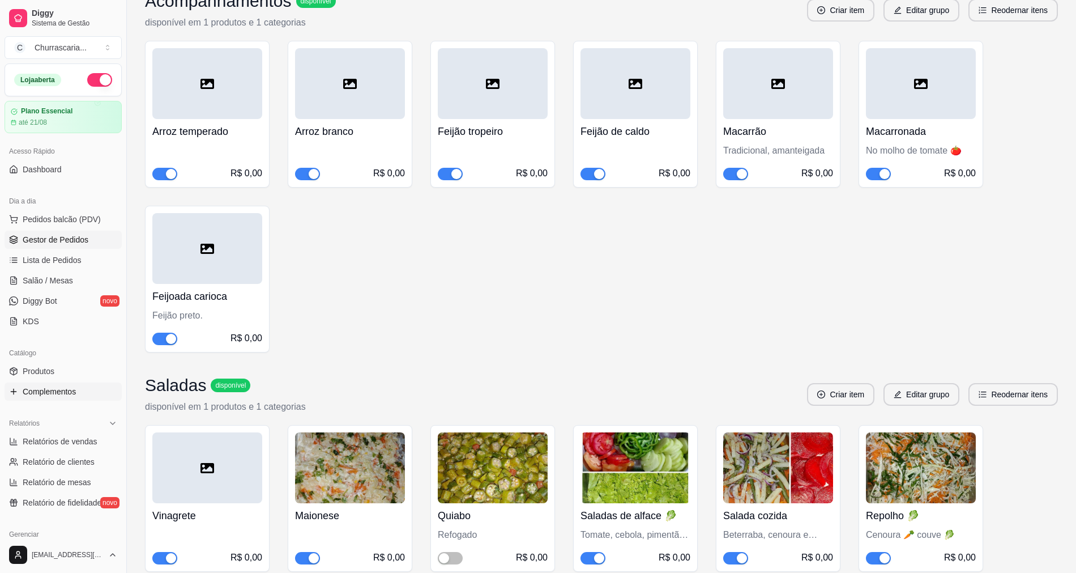
click at [78, 238] on span "Gestor de Pedidos" at bounding box center [56, 239] width 66 height 11
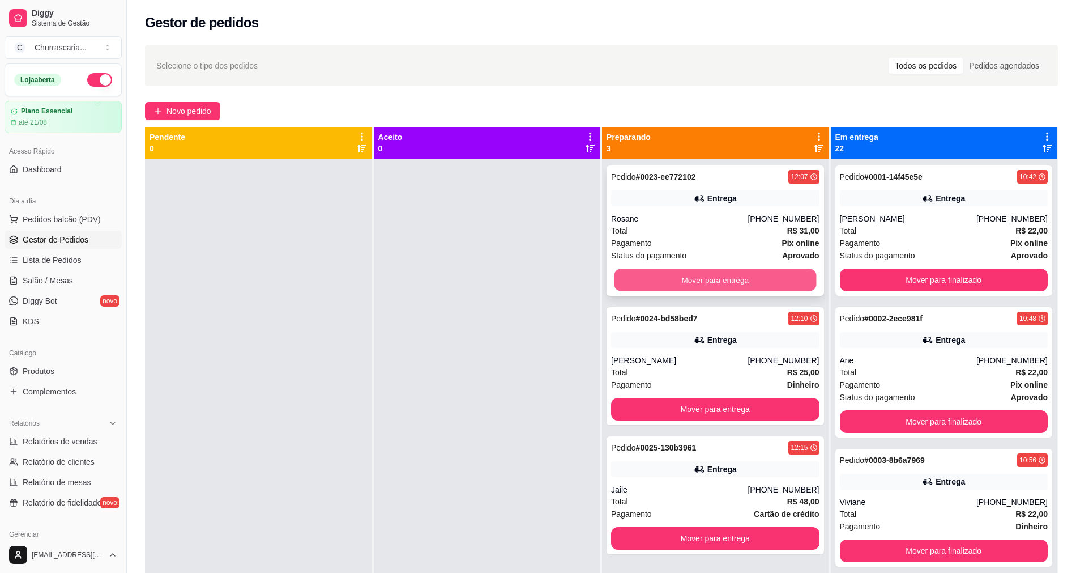
click at [752, 270] on button "Mover para entrega" at bounding box center [716, 280] width 202 height 22
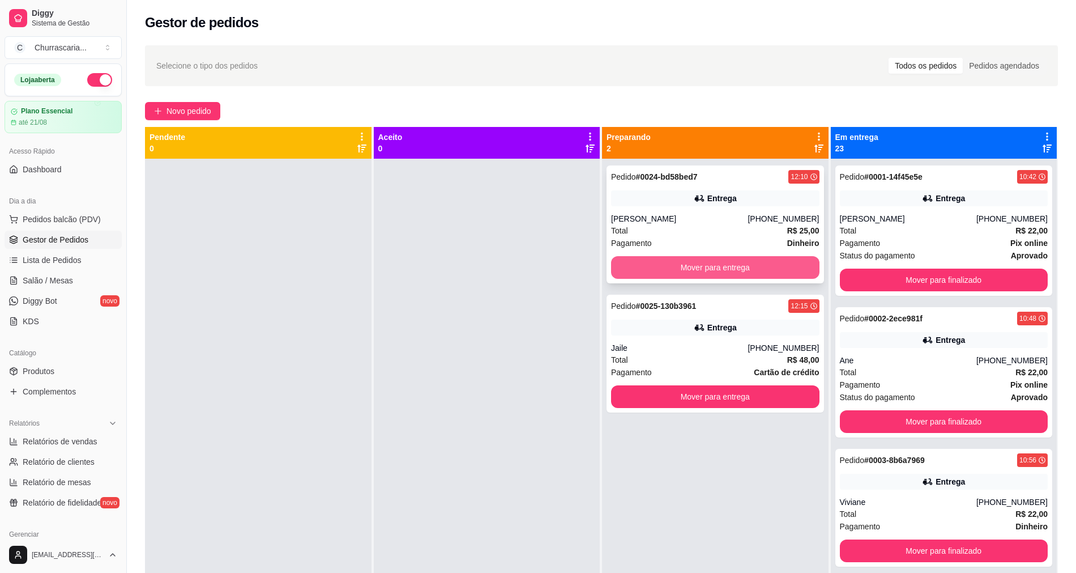
click at [770, 270] on button "Mover para entrega" at bounding box center [715, 267] width 208 height 23
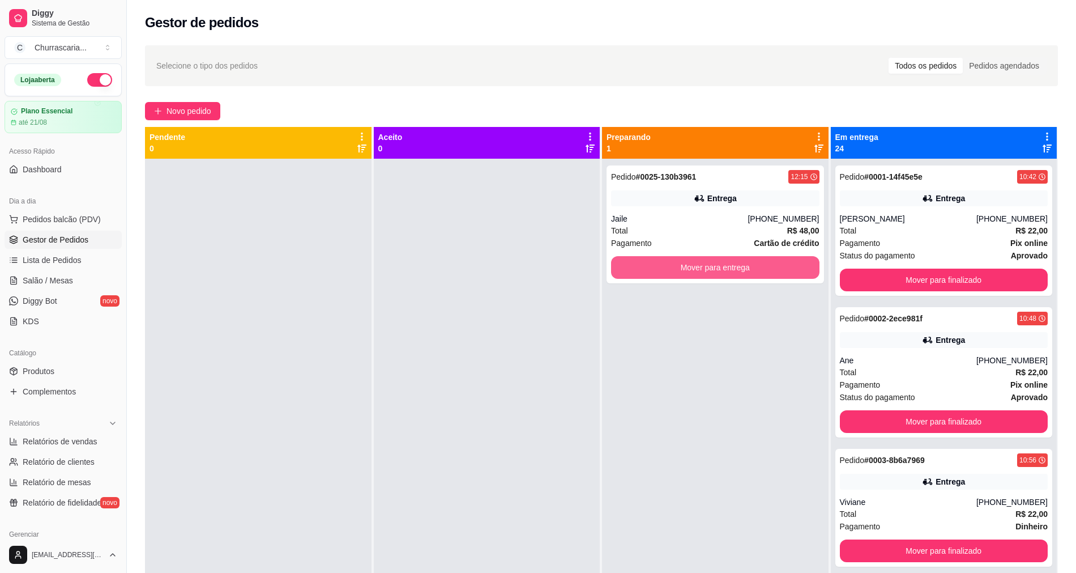
click at [770, 270] on button "Mover para entrega" at bounding box center [715, 267] width 208 height 23
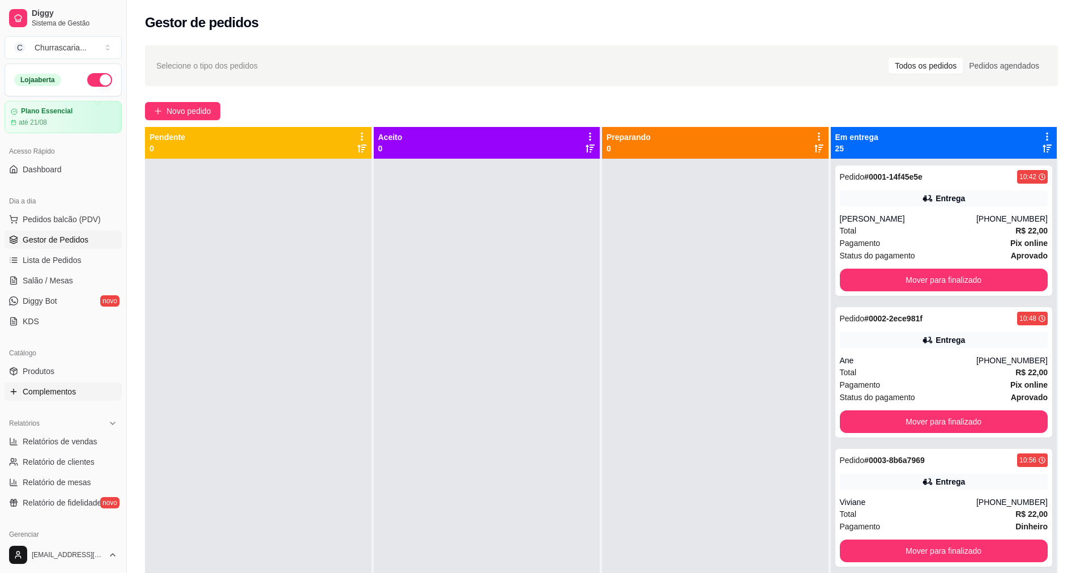
click at [89, 393] on link "Complementos" at bounding box center [63, 391] width 117 height 18
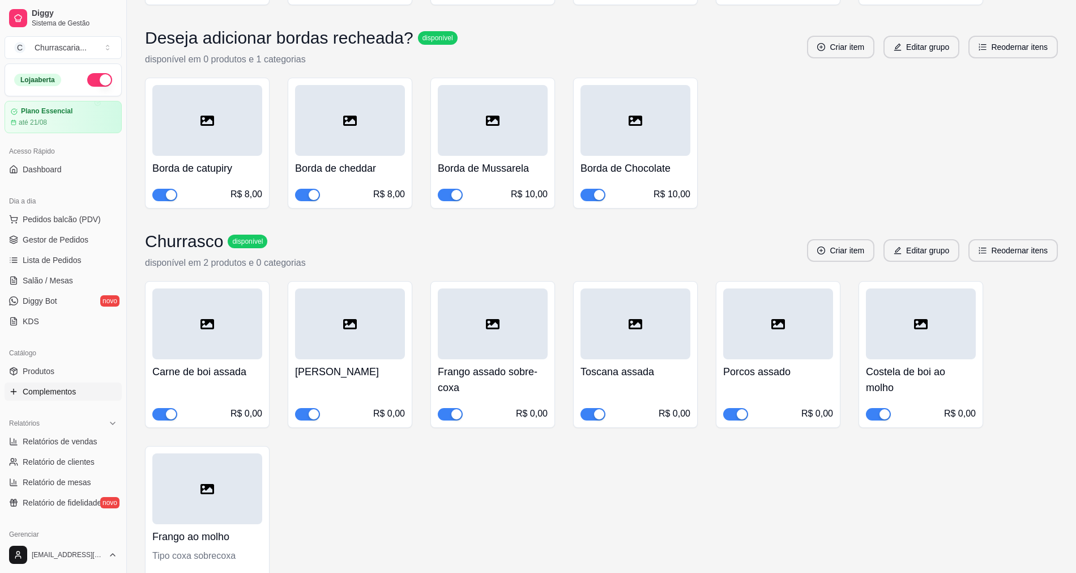
scroll to position [850, 0]
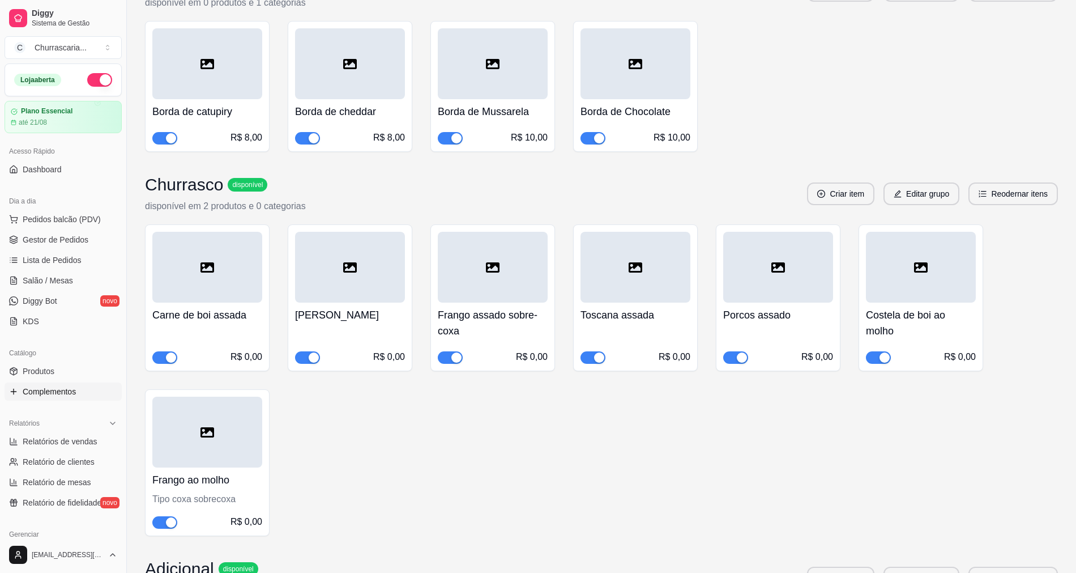
click at [875, 355] on span "button" at bounding box center [878, 357] width 25 height 12
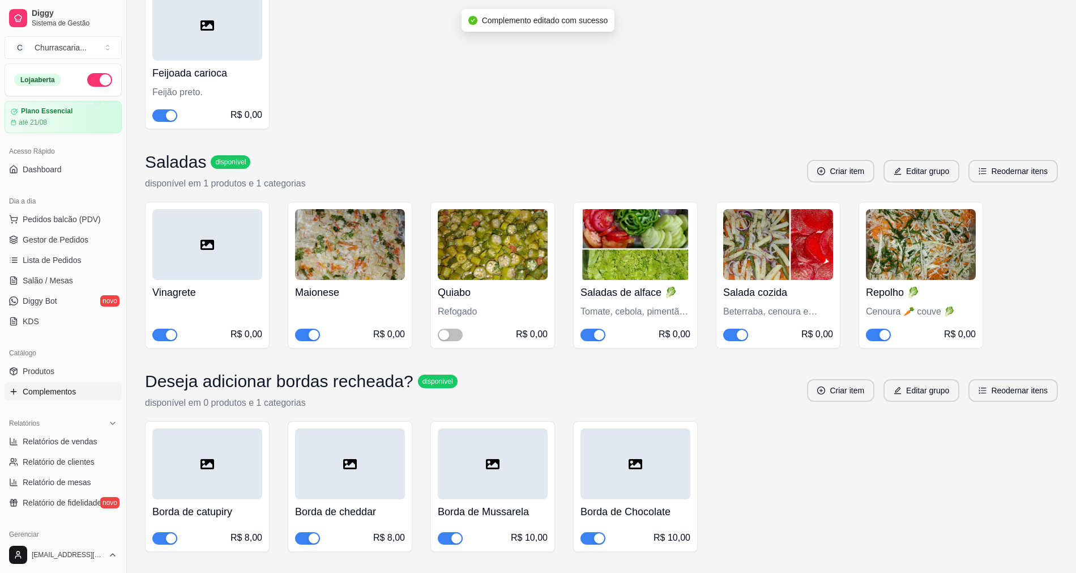
scroll to position [340, 0]
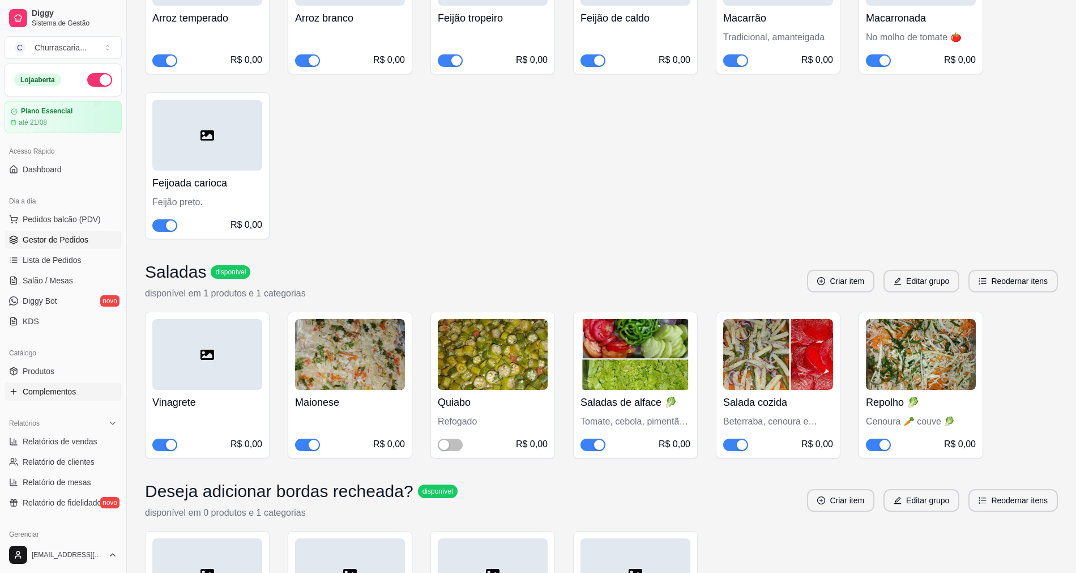
click at [55, 238] on span "Gestor de Pedidos" at bounding box center [56, 239] width 66 height 11
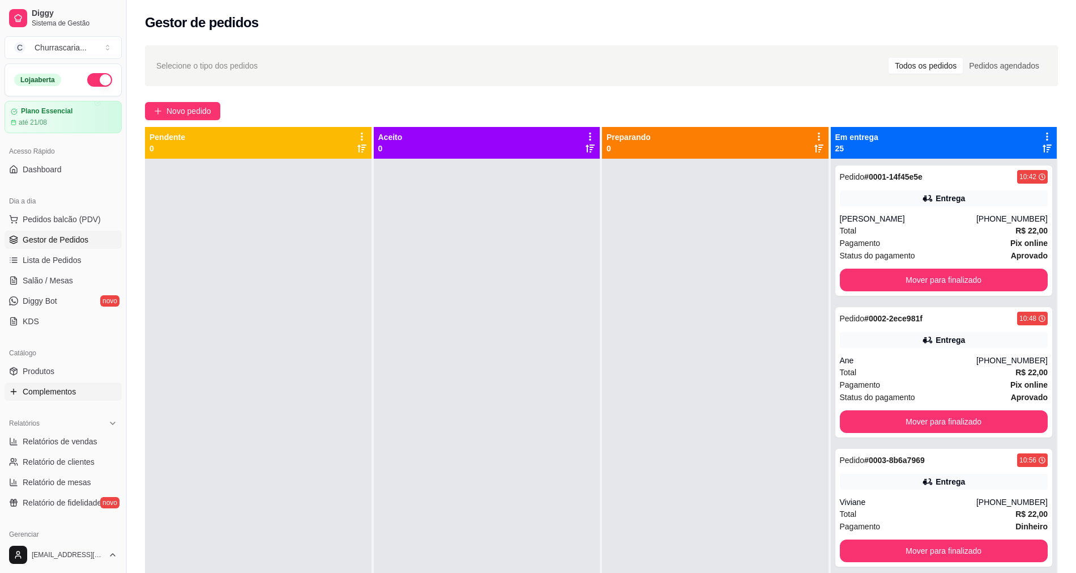
click at [66, 391] on span "Complementos" at bounding box center [49, 391] width 53 height 11
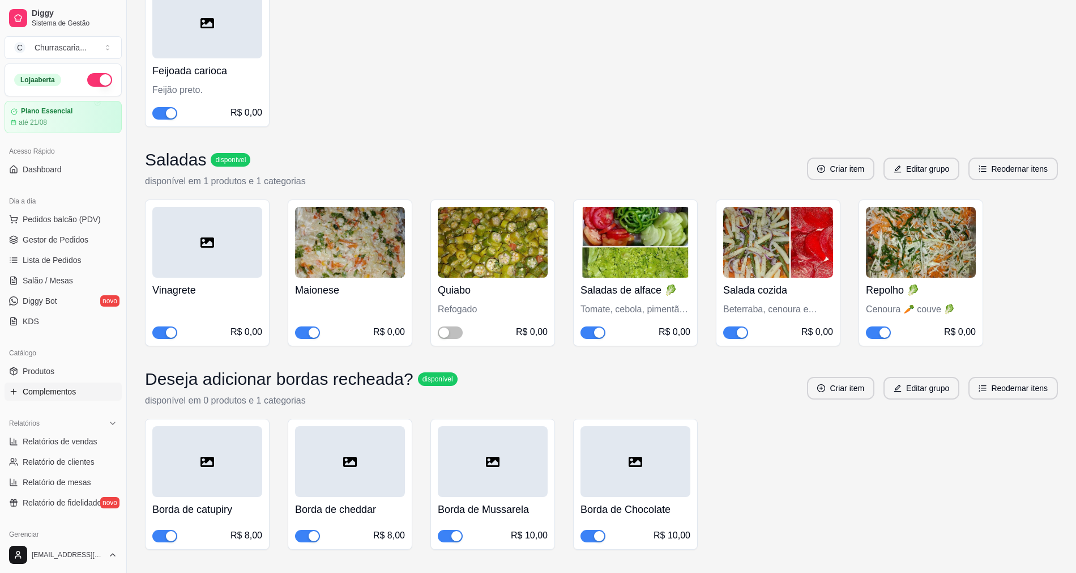
scroll to position [453, 0]
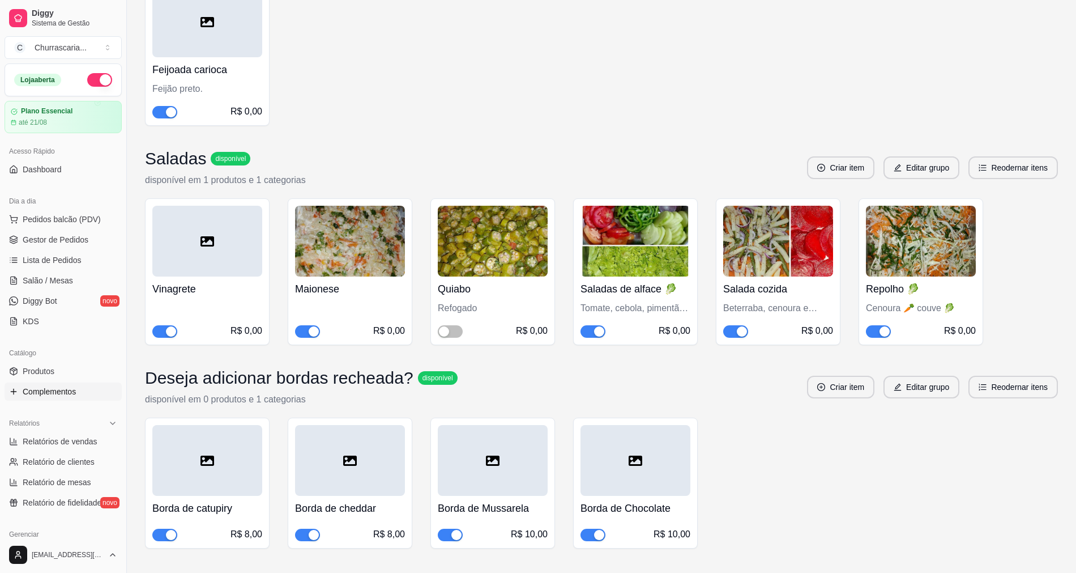
click at [745, 322] on div "Salada cozida Beterraba, cenoura e batata. R$ 0,00" at bounding box center [778, 306] width 110 height 61
click at [745, 331] on div "button" at bounding box center [742, 331] width 10 height 10
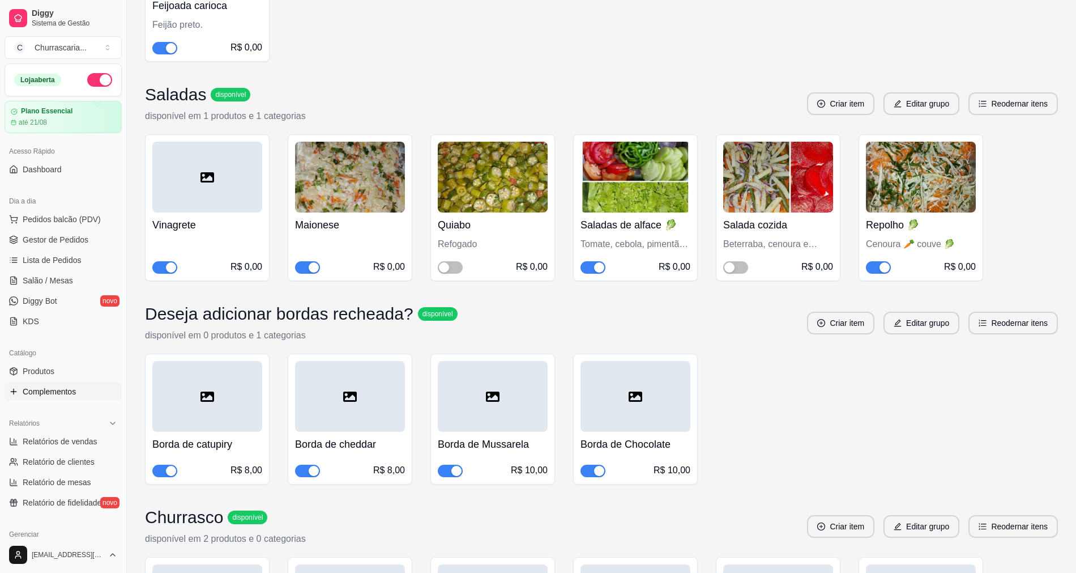
scroll to position [510, 0]
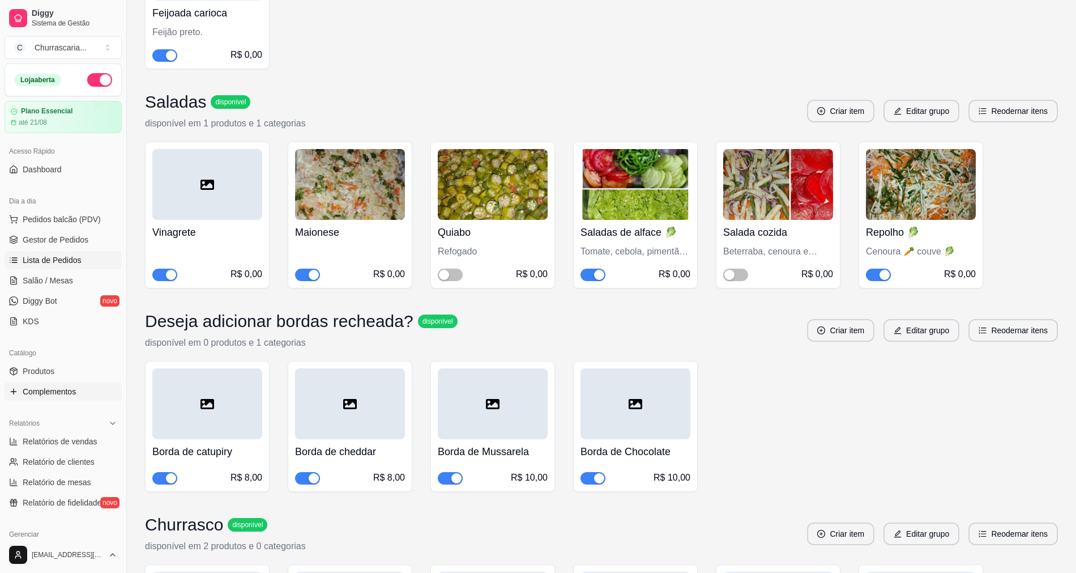
click at [45, 257] on span "Lista de Pedidos" at bounding box center [52, 259] width 59 height 11
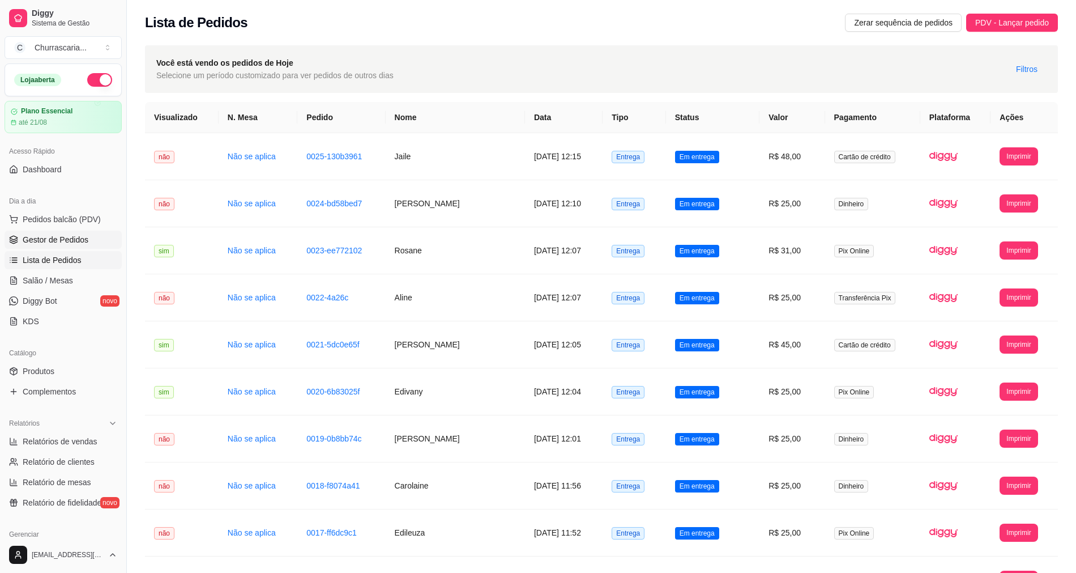
click at [50, 238] on span "Gestor de Pedidos" at bounding box center [56, 239] width 66 height 11
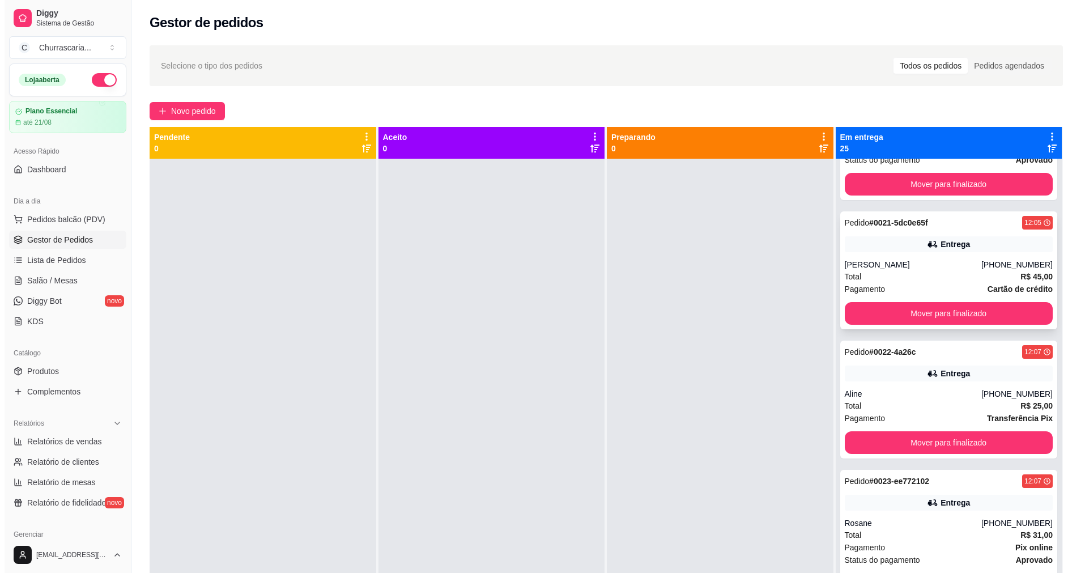
scroll to position [2605, 0]
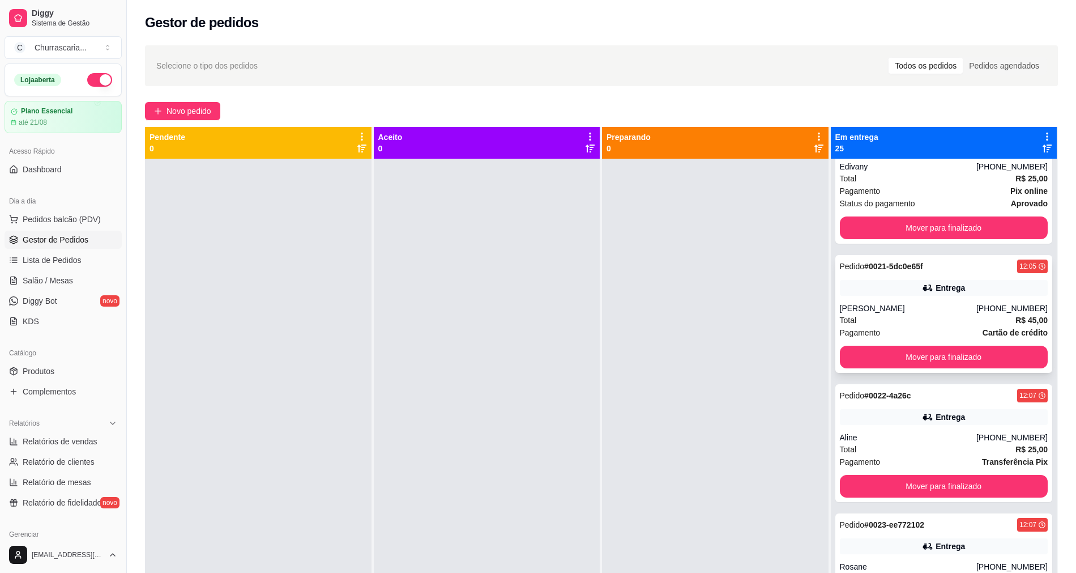
click at [916, 321] on div "Total R$ 45,00" at bounding box center [944, 320] width 208 height 12
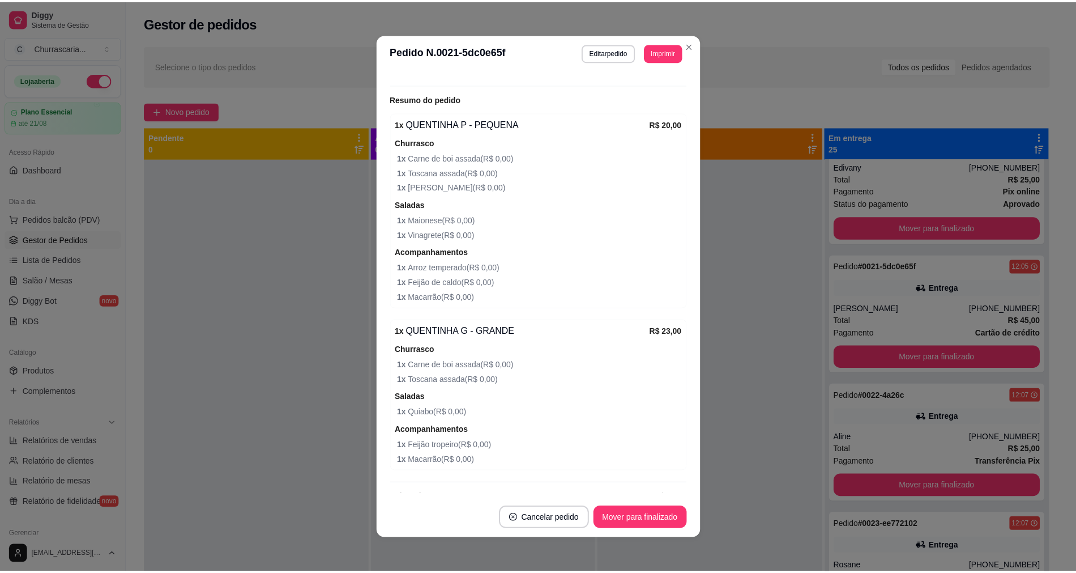
scroll to position [357, 0]
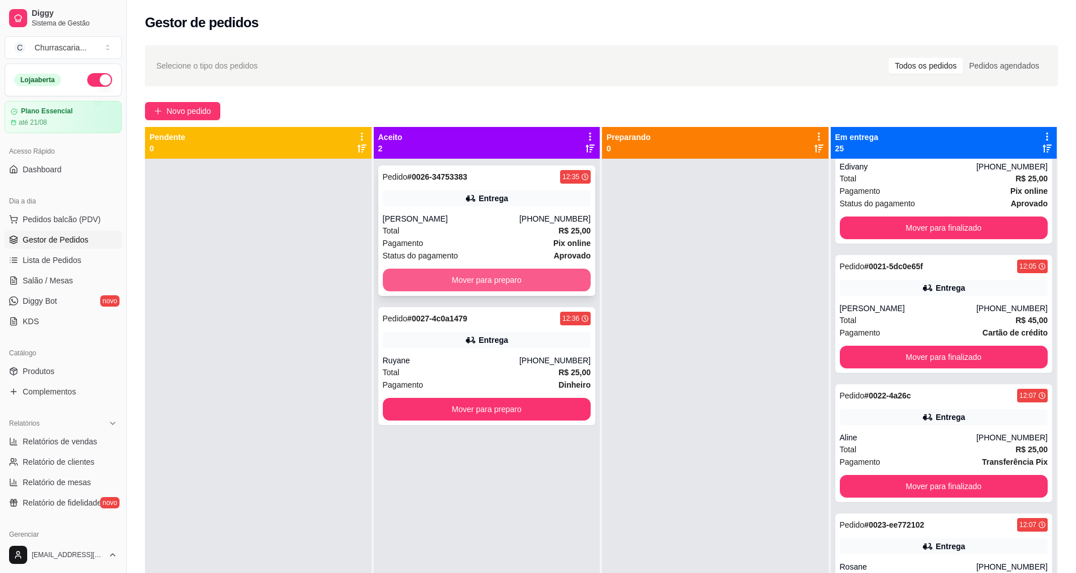
click at [504, 281] on button "Mover para preparo" at bounding box center [487, 279] width 208 height 23
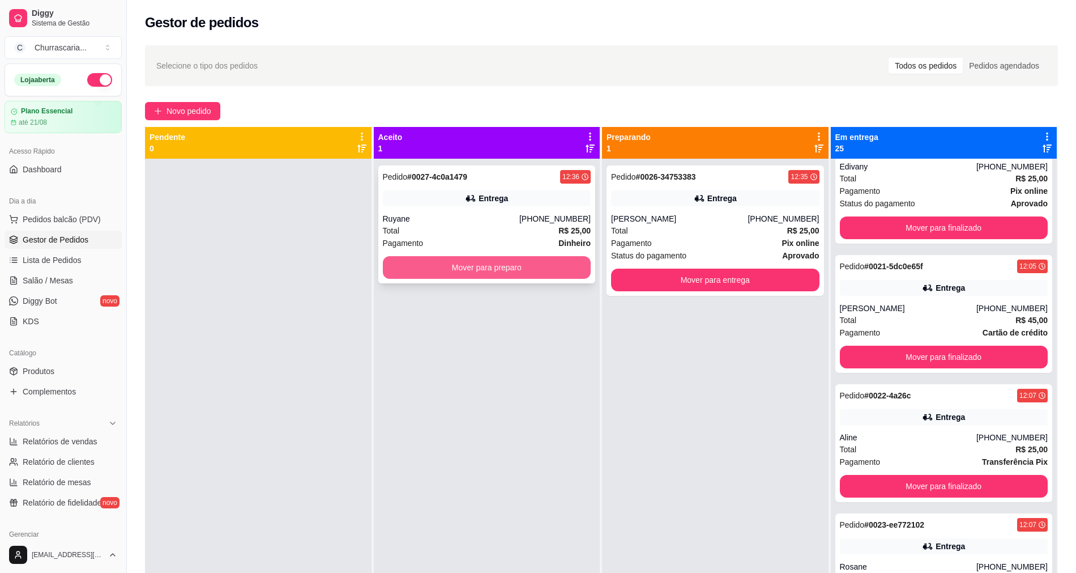
click at [515, 267] on button "Mover para preparo" at bounding box center [487, 267] width 208 height 23
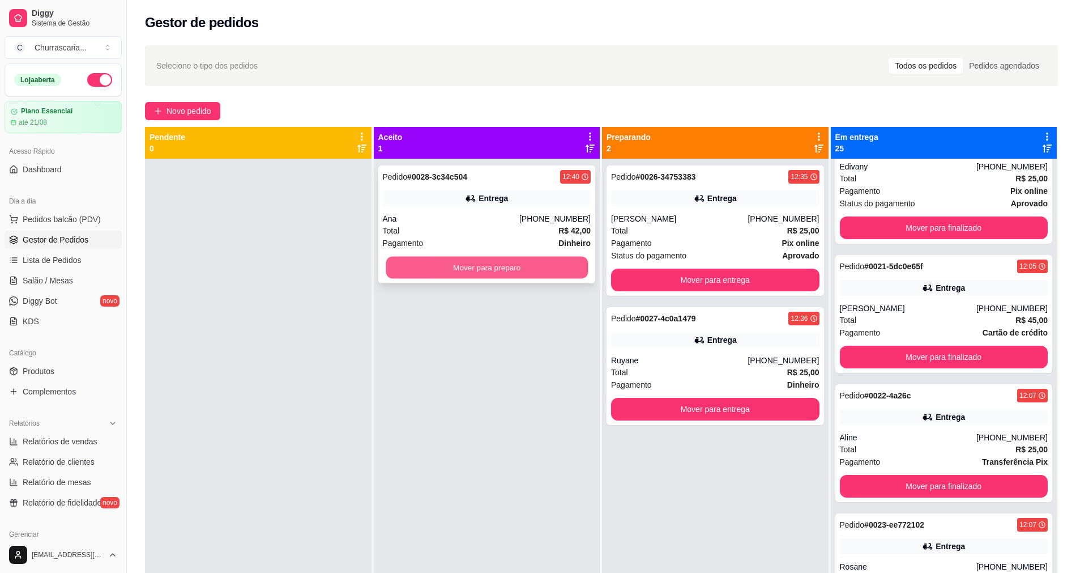
click at [490, 271] on button "Mover para preparo" at bounding box center [487, 268] width 202 height 22
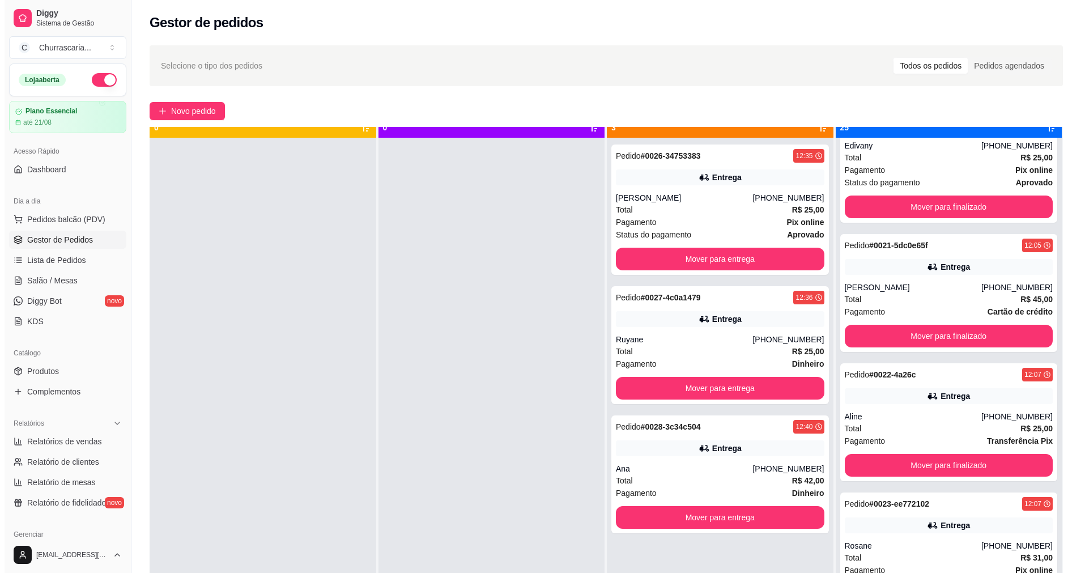
scroll to position [32, 0]
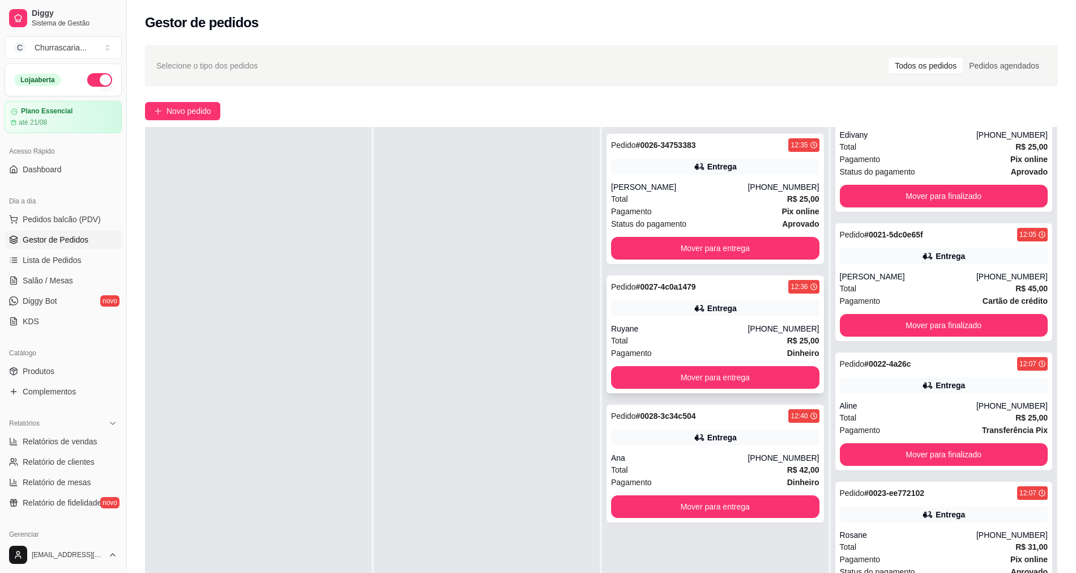
click at [681, 323] on div "Ruyane" at bounding box center [679, 328] width 137 height 11
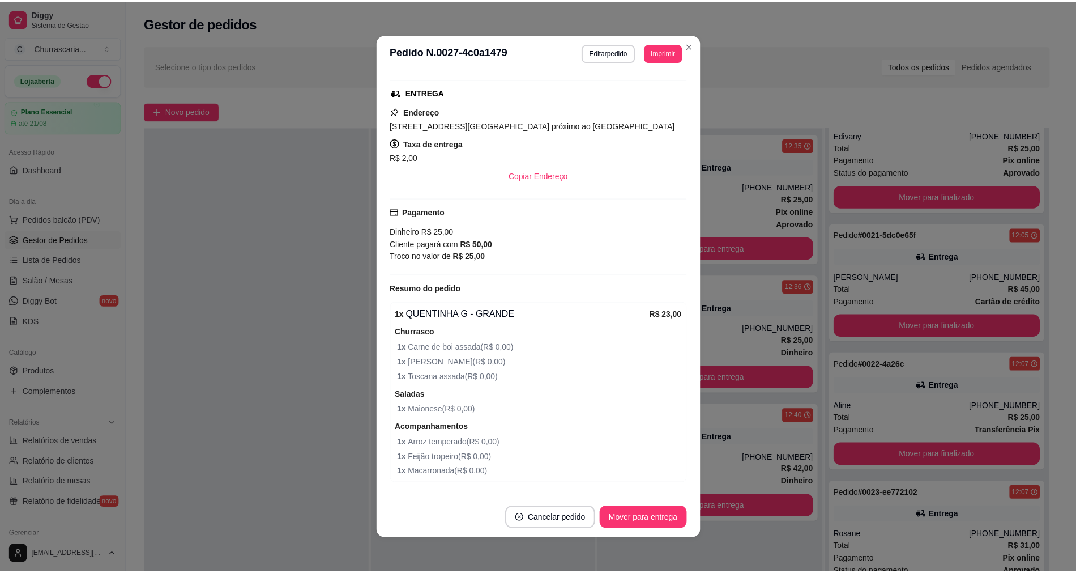
scroll to position [204, 0]
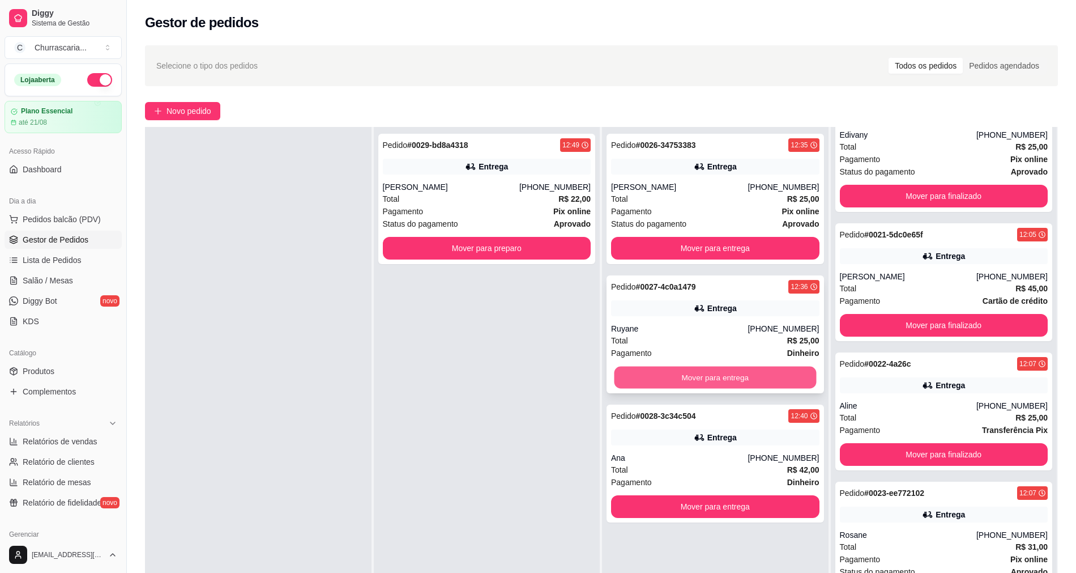
click at [760, 379] on button "Mover para entrega" at bounding box center [716, 377] width 202 height 22
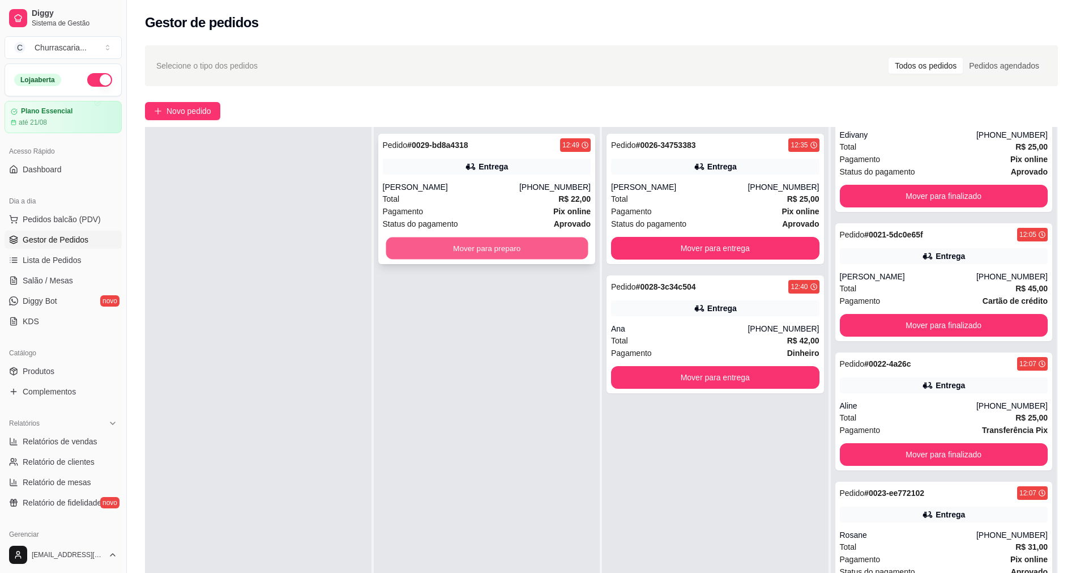
click at [500, 245] on button "Mover para preparo" at bounding box center [487, 248] width 202 height 22
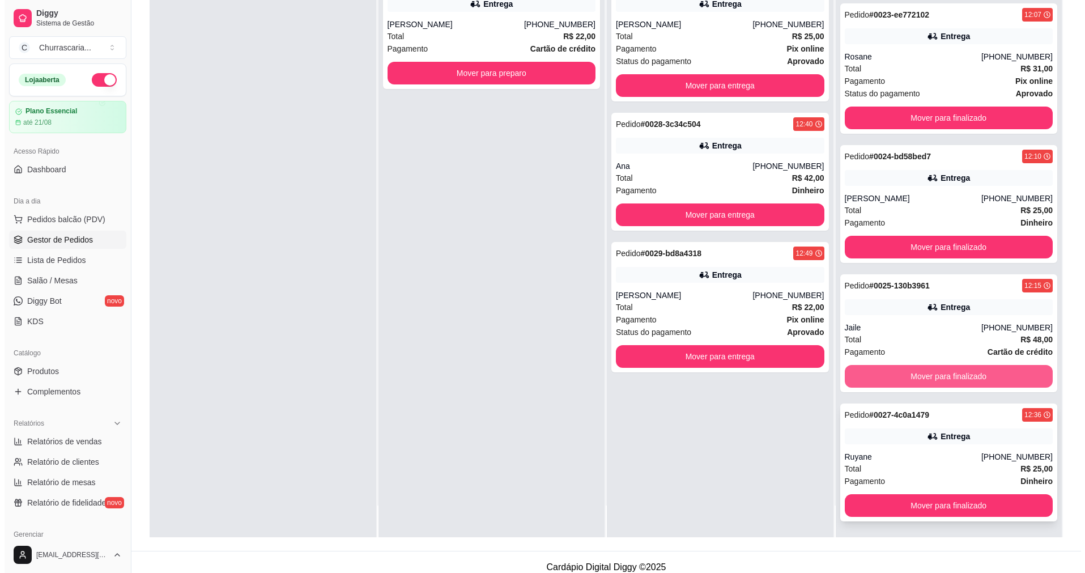
scroll to position [173, 0]
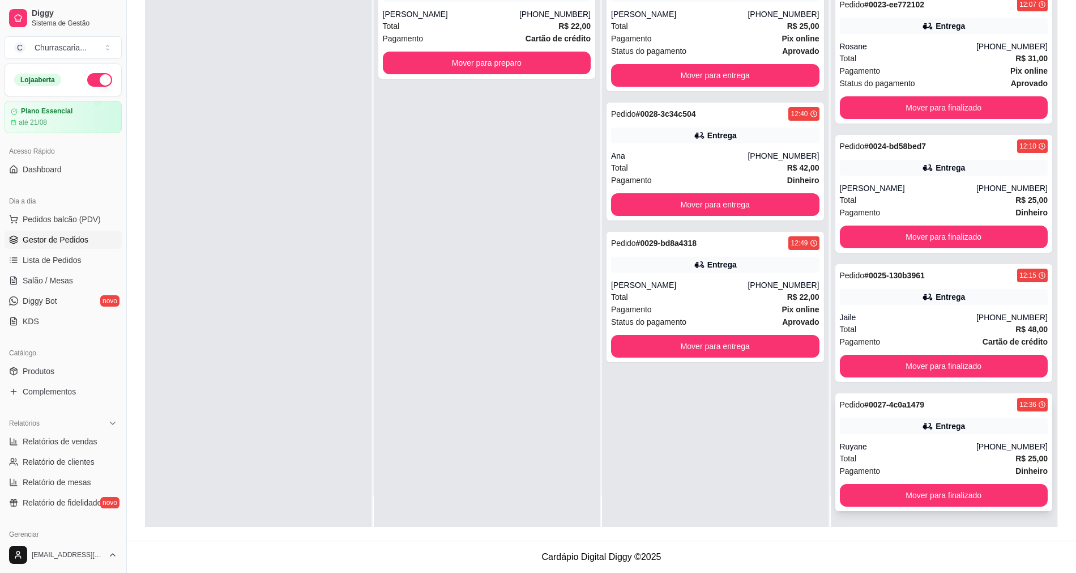
click at [905, 437] on div "Pedido # 0027-4c0a1479 12:36 Entrega Ruyane [PHONE_NUMBER] Total R$ 25,00 Pagam…" at bounding box center [944, 452] width 218 height 118
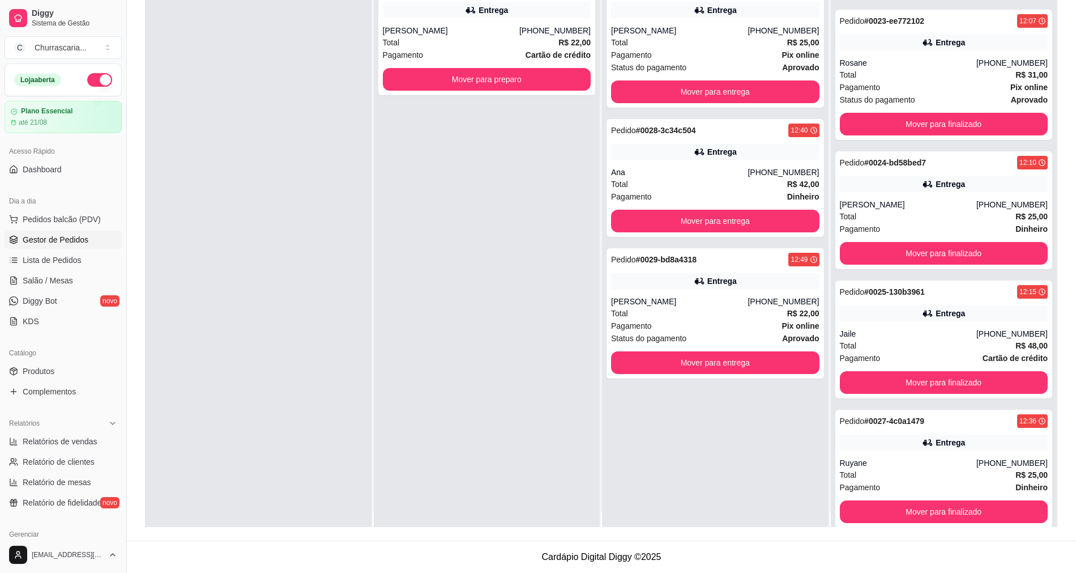
scroll to position [0, 0]
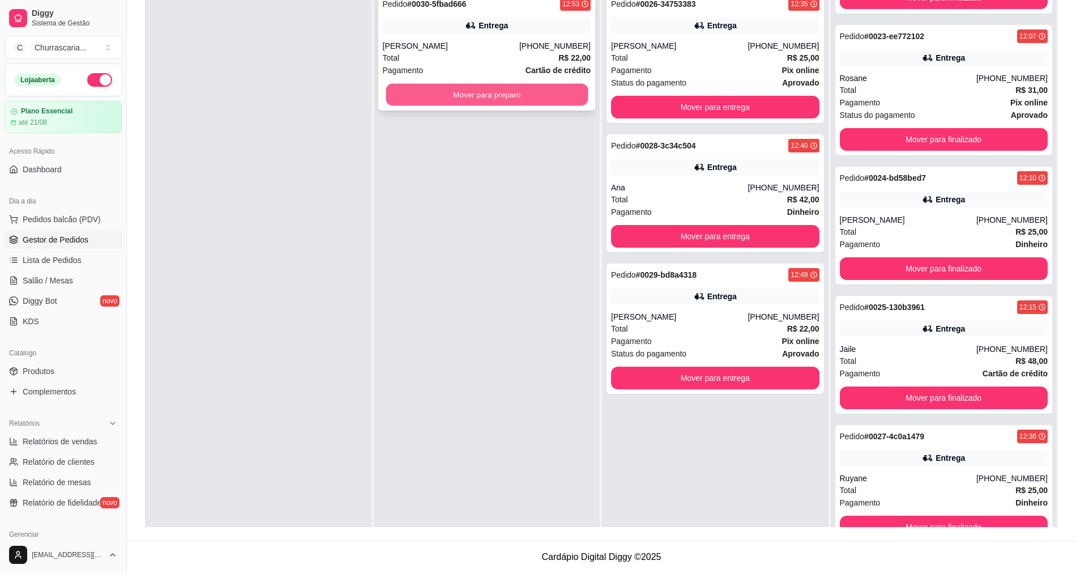
click at [519, 94] on button "Mover para preparo" at bounding box center [487, 95] width 202 height 22
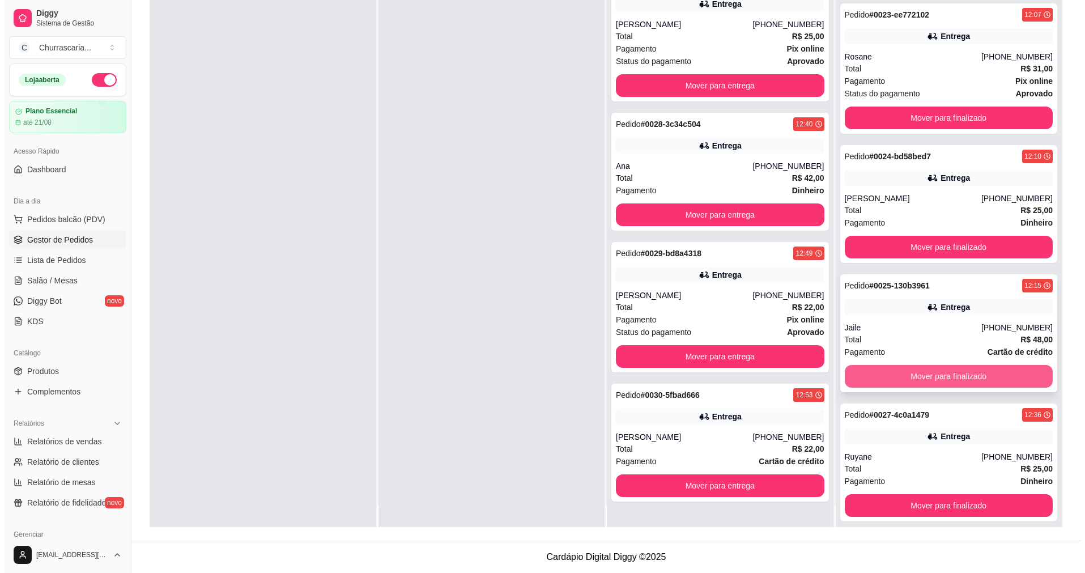
scroll to position [32, 0]
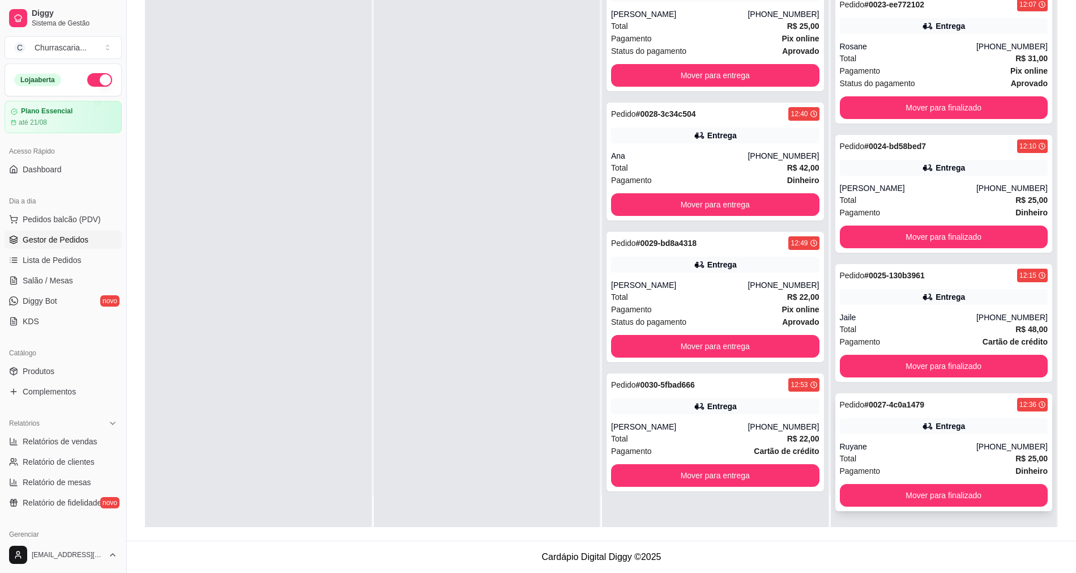
click at [957, 443] on div "Ruyane" at bounding box center [908, 446] width 137 height 11
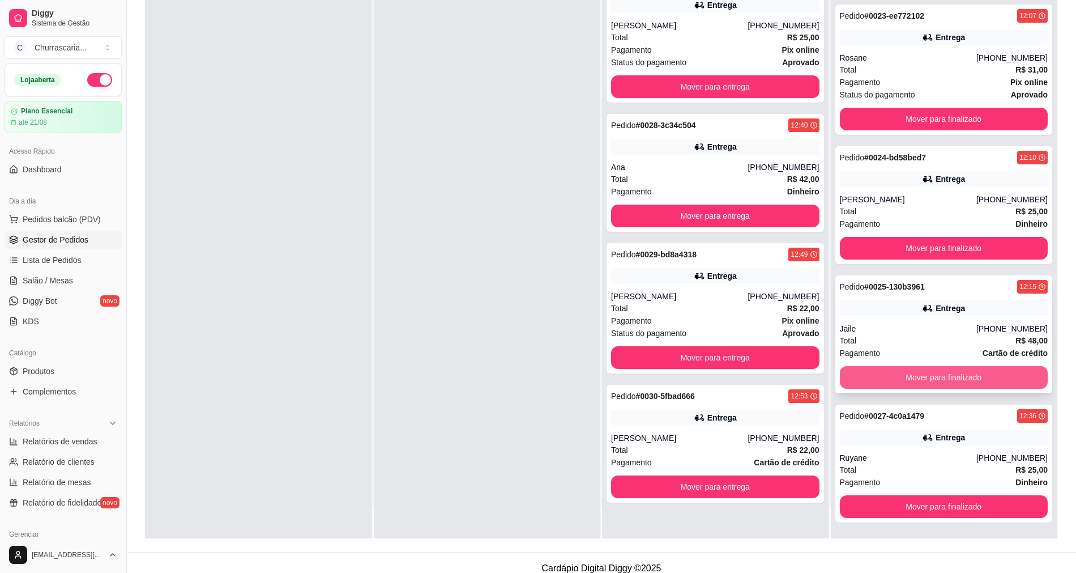
scroll to position [173, 0]
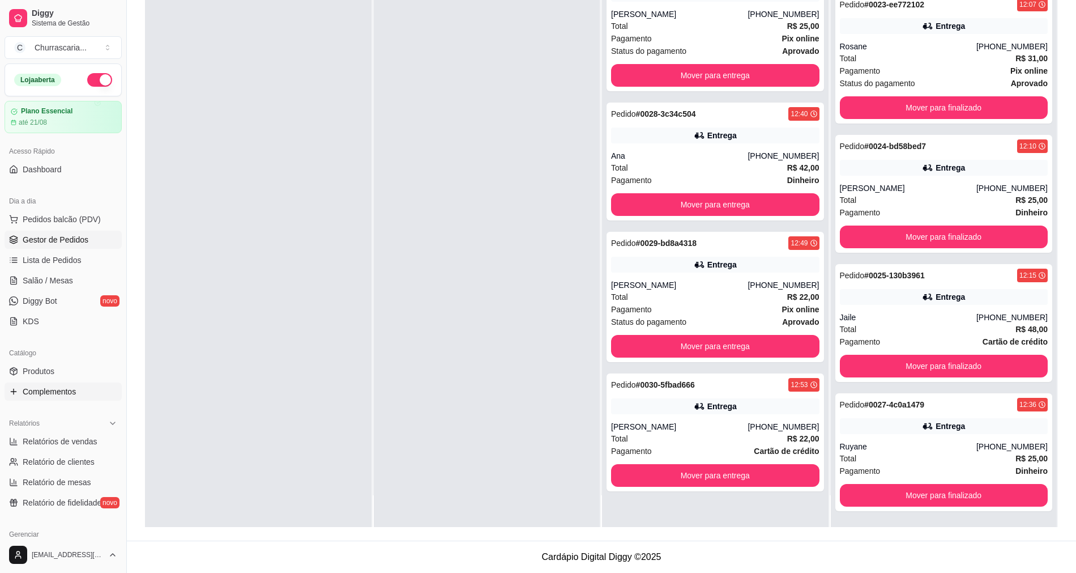
click at [91, 386] on link "Complementos" at bounding box center [63, 391] width 117 height 18
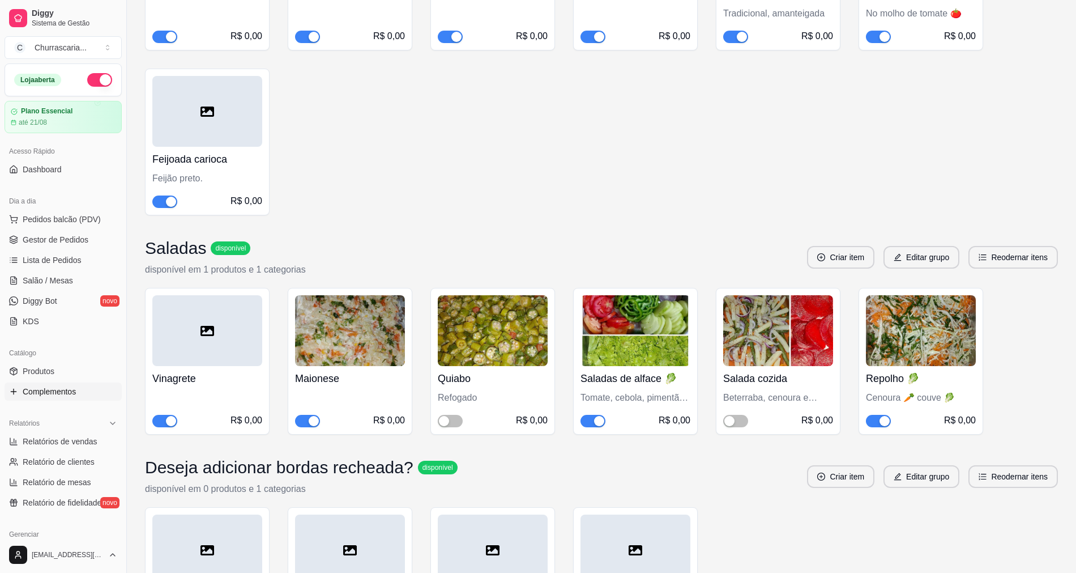
scroll to position [396, 0]
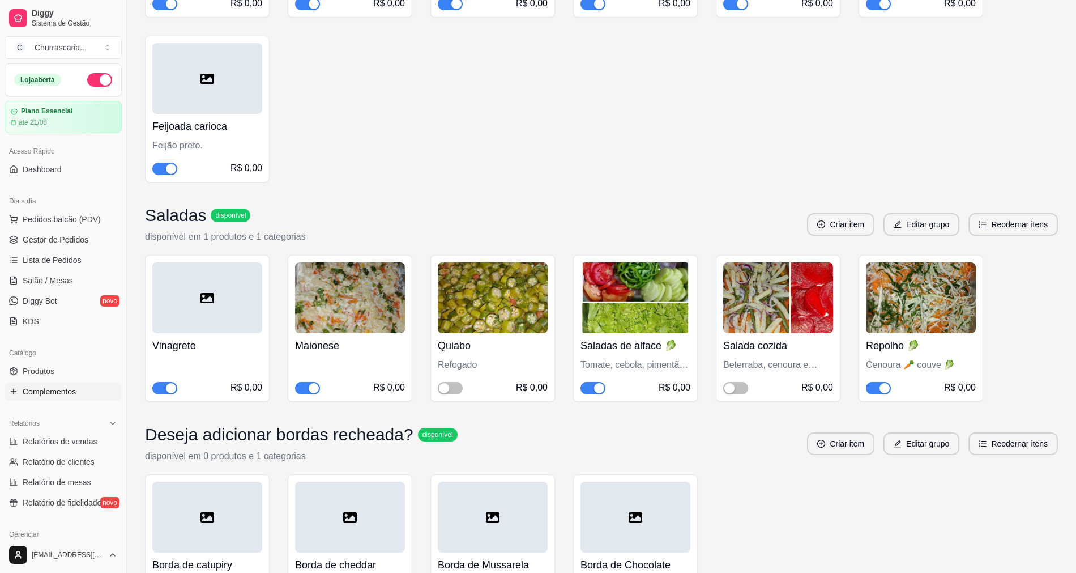
click at [876, 387] on span "button" at bounding box center [878, 388] width 25 height 12
click at [61, 227] on button "Pedidos balcão (PDV)" at bounding box center [63, 219] width 117 height 18
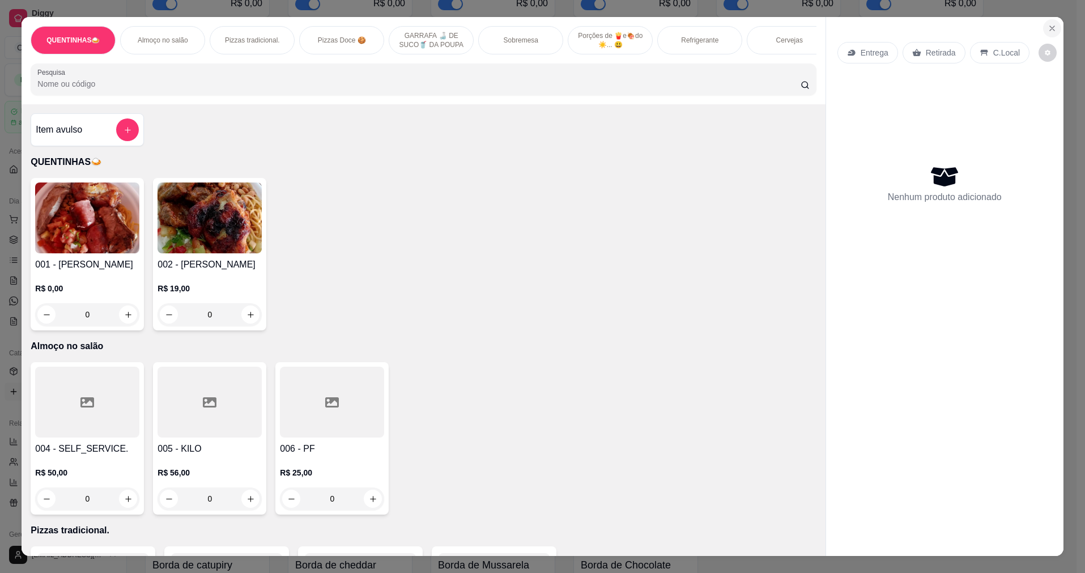
click at [1050, 25] on icon "Close" at bounding box center [1051, 28] width 9 height 9
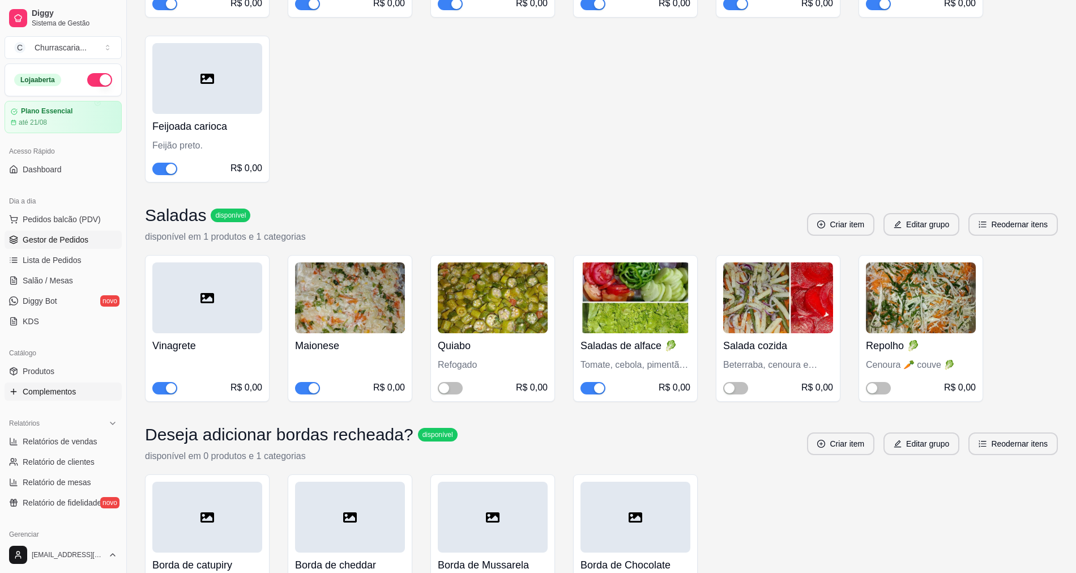
click at [59, 241] on span "Gestor de Pedidos" at bounding box center [56, 239] width 66 height 11
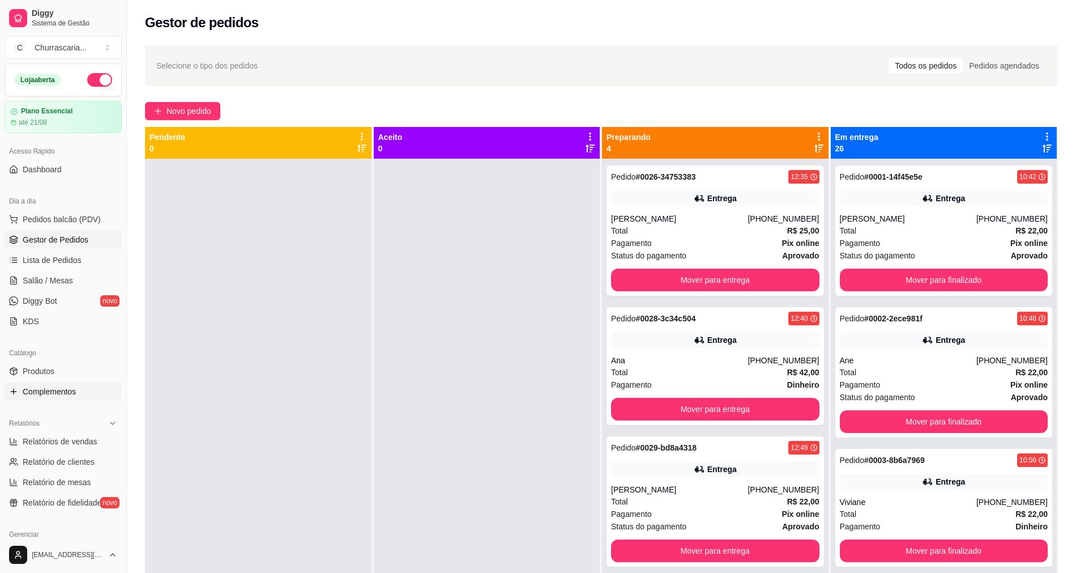
click at [64, 392] on span "Complementos" at bounding box center [49, 391] width 53 height 11
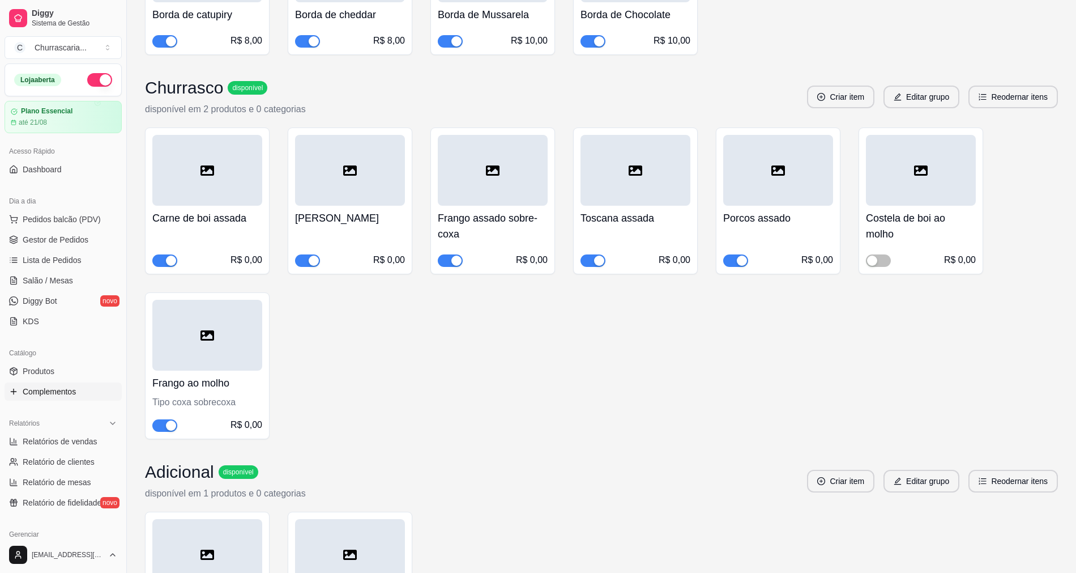
scroll to position [283, 0]
click at [734, 261] on span "button" at bounding box center [735, 259] width 25 height 12
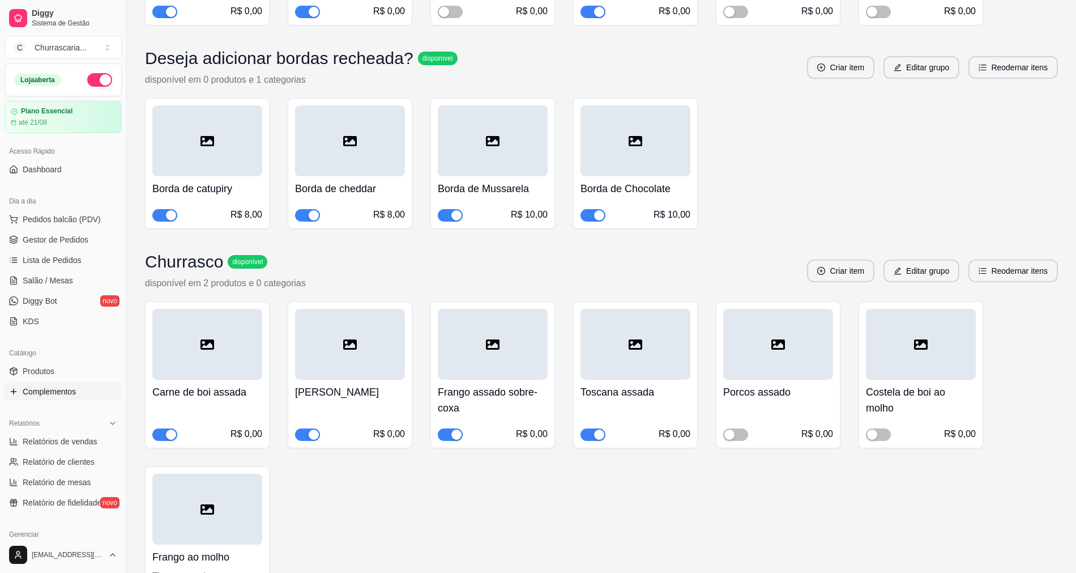
scroll to position [793, 0]
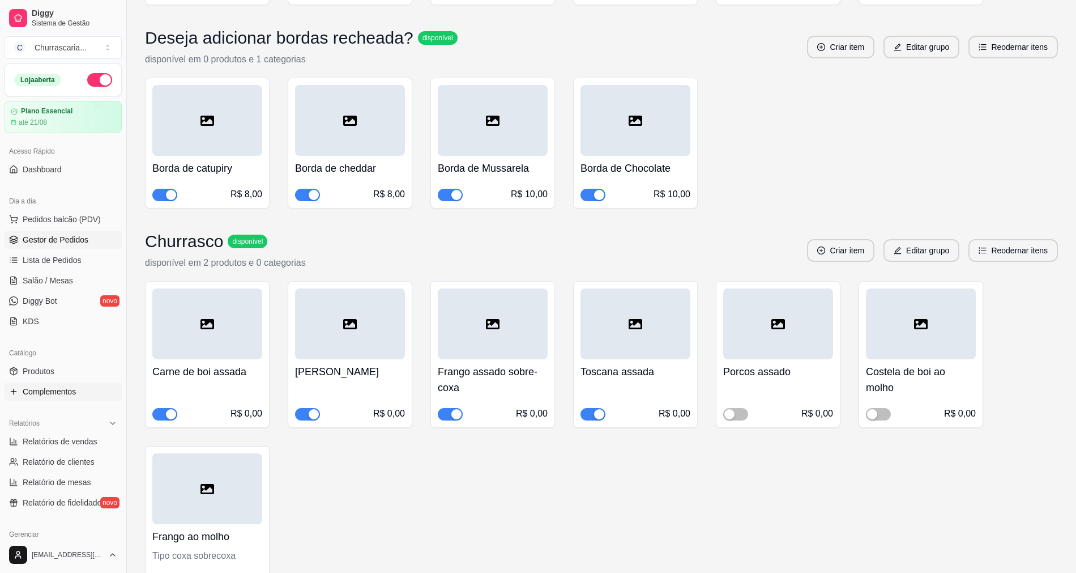
click at [70, 243] on span "Gestor de Pedidos" at bounding box center [56, 239] width 66 height 11
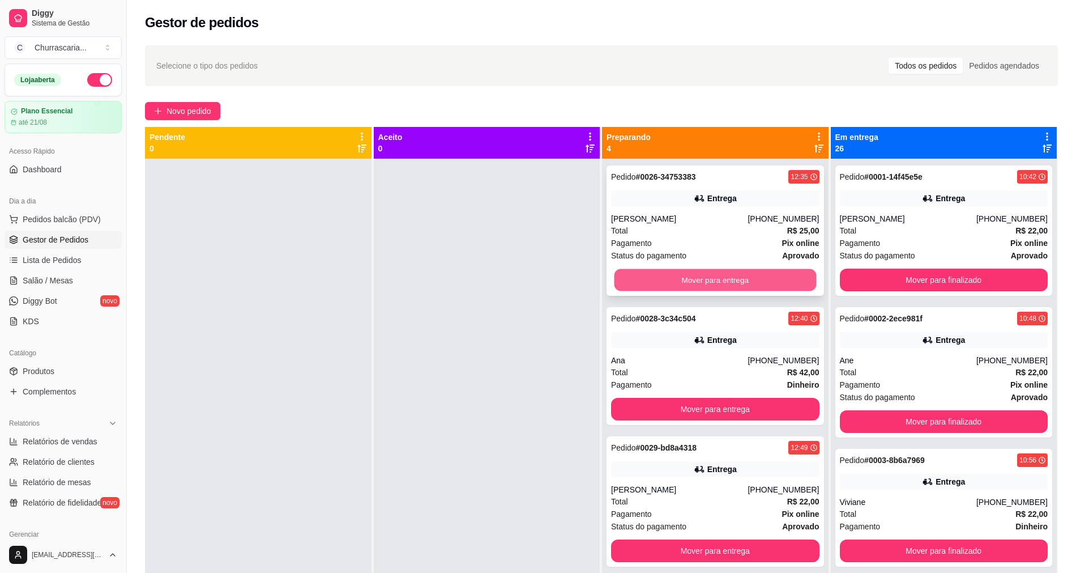
click at [685, 274] on button "Mover para entrega" at bounding box center [716, 280] width 202 height 22
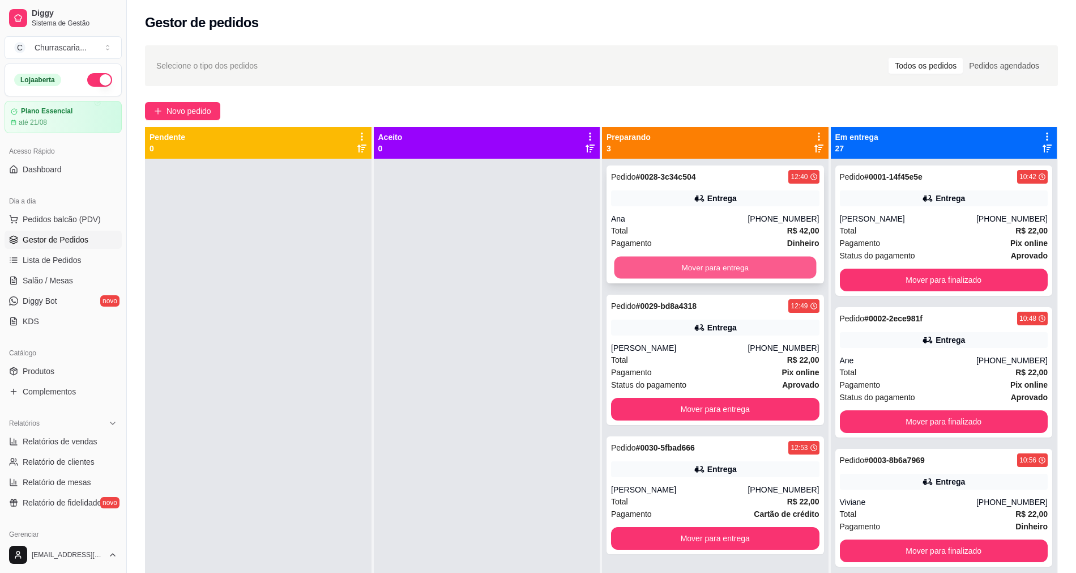
click at [676, 270] on button "Mover para entrega" at bounding box center [716, 268] width 202 height 22
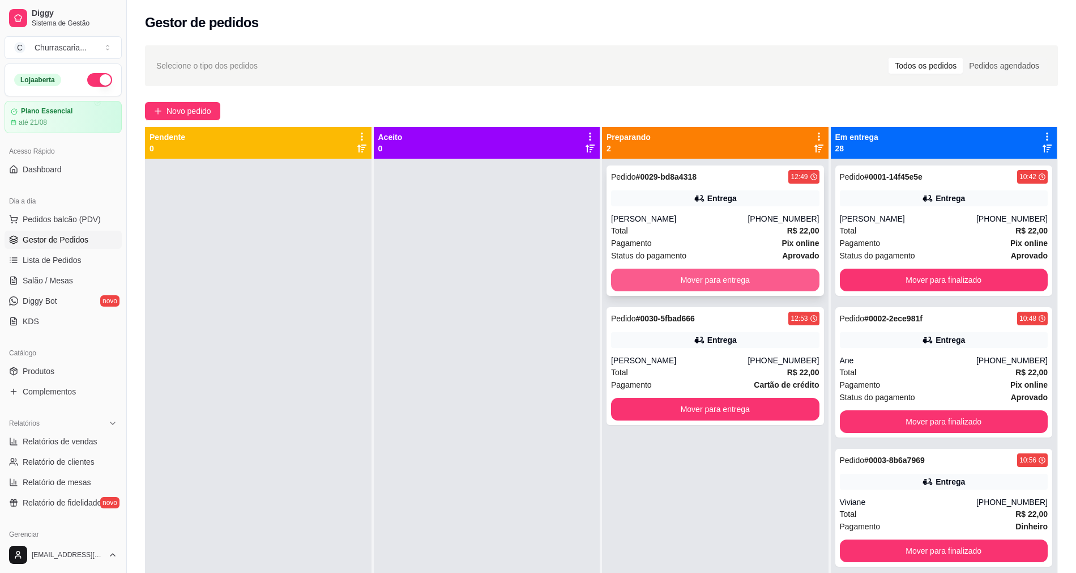
click at [671, 275] on button "Mover para entrega" at bounding box center [715, 279] width 208 height 23
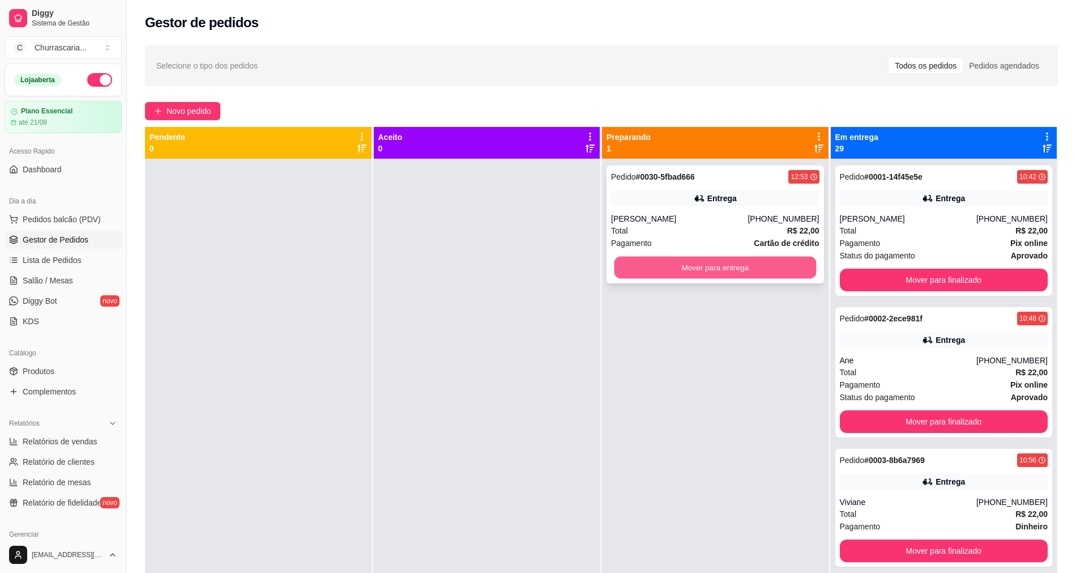
click at [672, 275] on button "Mover para entrega" at bounding box center [716, 268] width 202 height 22
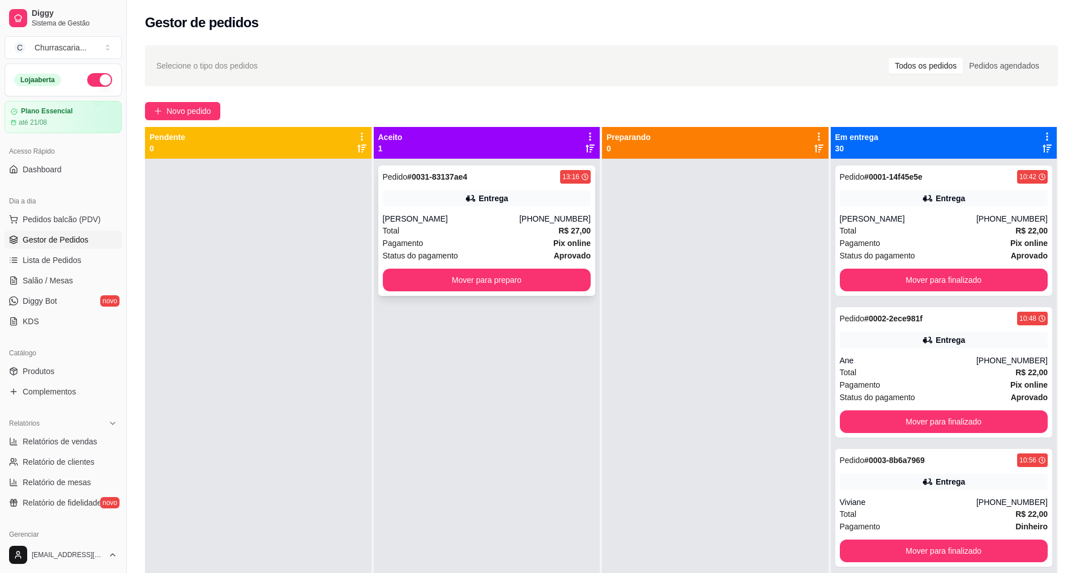
click at [532, 291] on div "Pedido # 0031-83137ae4 13:16 Entrega Josilene [PHONE_NUMBER] Total R$ 27,00 Pag…" at bounding box center [487, 230] width 218 height 130
click at [524, 284] on button "Mover para preparo" at bounding box center [487, 280] width 202 height 22
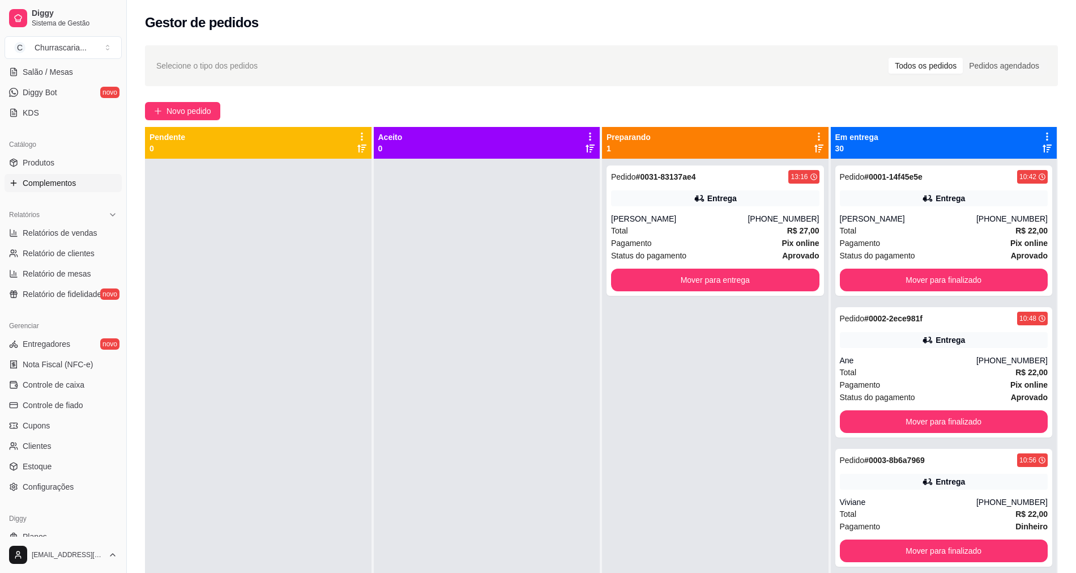
scroll to position [227, 0]
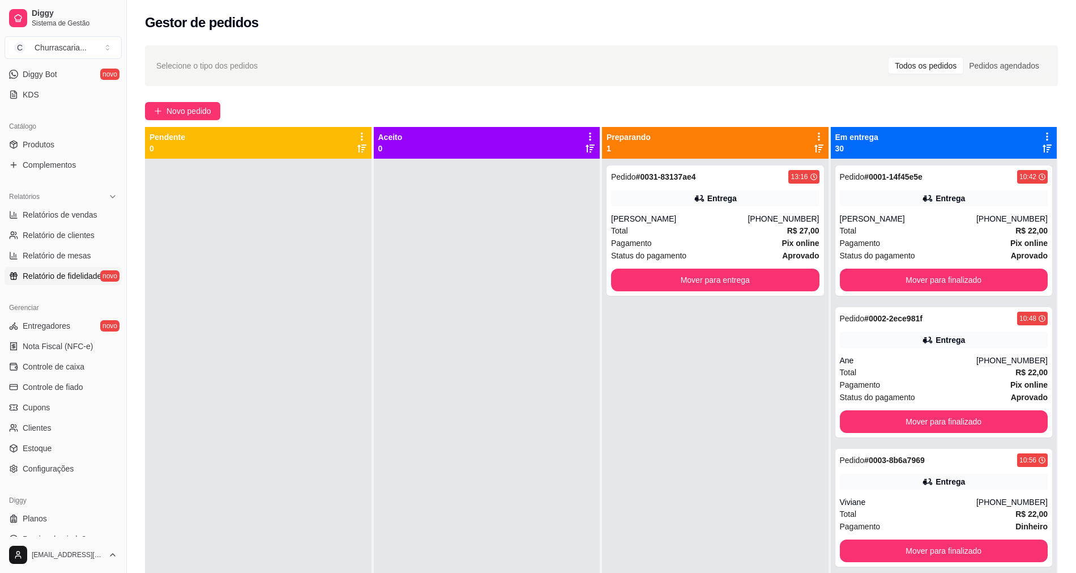
click at [87, 278] on span "Relatório de fidelidade" at bounding box center [62, 275] width 79 height 11
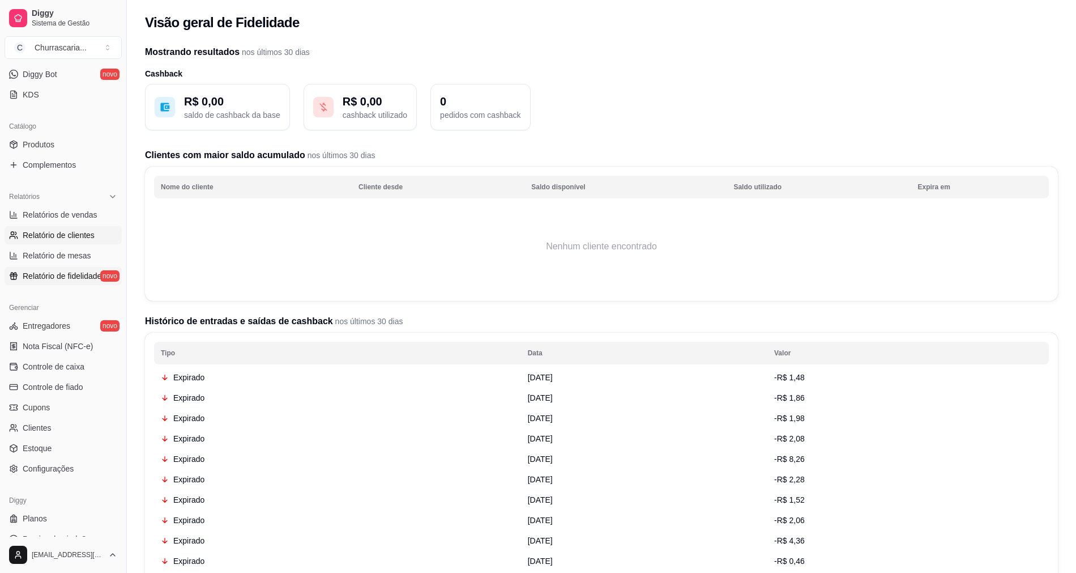
click at [87, 238] on span "Relatório de clientes" at bounding box center [59, 234] width 72 height 11
select select "30"
select select "HIGHEST_TOTAL_SPENT_WITH_ORDERS"
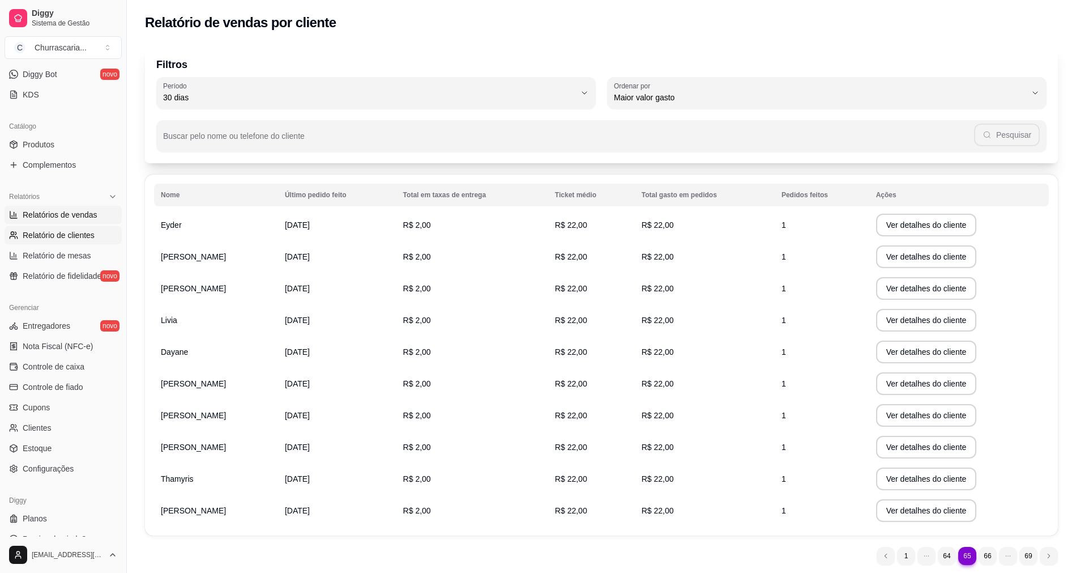
click at [84, 214] on span "Relatórios de vendas" at bounding box center [60, 214] width 75 height 11
select select "ALL"
select select "0"
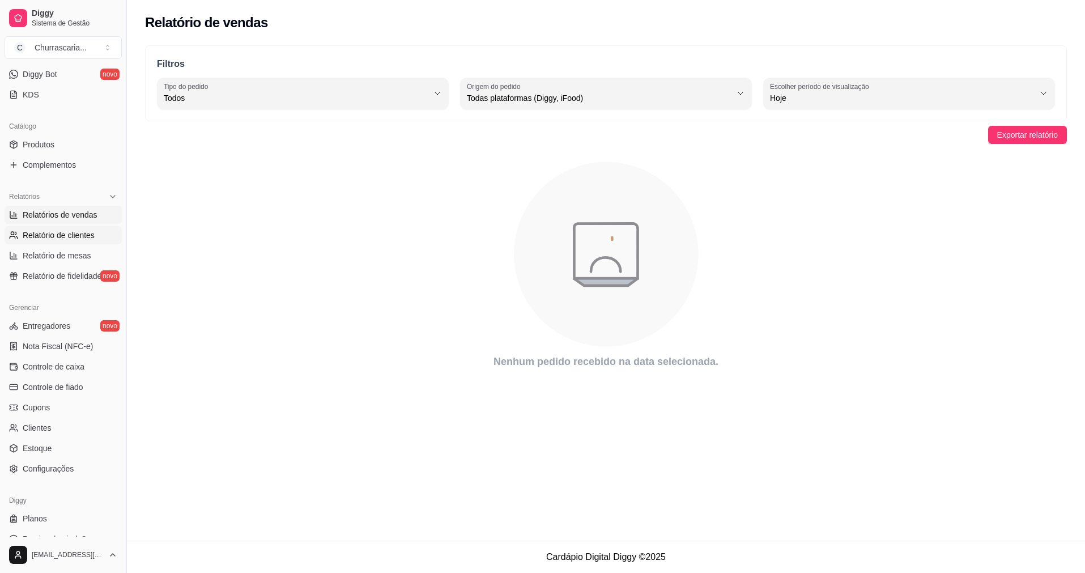
click at [80, 231] on span "Relatório de clientes" at bounding box center [59, 234] width 72 height 11
select select "30"
select select "HIGHEST_TOTAL_SPENT_WITH_ORDERS"
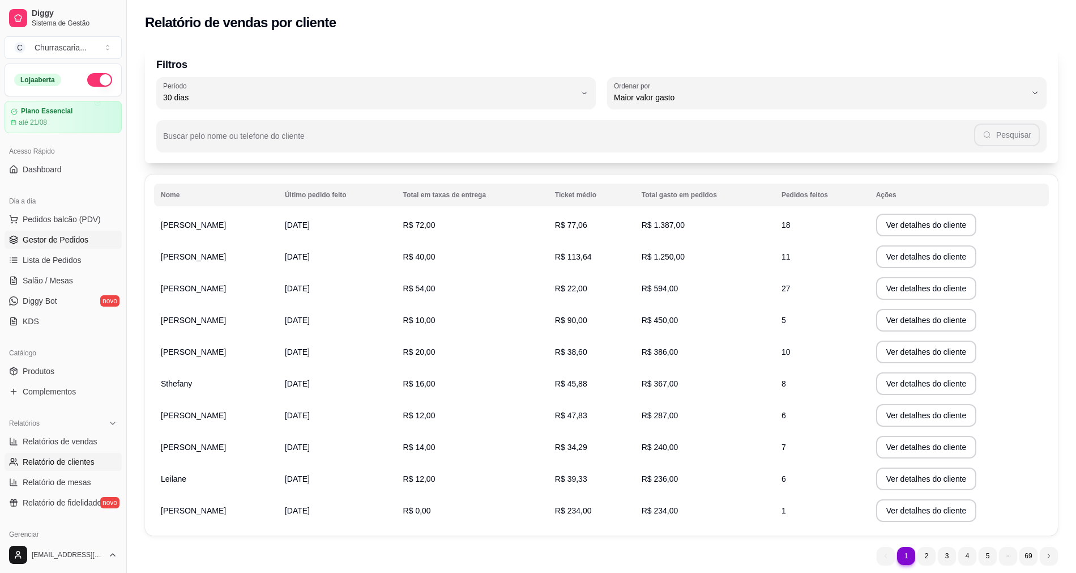
click at [82, 241] on span "Gestor de Pedidos" at bounding box center [56, 239] width 66 height 11
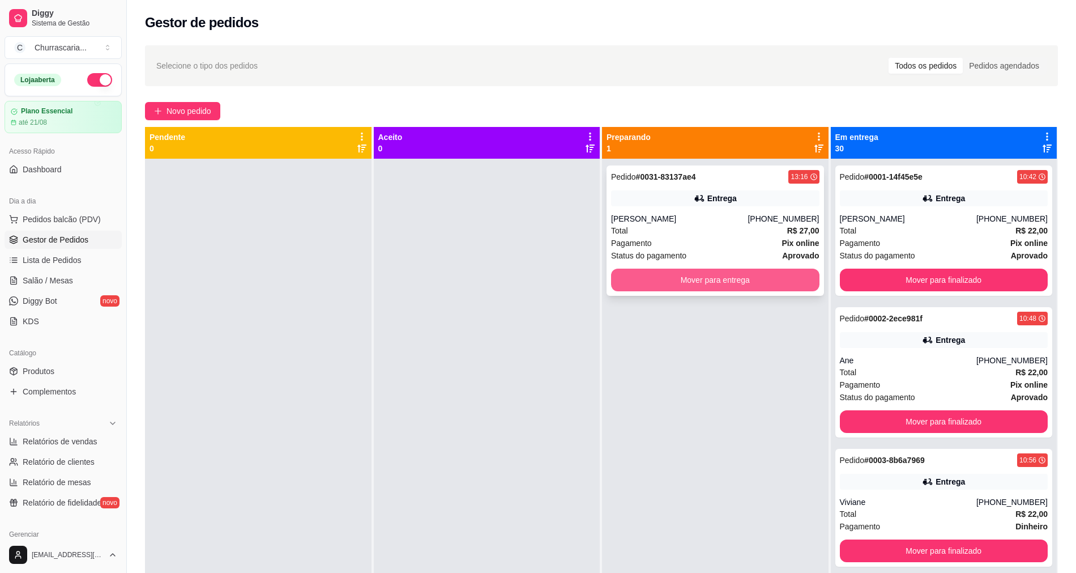
click at [711, 283] on button "Mover para entrega" at bounding box center [715, 279] width 208 height 23
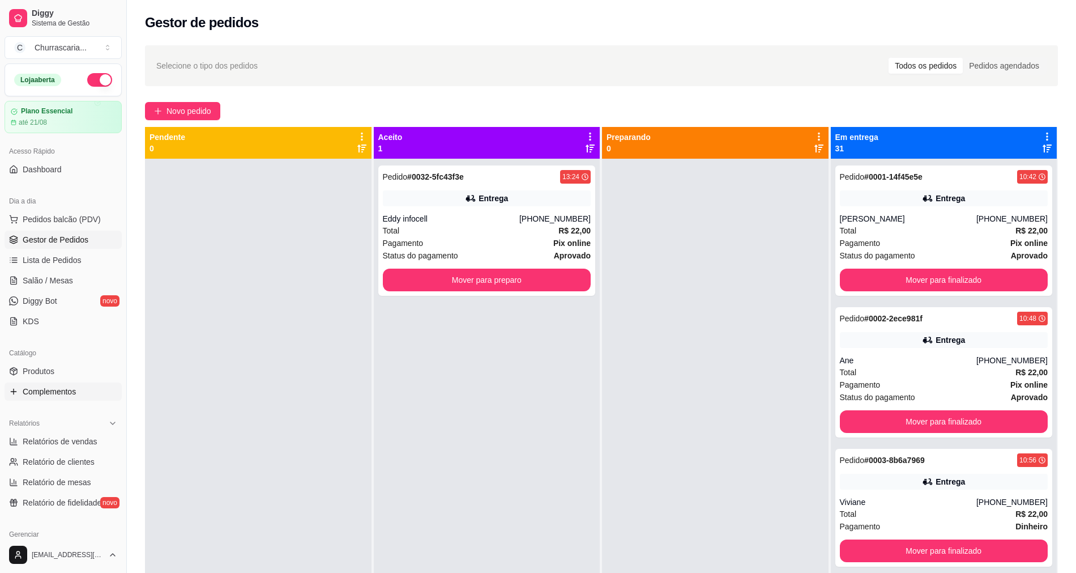
click at [68, 390] on span "Complementos" at bounding box center [49, 391] width 53 height 11
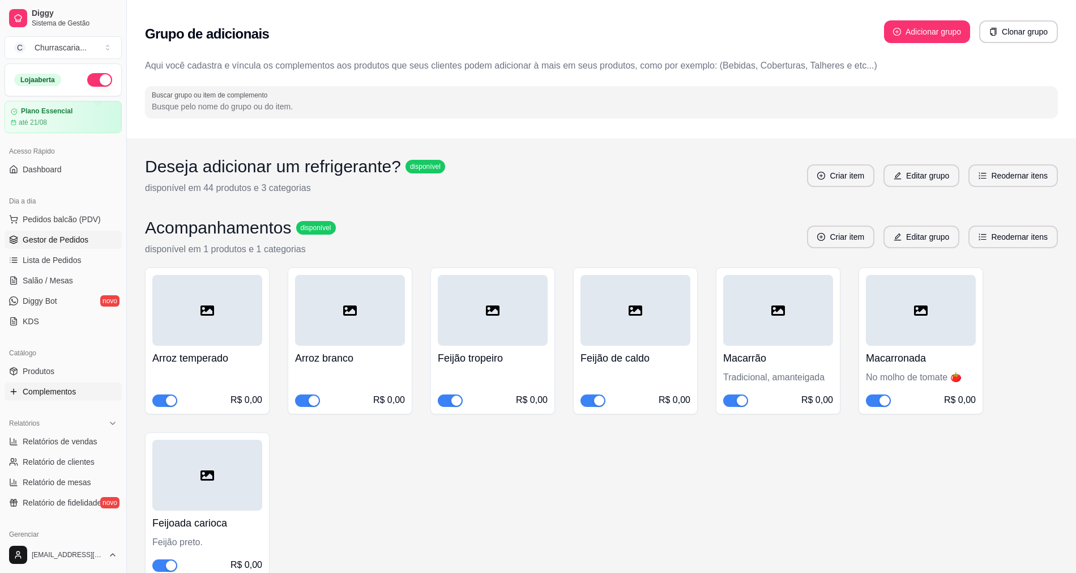
click at [106, 236] on link "Gestor de Pedidos" at bounding box center [63, 240] width 117 height 18
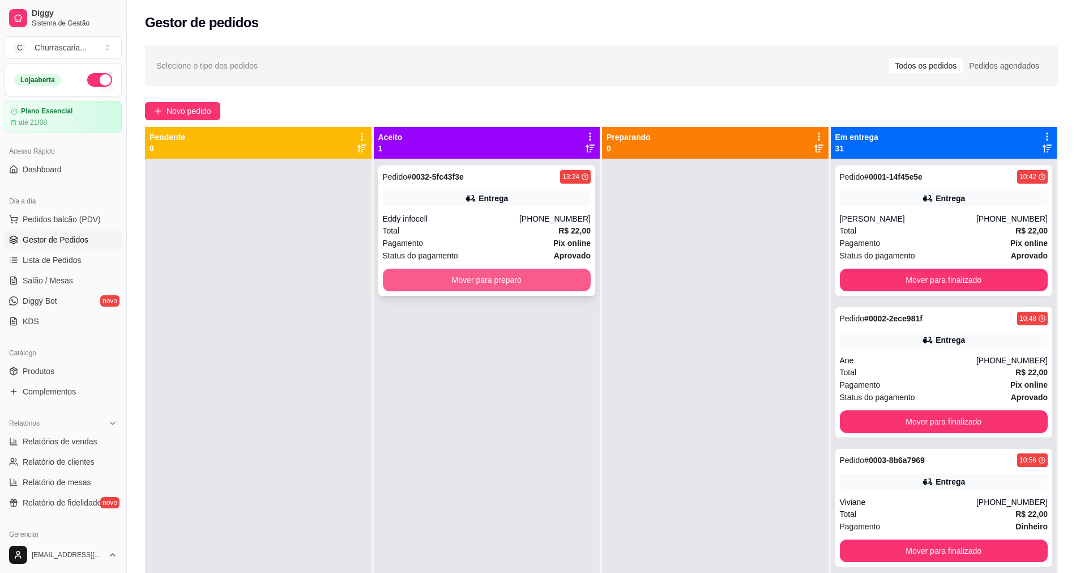
click at [556, 276] on button "Mover para preparo" at bounding box center [487, 279] width 208 height 23
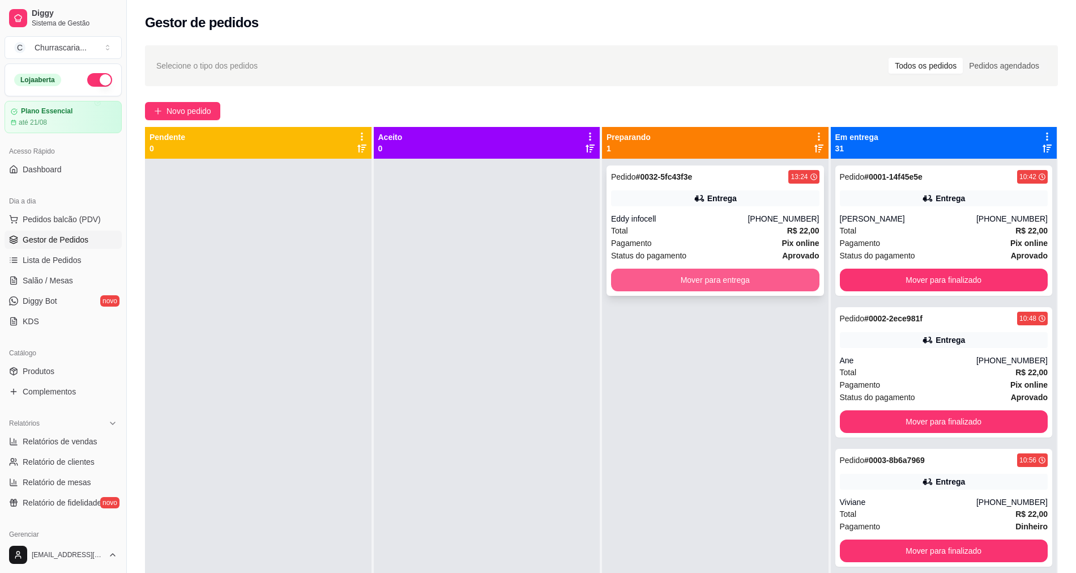
click at [733, 280] on button "Mover para entrega" at bounding box center [715, 279] width 208 height 23
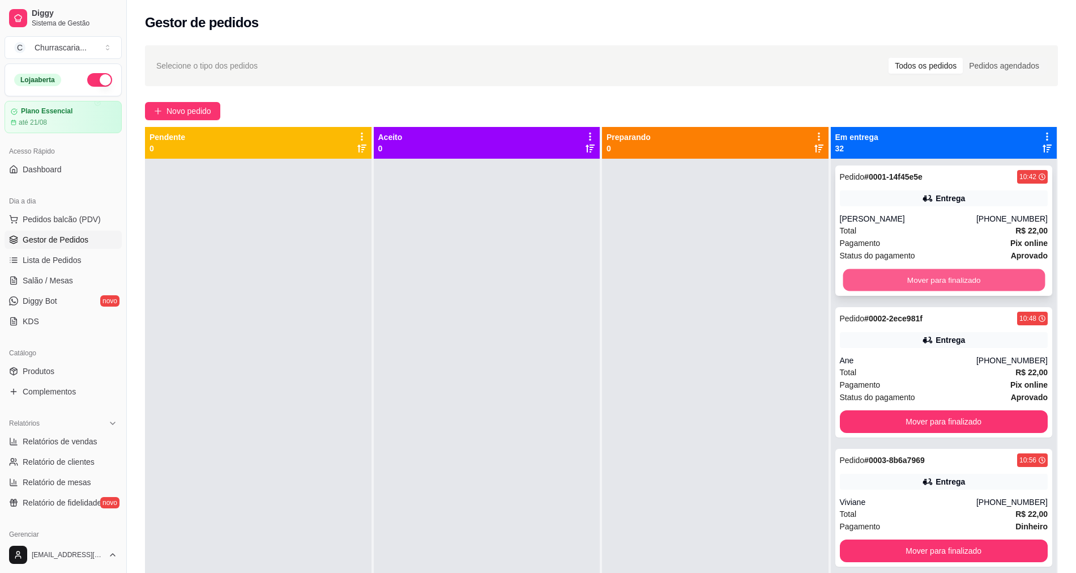
click at [880, 276] on button "Mover para finalizado" at bounding box center [944, 280] width 202 height 22
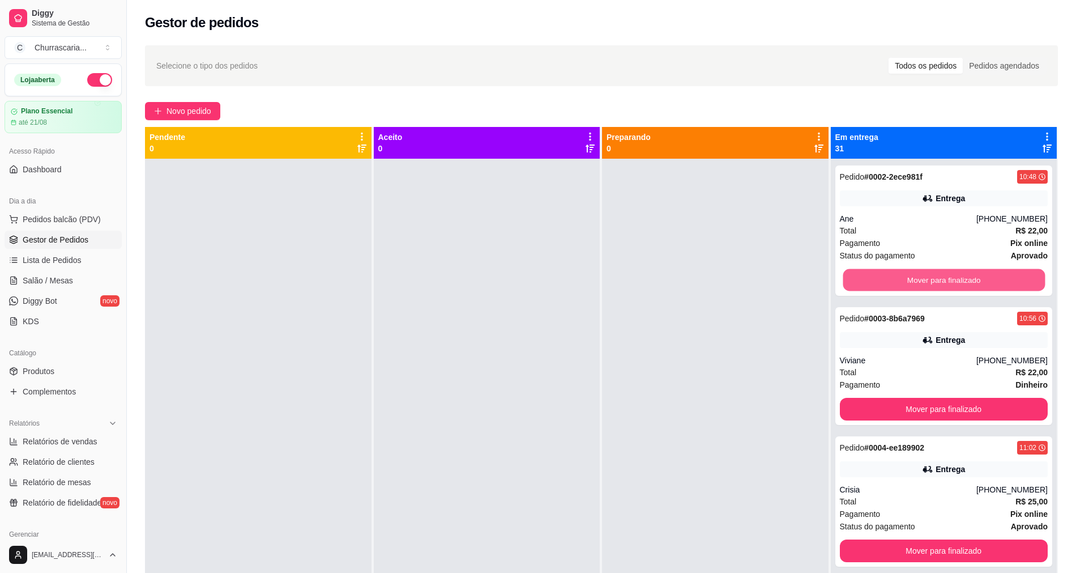
click at [880, 276] on button "Mover para finalizado" at bounding box center [944, 280] width 202 height 22
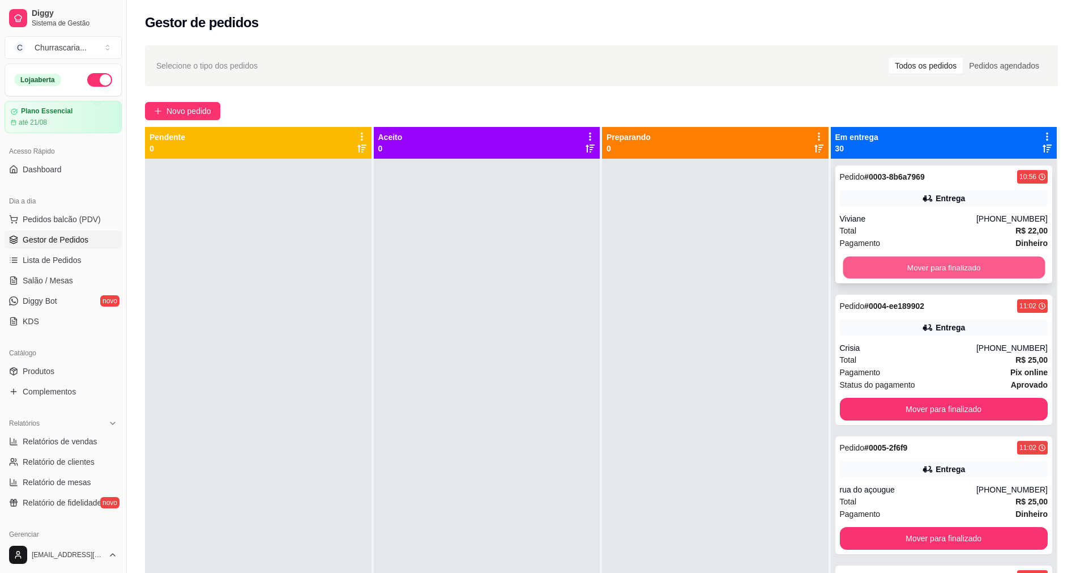
click at [882, 267] on button "Mover para finalizado" at bounding box center [944, 268] width 202 height 22
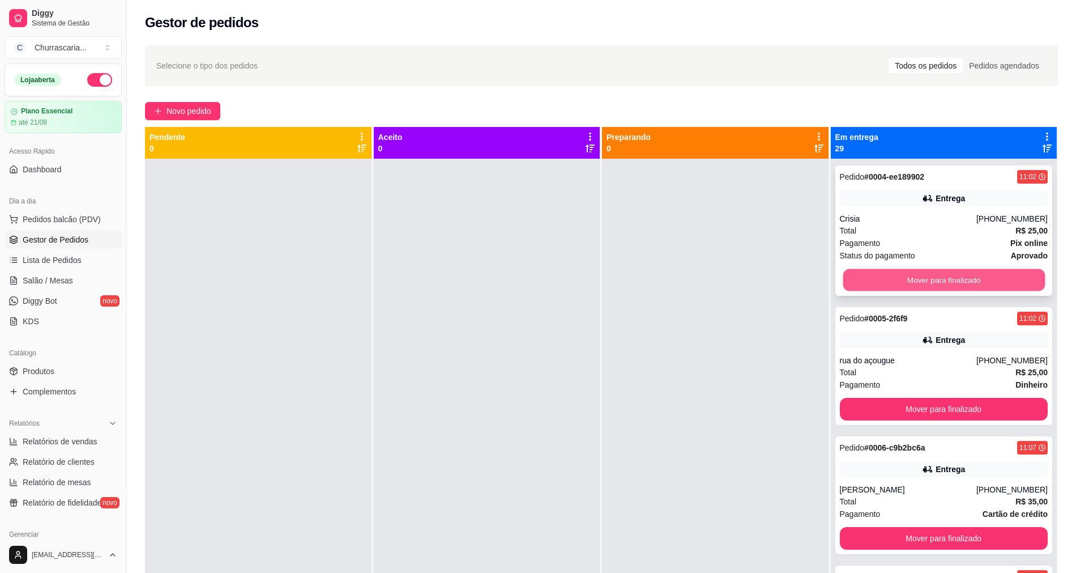
click at [883, 270] on button "Mover para finalizado" at bounding box center [944, 280] width 202 height 22
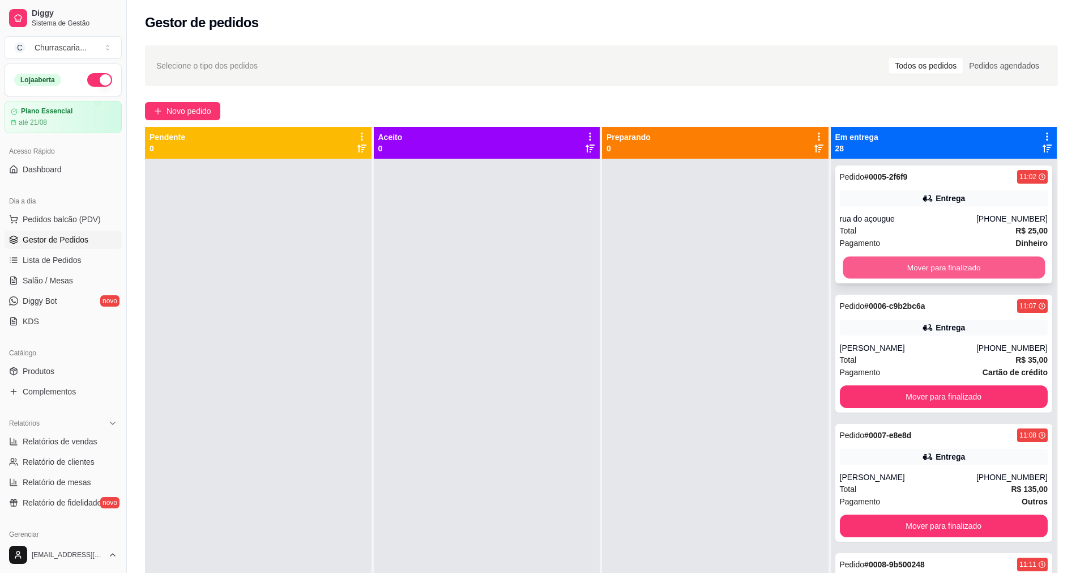
click at [884, 267] on button "Mover para finalizado" at bounding box center [944, 268] width 202 height 22
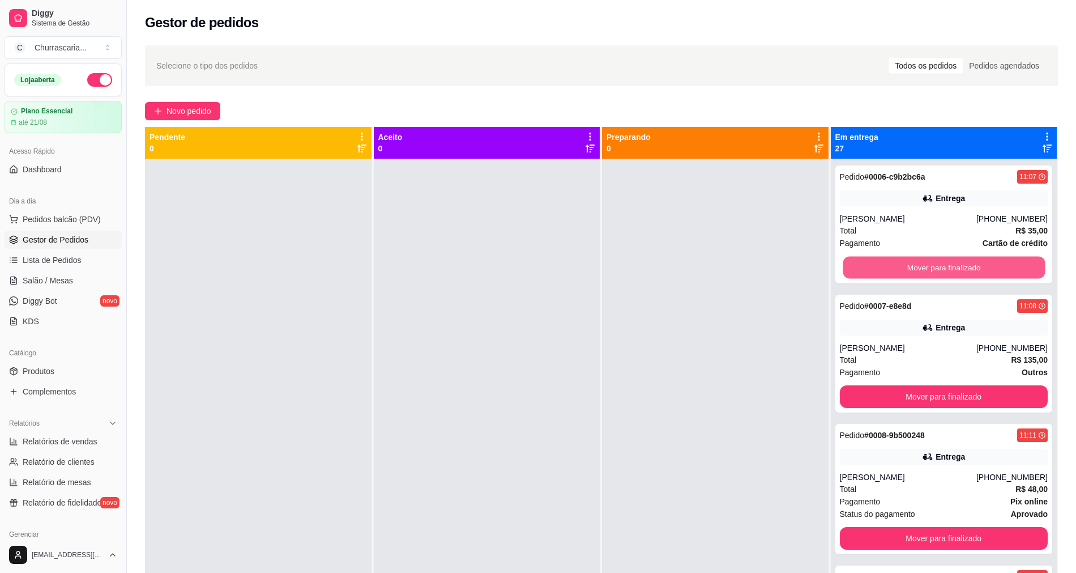
click at [884, 267] on button "Mover para finalizado" at bounding box center [944, 268] width 202 height 22
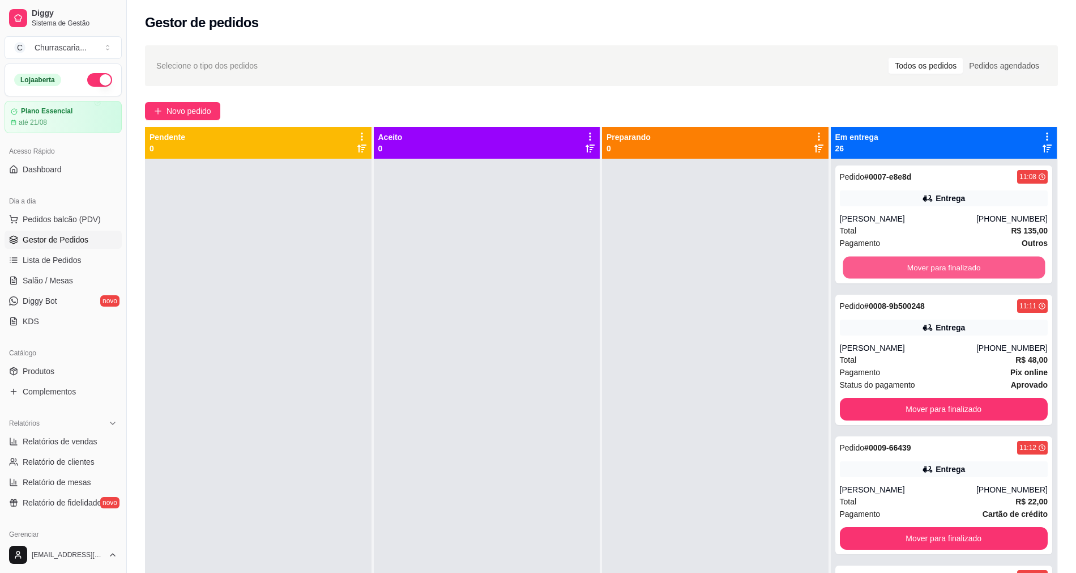
click at [884, 267] on button "Mover para finalizado" at bounding box center [944, 268] width 202 height 22
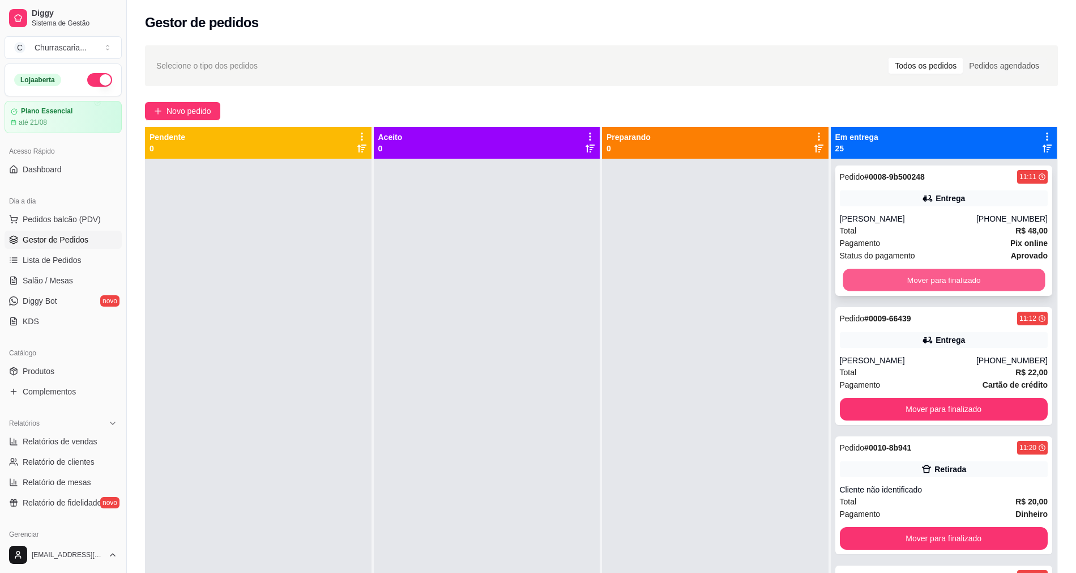
click at [884, 269] on button "Mover para finalizado" at bounding box center [944, 280] width 202 height 22
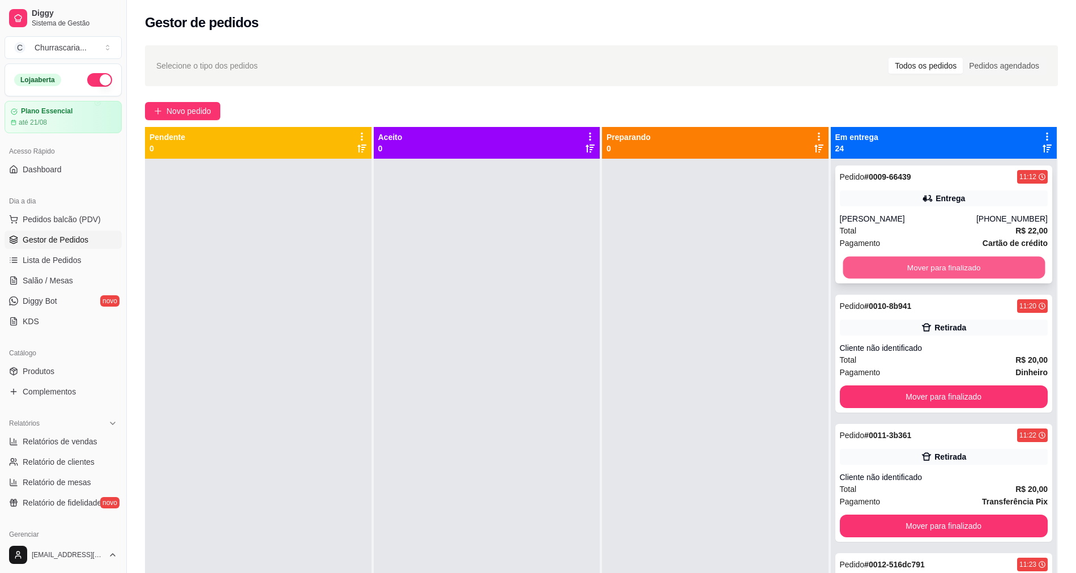
click at [884, 267] on button "Mover para finalizado" at bounding box center [944, 268] width 202 height 22
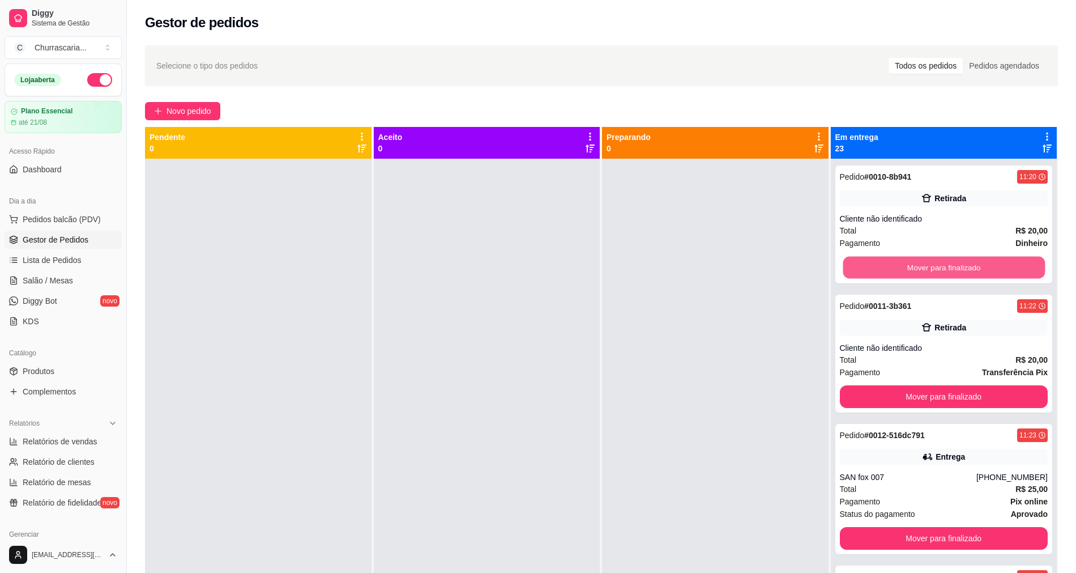
click at [884, 267] on button "Mover para finalizado" at bounding box center [944, 268] width 202 height 22
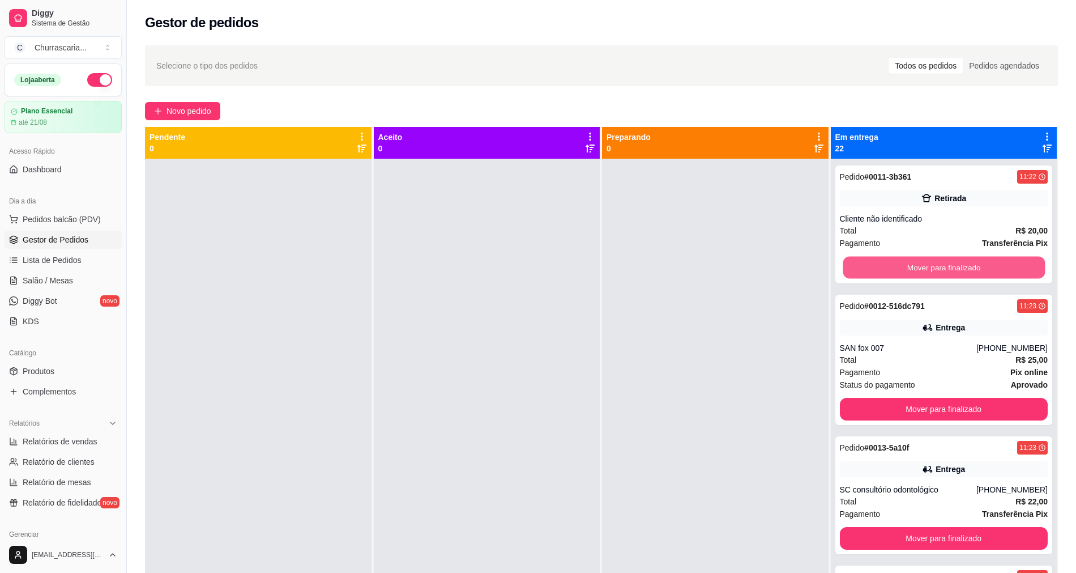
click at [884, 267] on button "Mover para finalizado" at bounding box center [944, 268] width 202 height 22
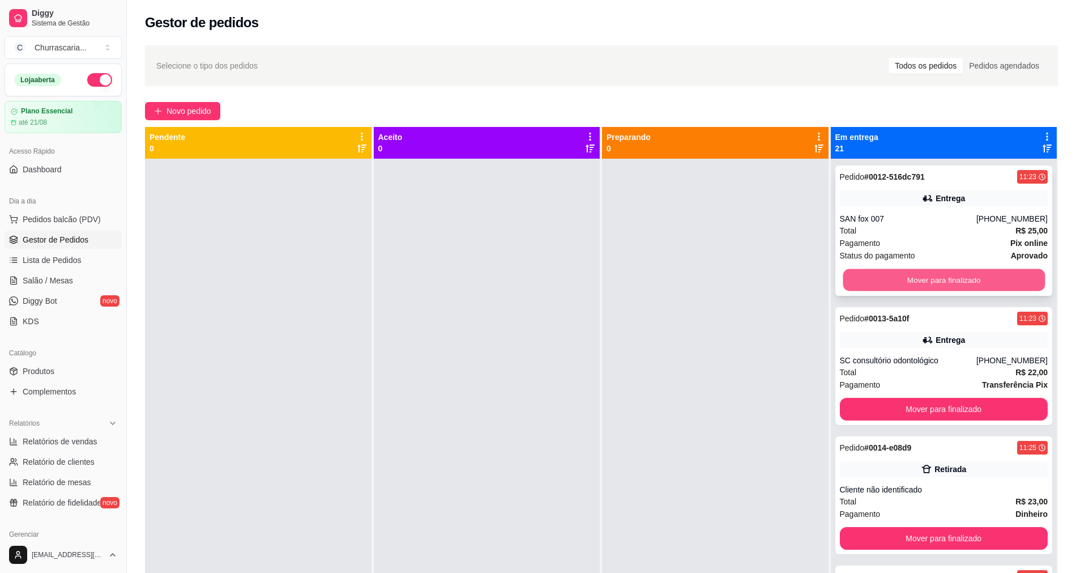
click at [884, 272] on button "Mover para finalizado" at bounding box center [944, 280] width 202 height 22
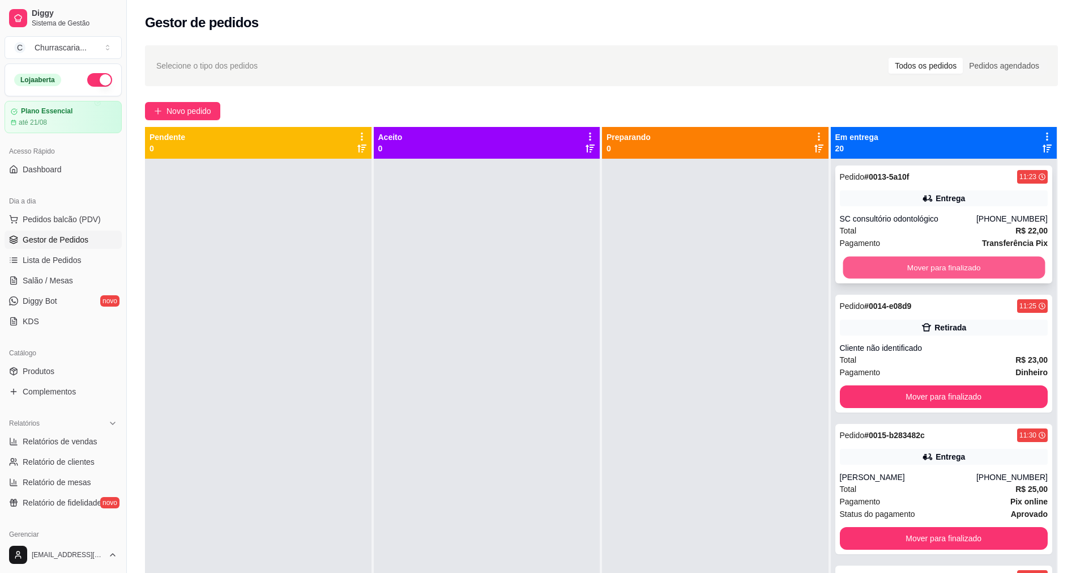
click at [884, 267] on button "Mover para finalizado" at bounding box center [944, 268] width 202 height 22
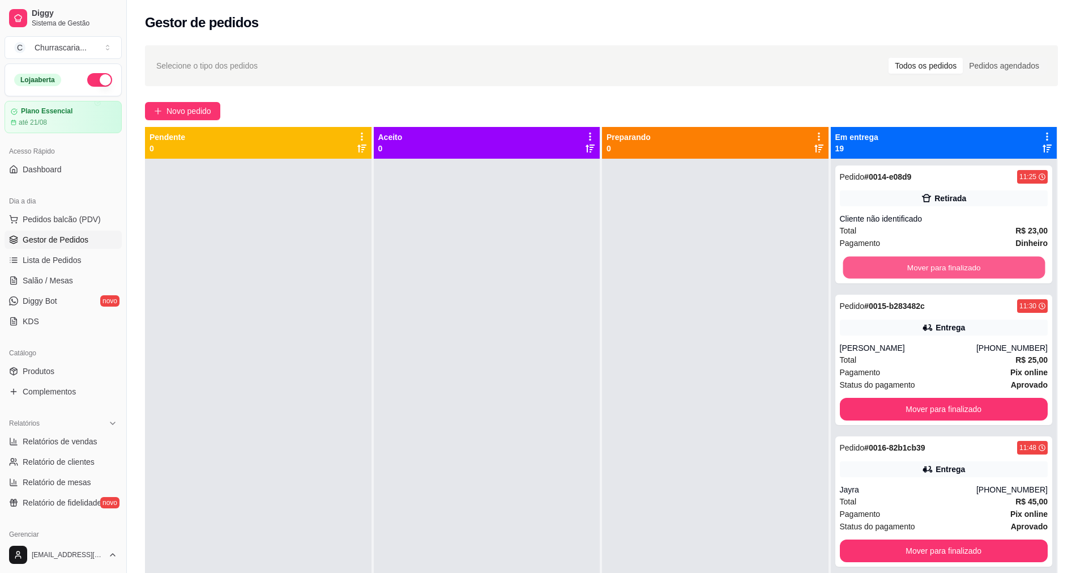
click at [884, 267] on button "Mover para finalizado" at bounding box center [944, 268] width 202 height 22
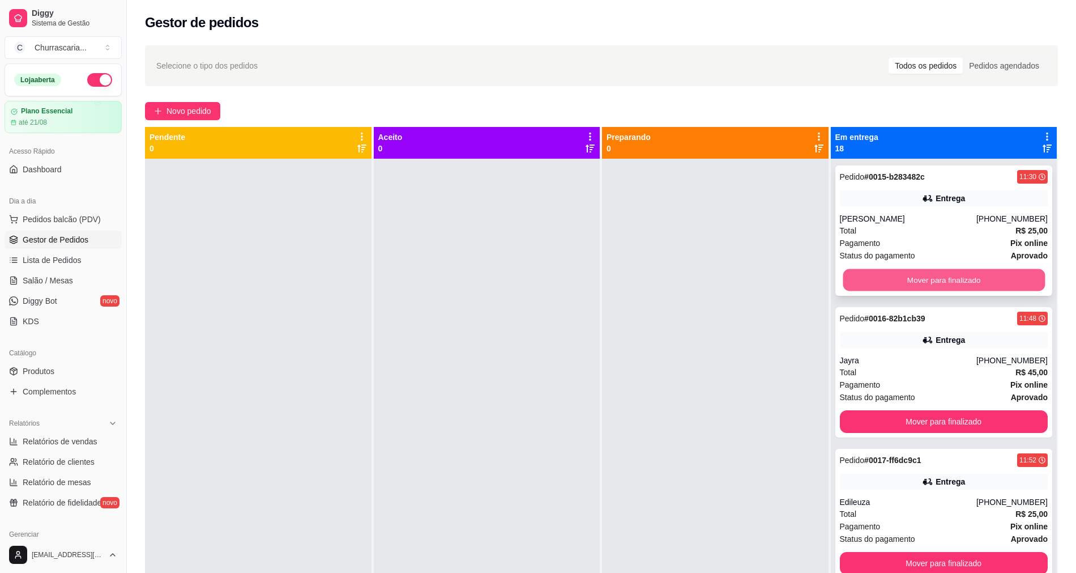
click at [882, 280] on button "Mover para finalizado" at bounding box center [944, 280] width 202 height 22
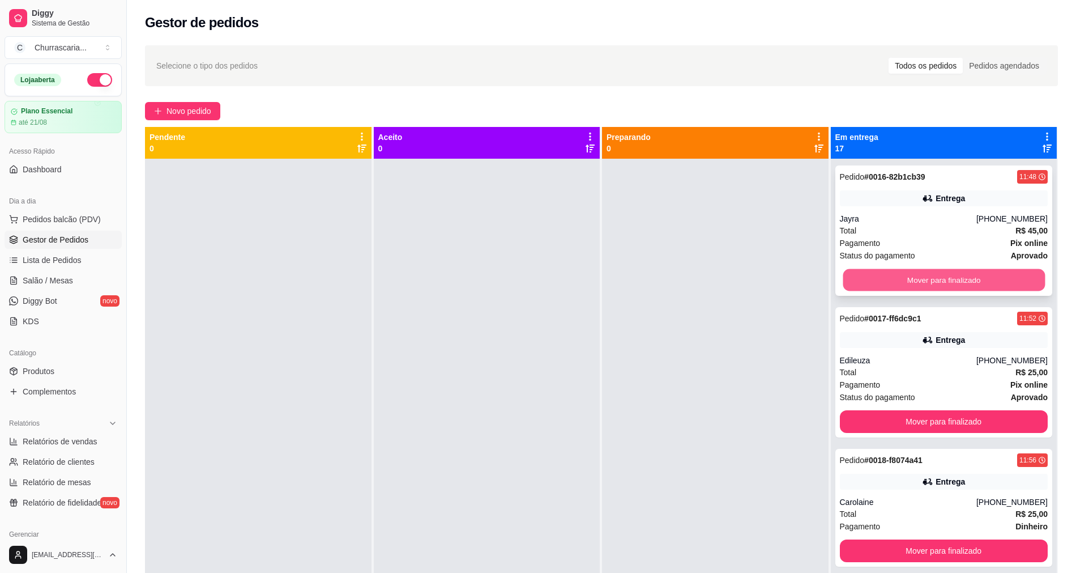
click at [884, 275] on button "Mover para finalizado" at bounding box center [944, 280] width 202 height 22
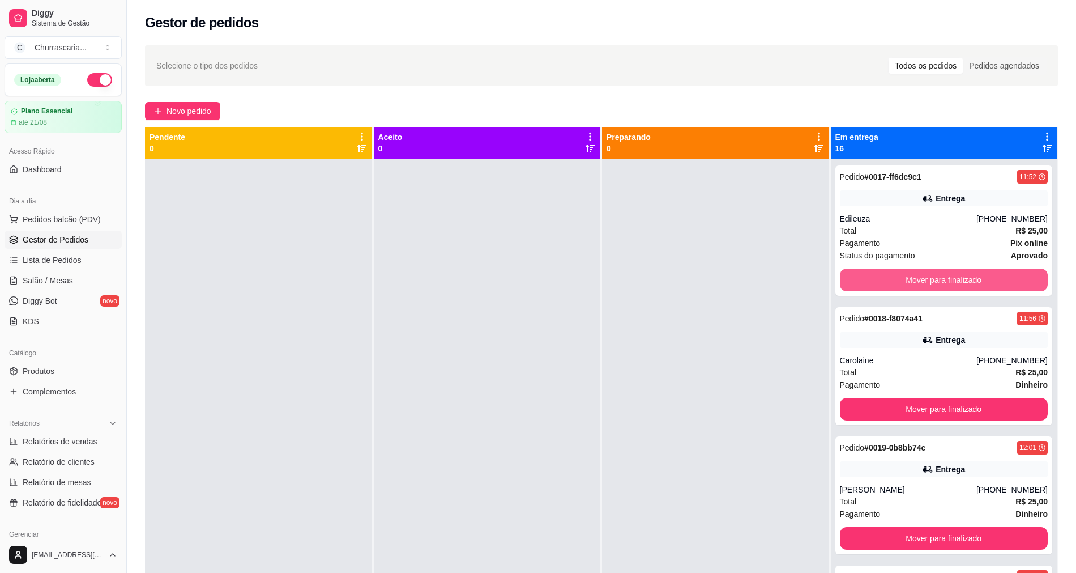
click at [884, 275] on button "Mover para finalizado" at bounding box center [944, 279] width 208 height 23
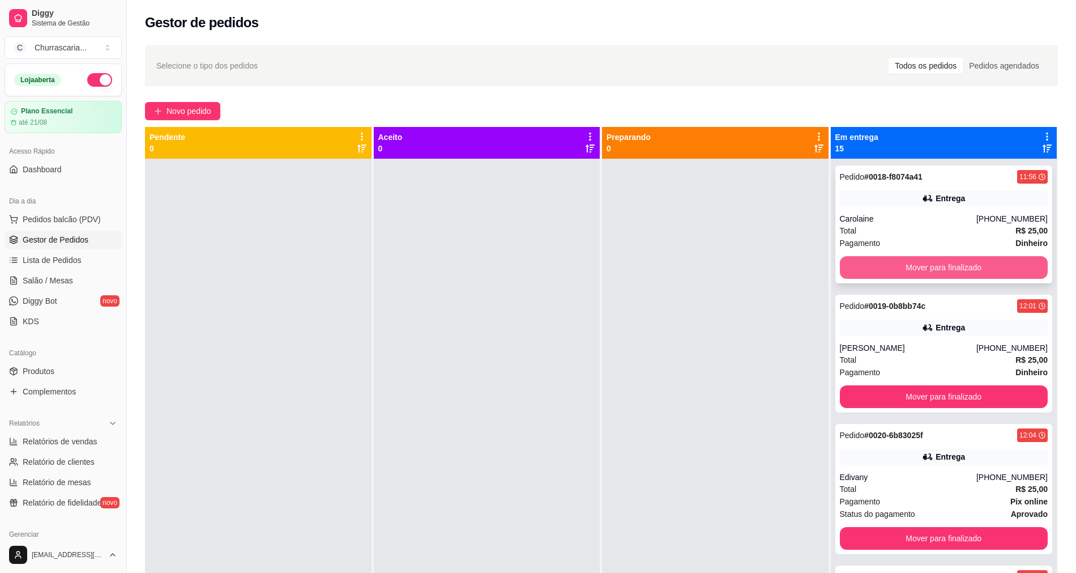
click at [884, 271] on button "Mover para finalizado" at bounding box center [944, 267] width 208 height 23
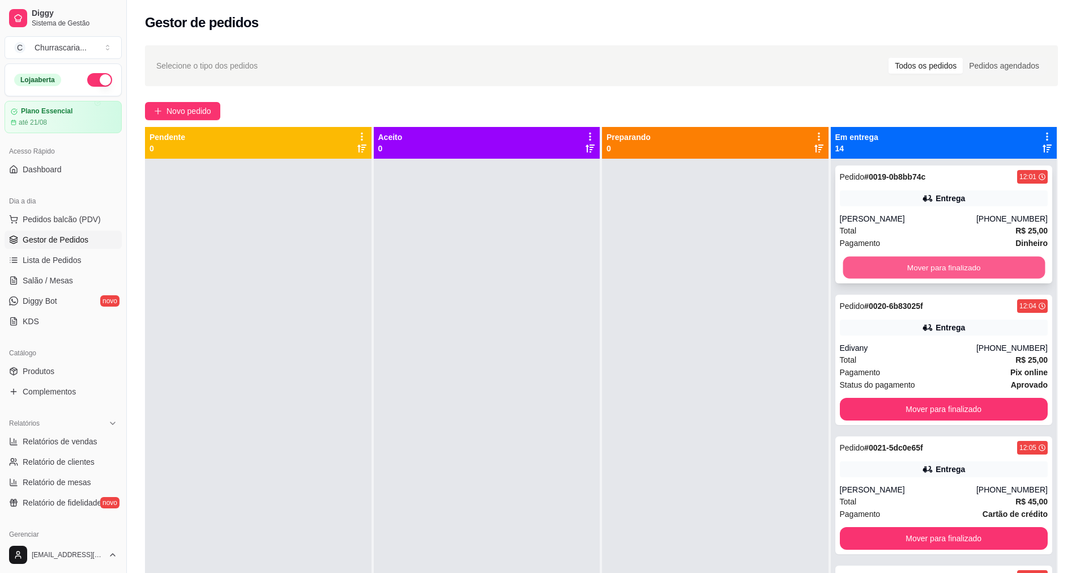
click at [886, 267] on button "Mover para finalizado" at bounding box center [944, 268] width 202 height 22
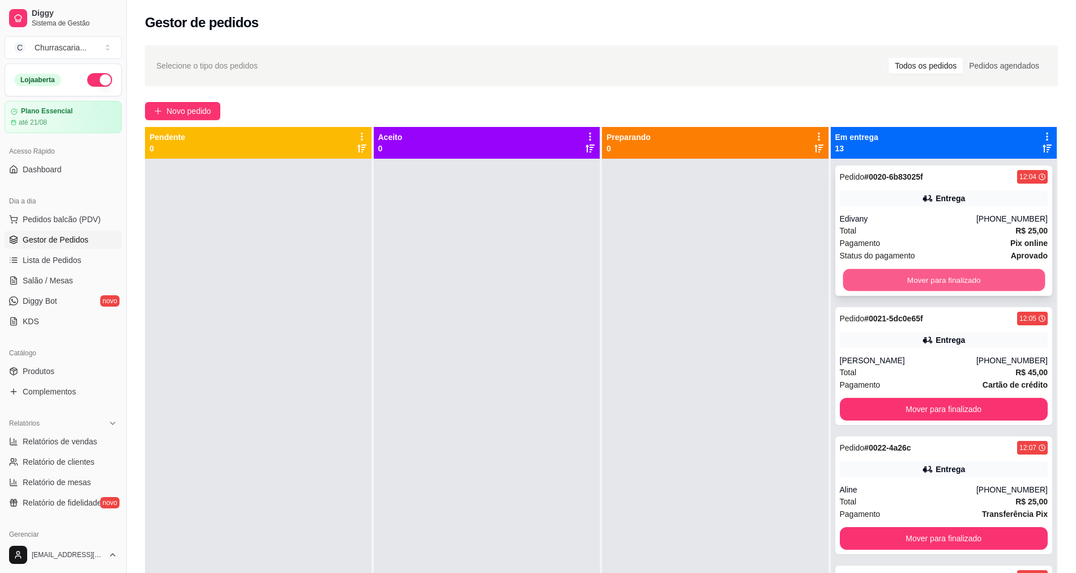
click at [885, 275] on button "Mover para finalizado" at bounding box center [944, 280] width 202 height 22
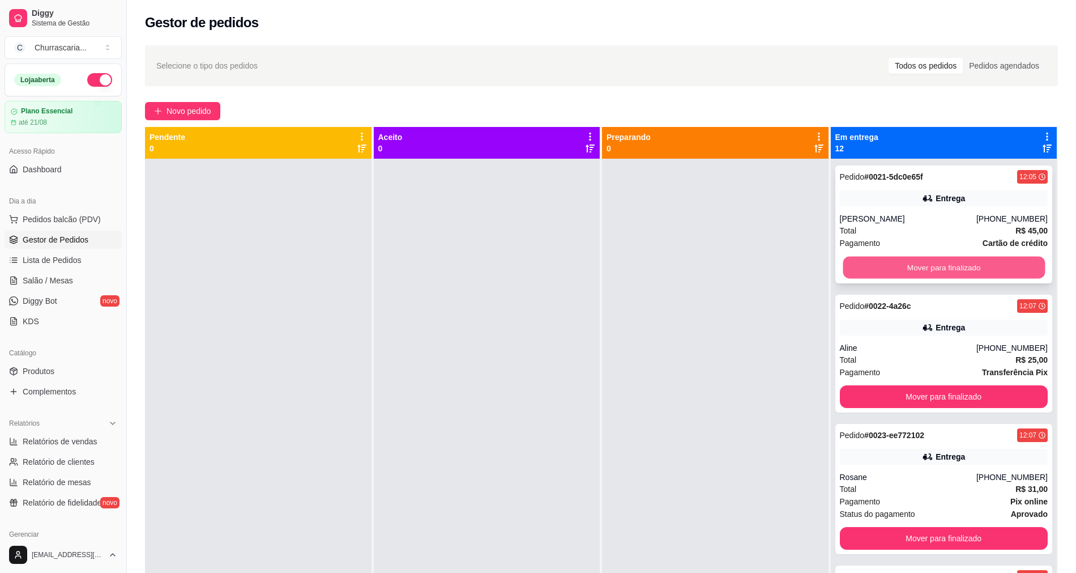
click at [885, 267] on button "Mover para finalizado" at bounding box center [944, 268] width 202 height 22
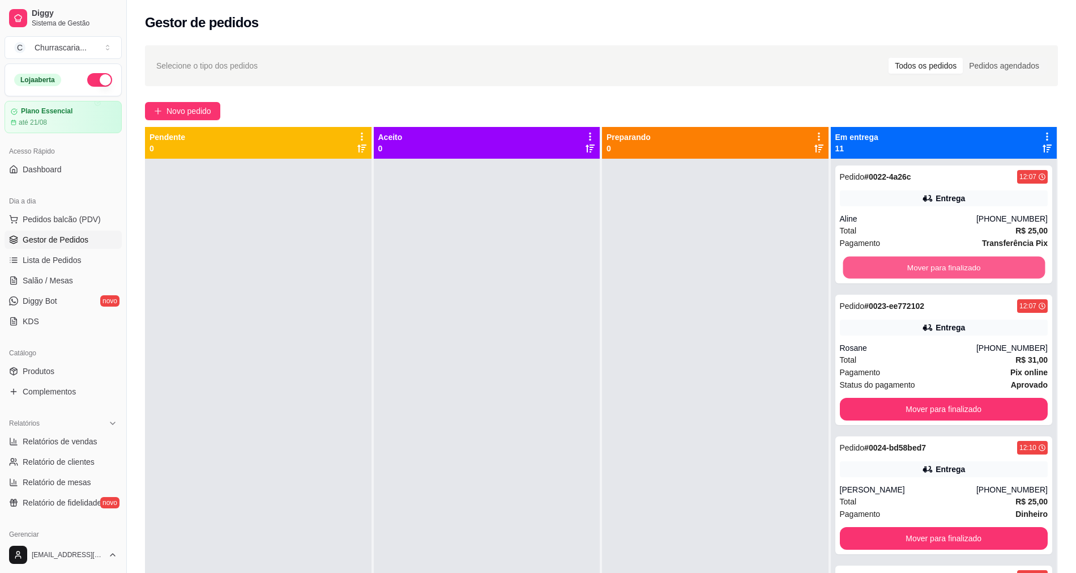
click at [885, 267] on button "Mover para finalizado" at bounding box center [944, 268] width 202 height 22
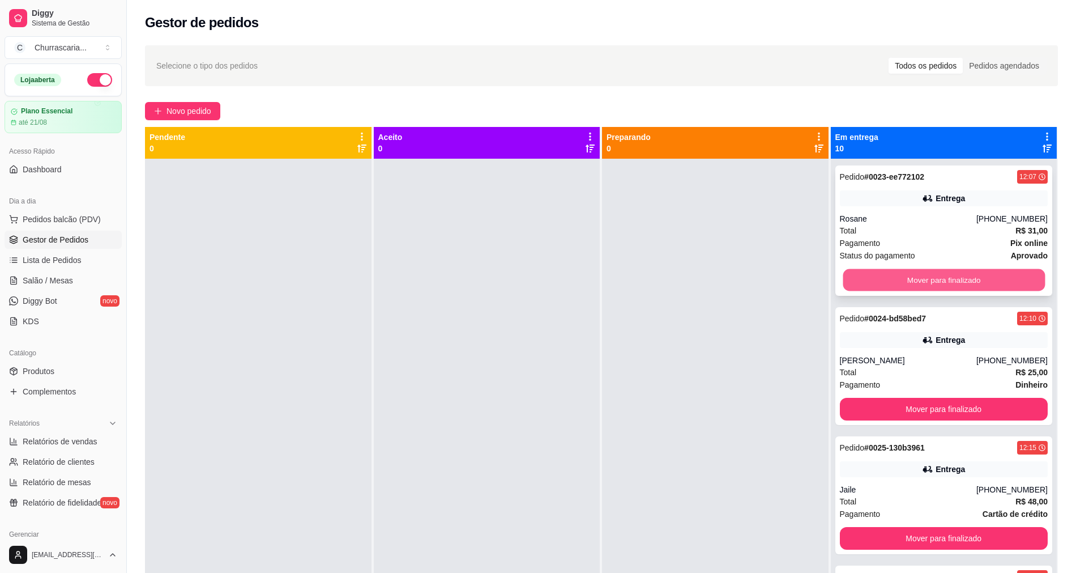
click at [885, 273] on button "Mover para finalizado" at bounding box center [944, 280] width 202 height 22
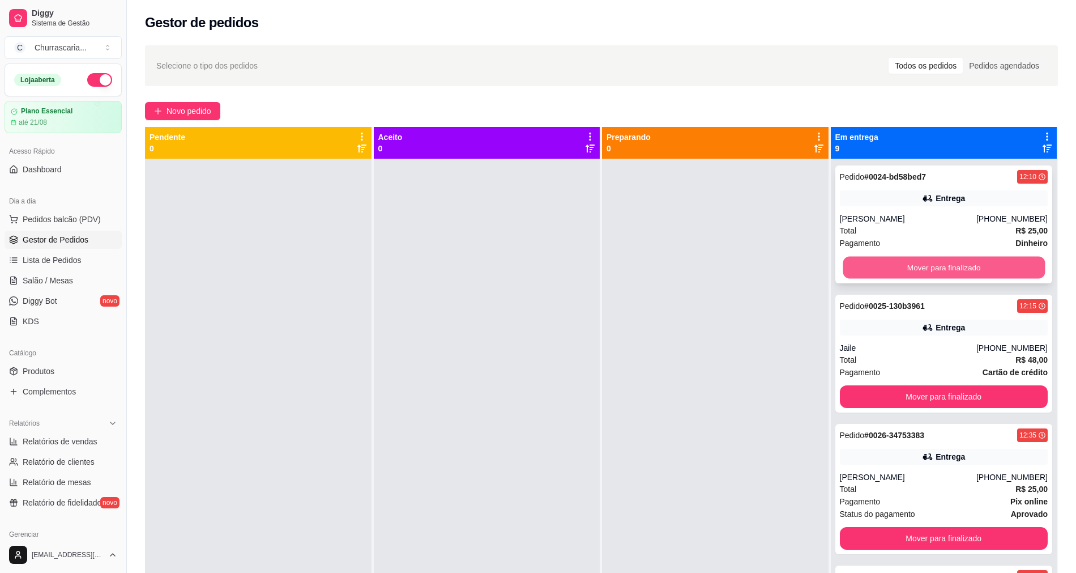
click at [888, 265] on button "Mover para finalizado" at bounding box center [944, 268] width 202 height 22
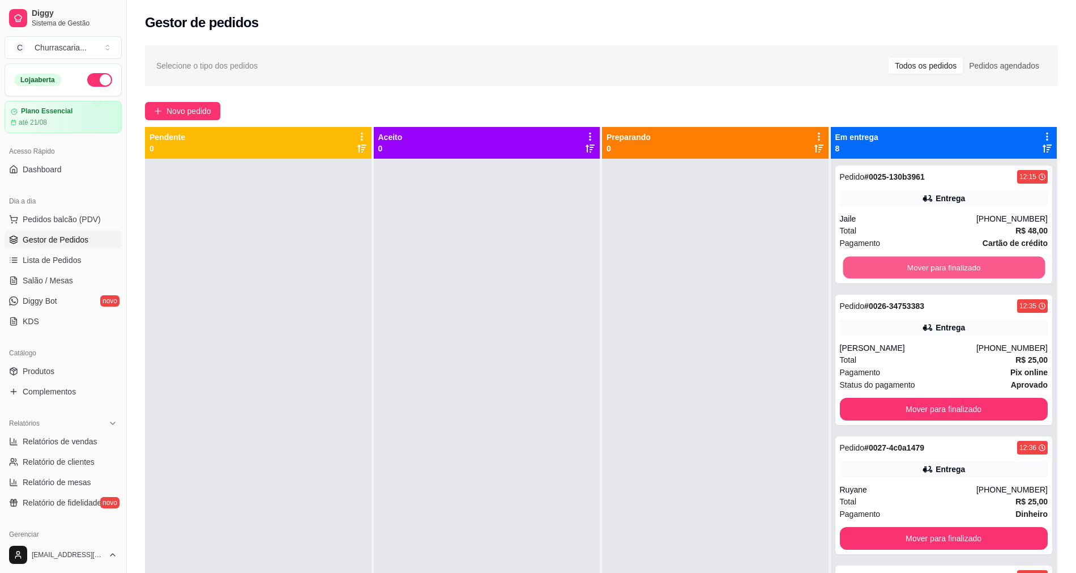
click at [888, 265] on button "Mover para finalizado" at bounding box center [944, 268] width 202 height 22
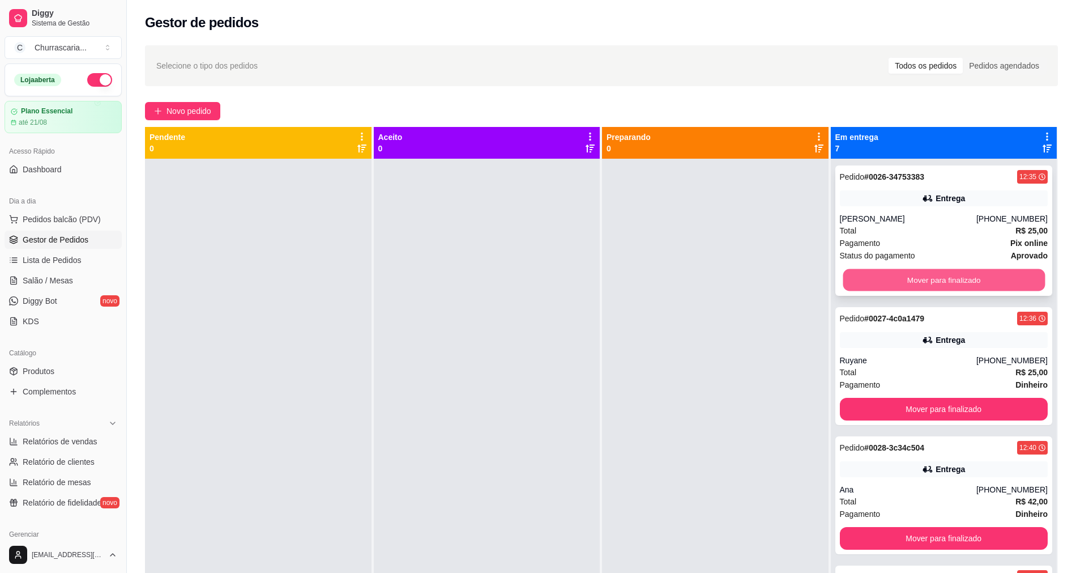
click at [887, 271] on button "Mover para finalizado" at bounding box center [944, 280] width 202 height 22
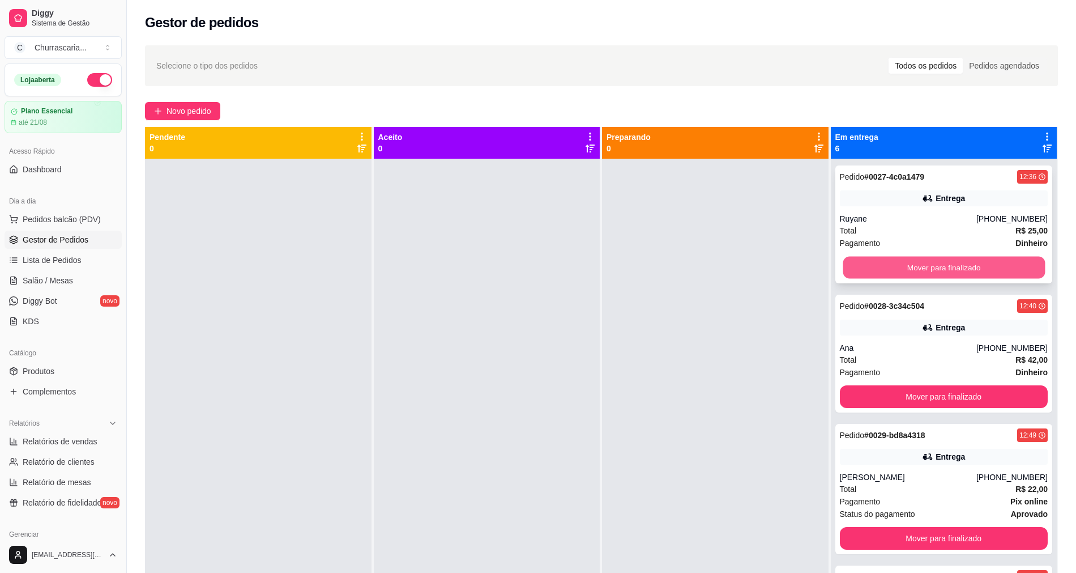
click at [888, 265] on button "Mover para finalizado" at bounding box center [944, 268] width 202 height 22
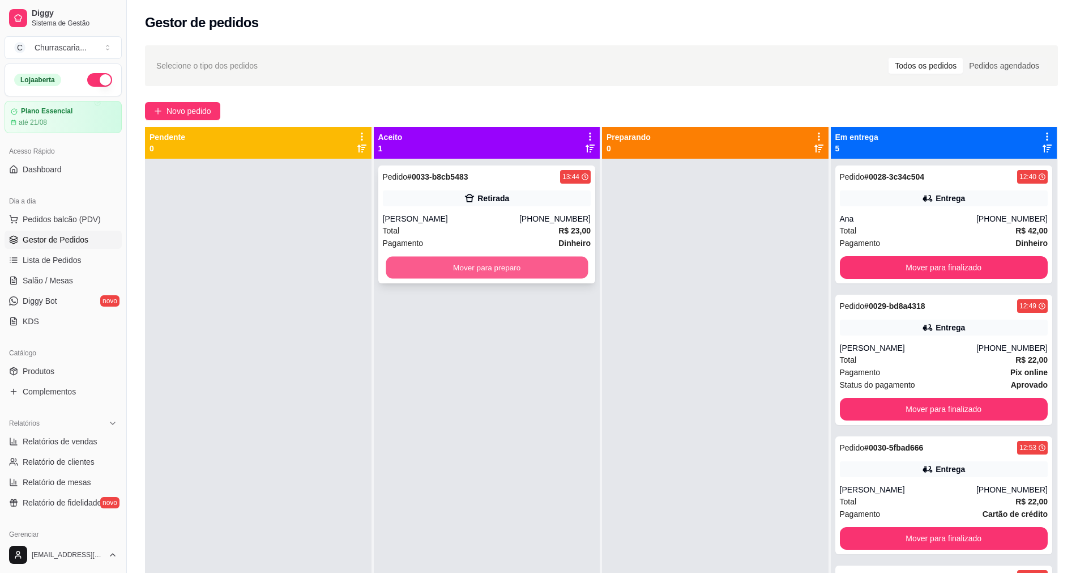
click at [519, 268] on button "Mover para preparo" at bounding box center [487, 268] width 202 height 22
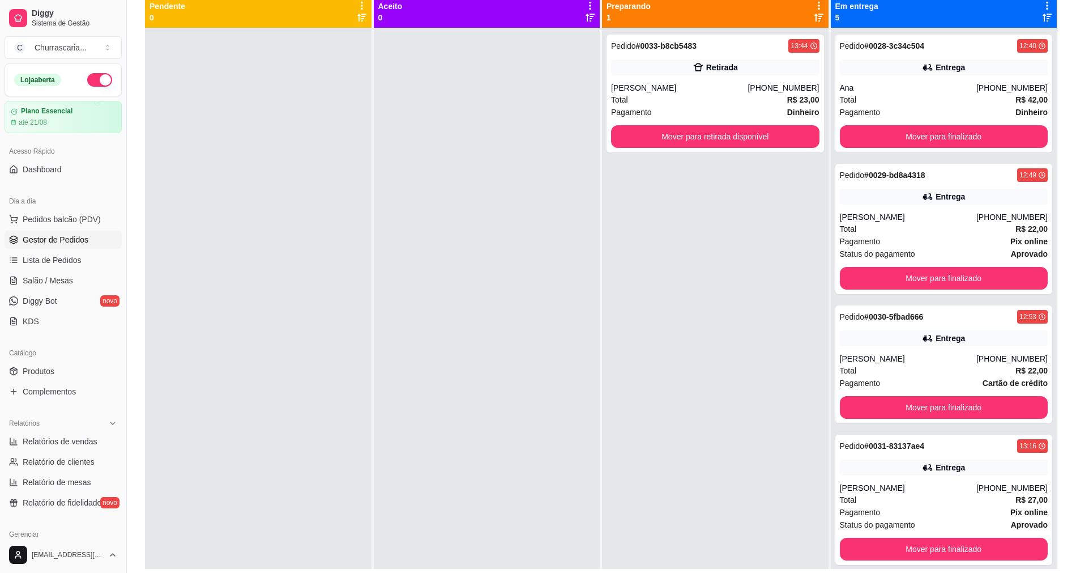
scroll to position [113, 0]
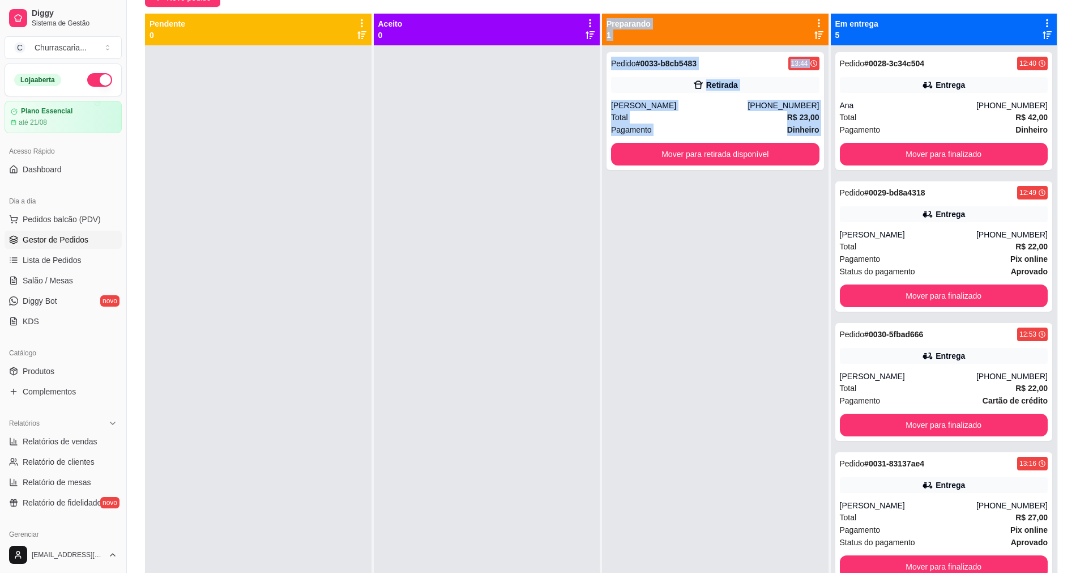
drag, startPoint x: 596, startPoint y: 245, endPoint x: 739, endPoint y: 385, distance: 199.9
click at [739, 385] on div "Pendente 0 Aceito 0 Preparando 1 Pedido # 0033-b8cb5483 13:44 Retirada Paula [P…" at bounding box center [601, 300] width 913 height 573
click at [751, 152] on button "Mover para retirada disponível" at bounding box center [716, 154] width 202 height 22
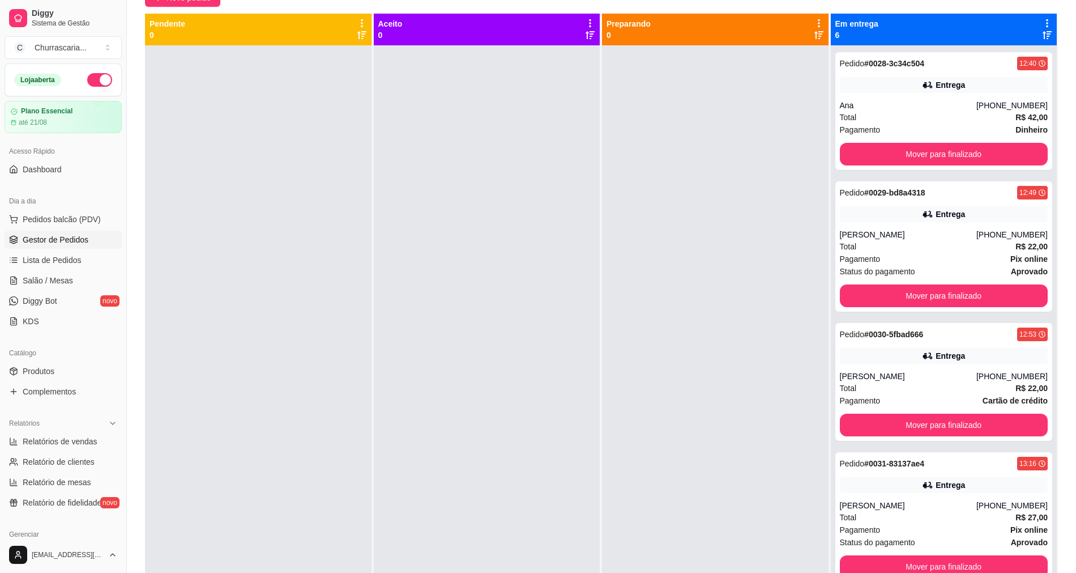
click at [356, 241] on div at bounding box center [258, 331] width 227 height 573
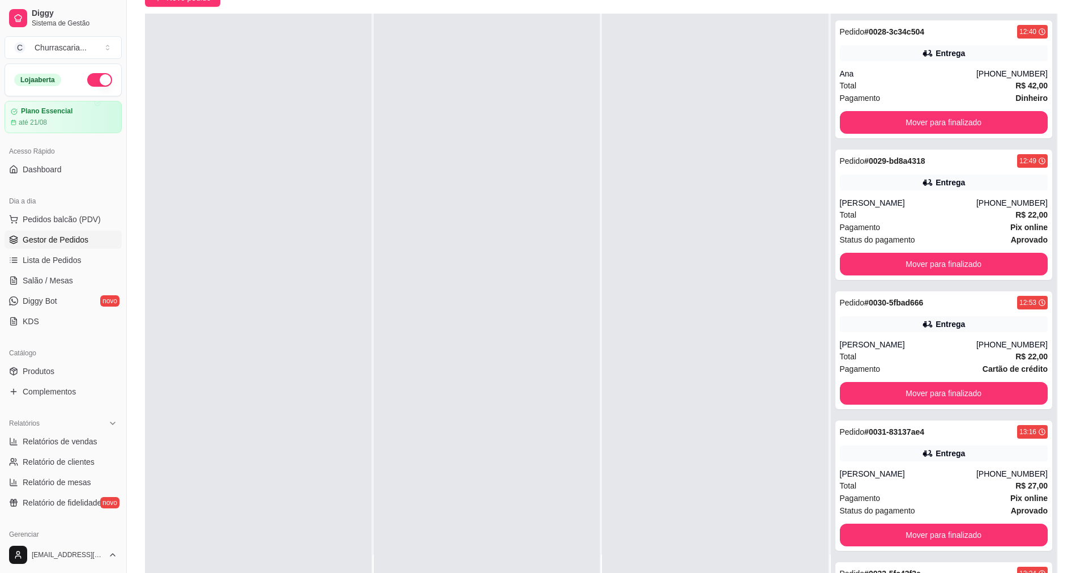
scroll to position [0, 0]
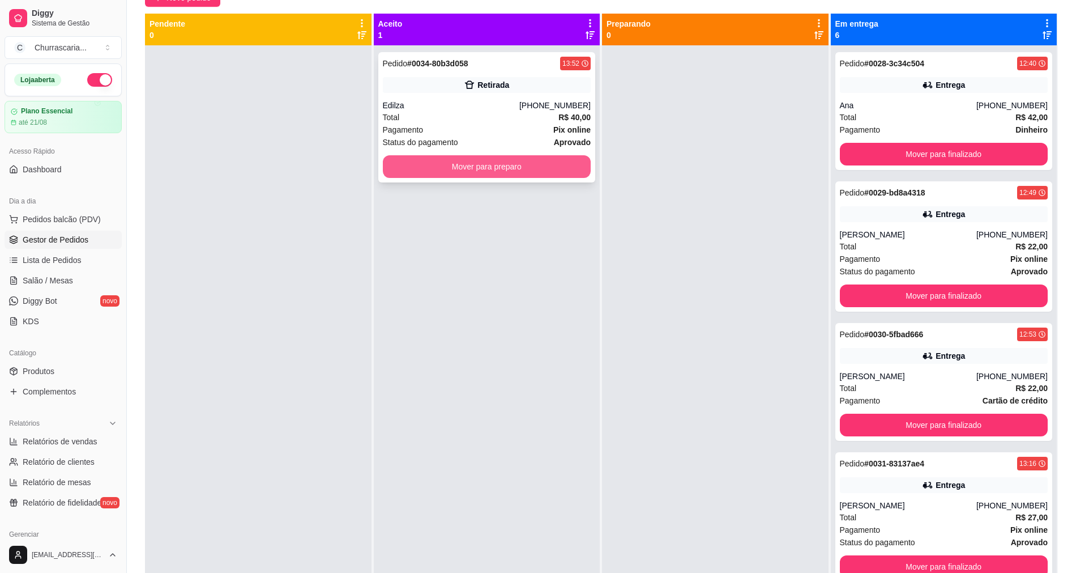
click at [548, 178] on div "Pedido # 0034-80b3d058 13:52 Retirada Edilza [PHONE_NUMBER] Total R$ 40,00 Paga…" at bounding box center [487, 117] width 218 height 130
click at [510, 170] on button "Mover para preparo" at bounding box center [487, 167] width 202 height 22
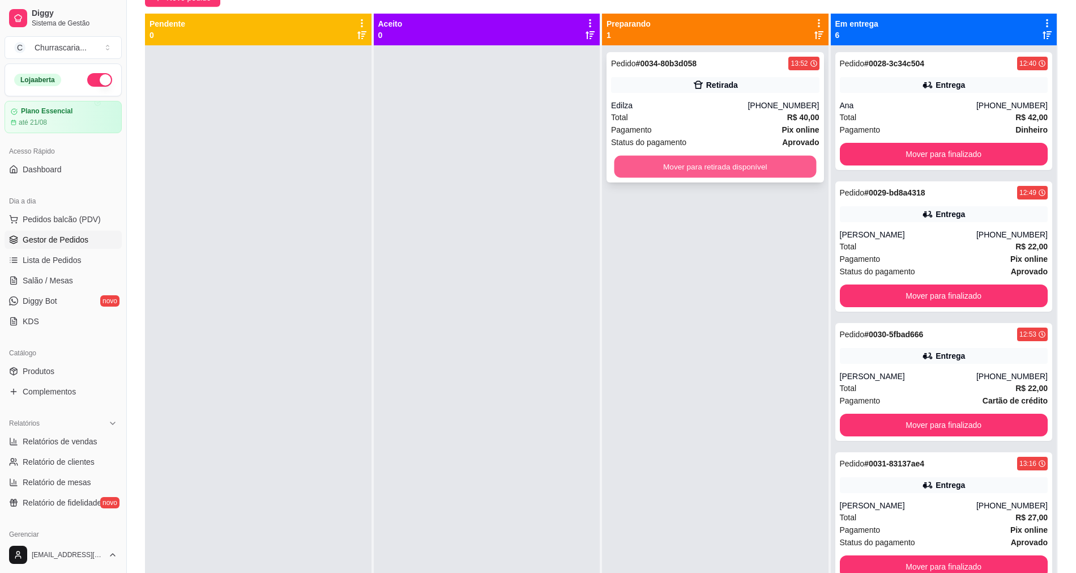
click at [751, 176] on button "Mover para retirada disponível" at bounding box center [716, 167] width 202 height 22
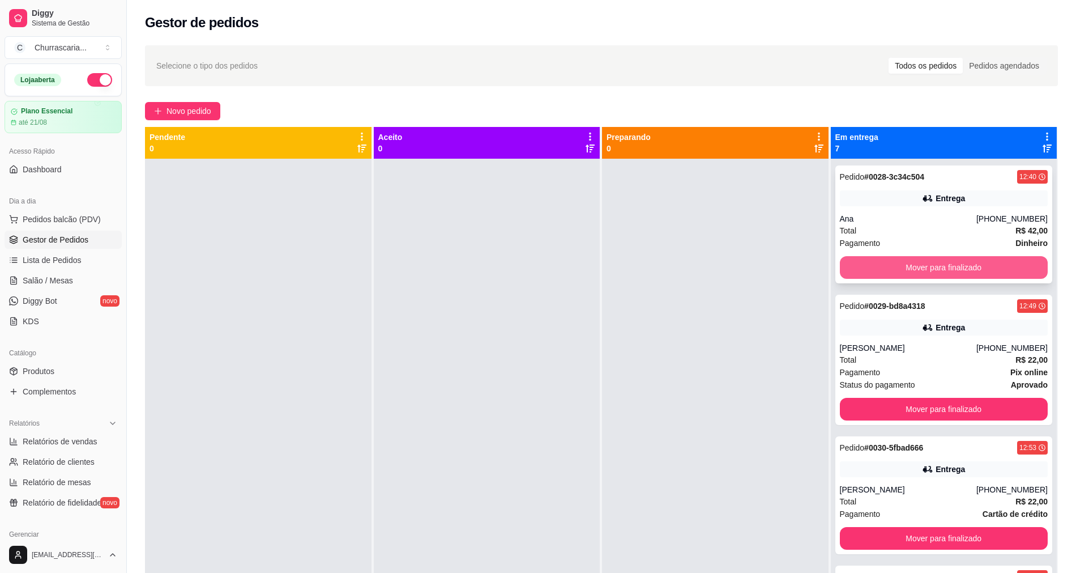
click at [940, 266] on button "Mover para finalizado" at bounding box center [944, 267] width 208 height 23
click at [940, 262] on div "Mover para finalizado" at bounding box center [944, 267] width 208 height 23
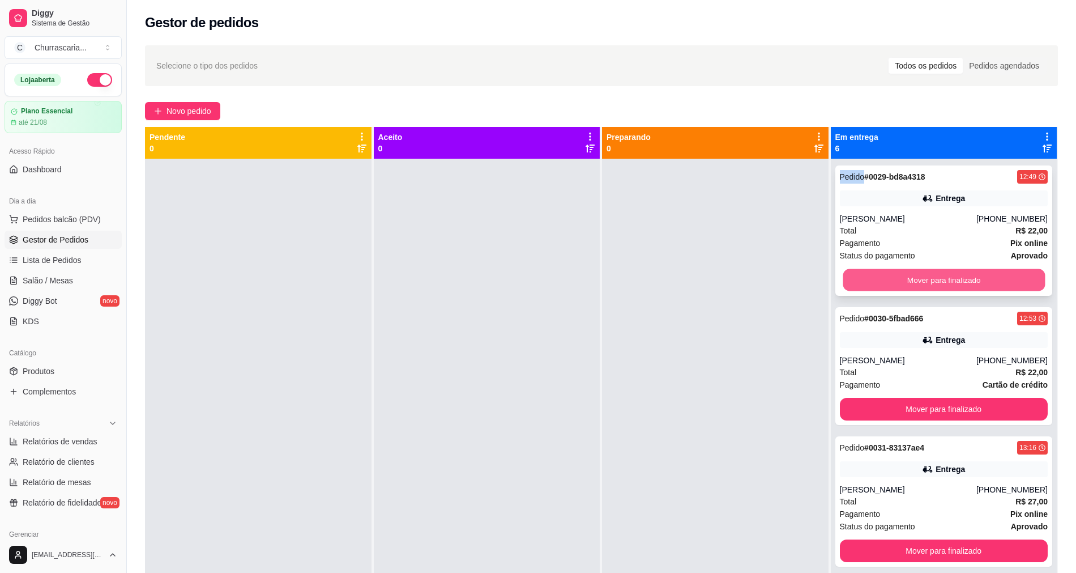
click at [956, 284] on button "Mover para finalizado" at bounding box center [944, 280] width 202 height 22
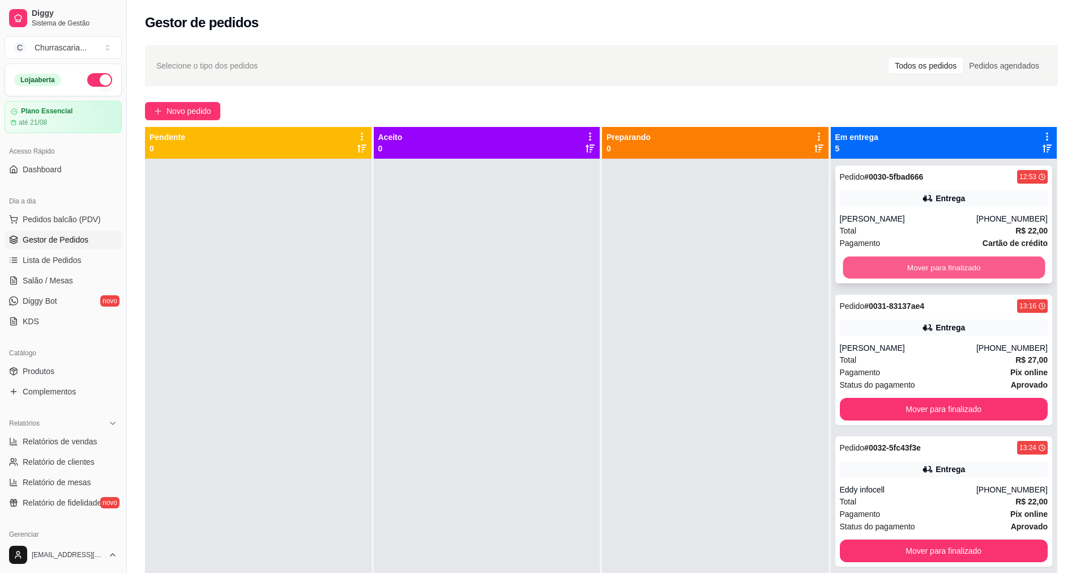
click at [941, 266] on button "Mover para finalizado" at bounding box center [944, 268] width 202 height 22
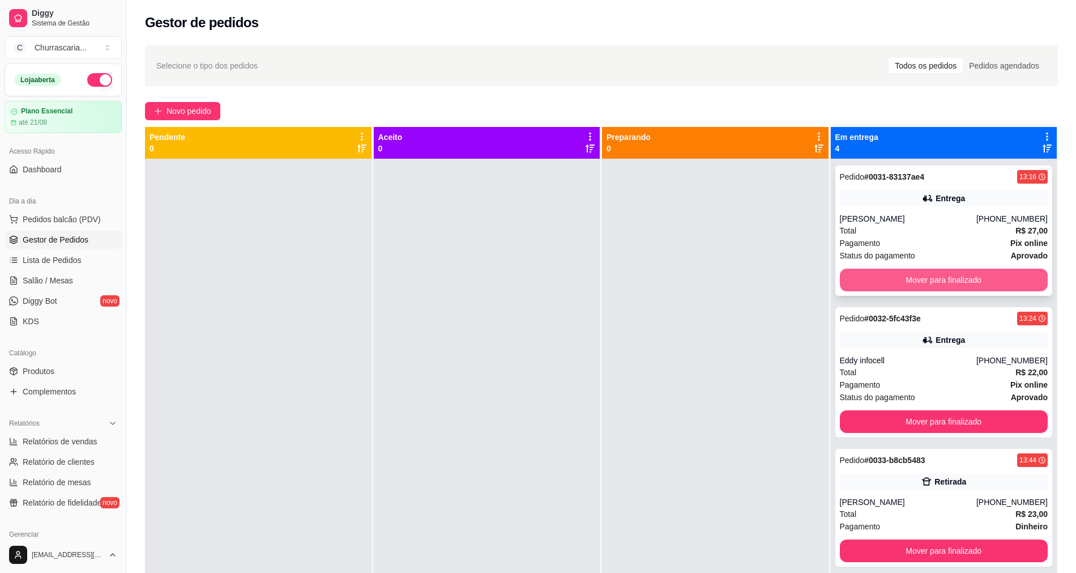
click at [957, 275] on button "Mover para finalizado" at bounding box center [944, 279] width 208 height 23
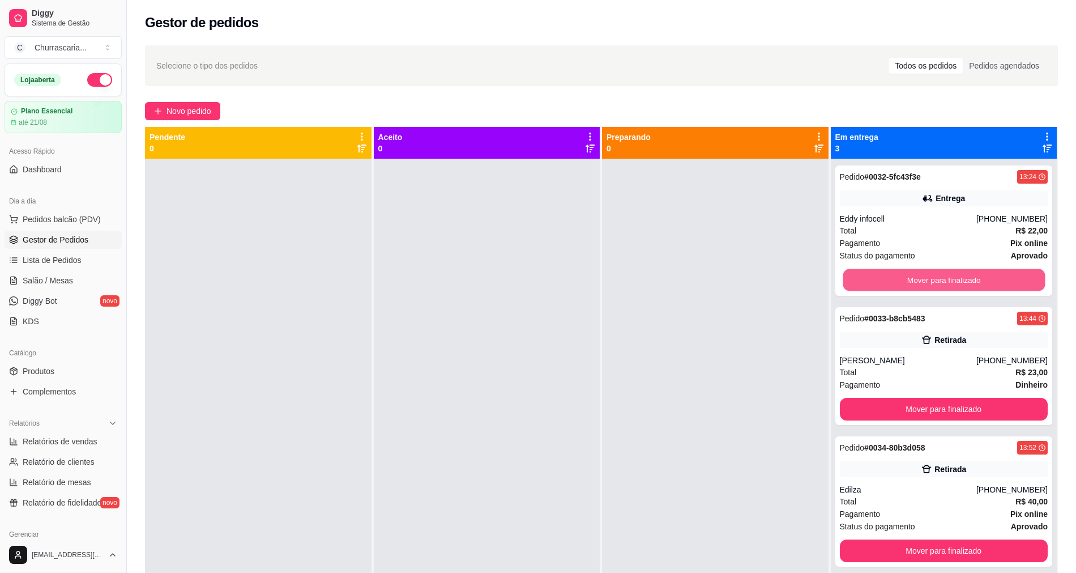
click at [957, 275] on button "Mover para finalizado" at bounding box center [944, 280] width 202 height 22
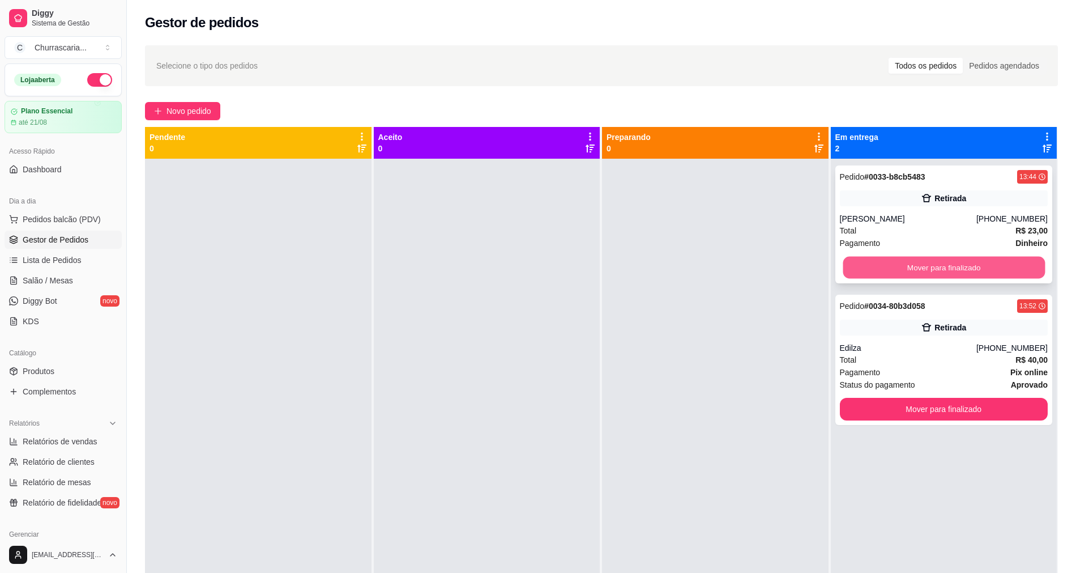
click at [933, 257] on button "Mover para finalizado" at bounding box center [944, 268] width 202 height 22
click at [944, 261] on button "Mover para finalizado" at bounding box center [944, 268] width 202 height 22
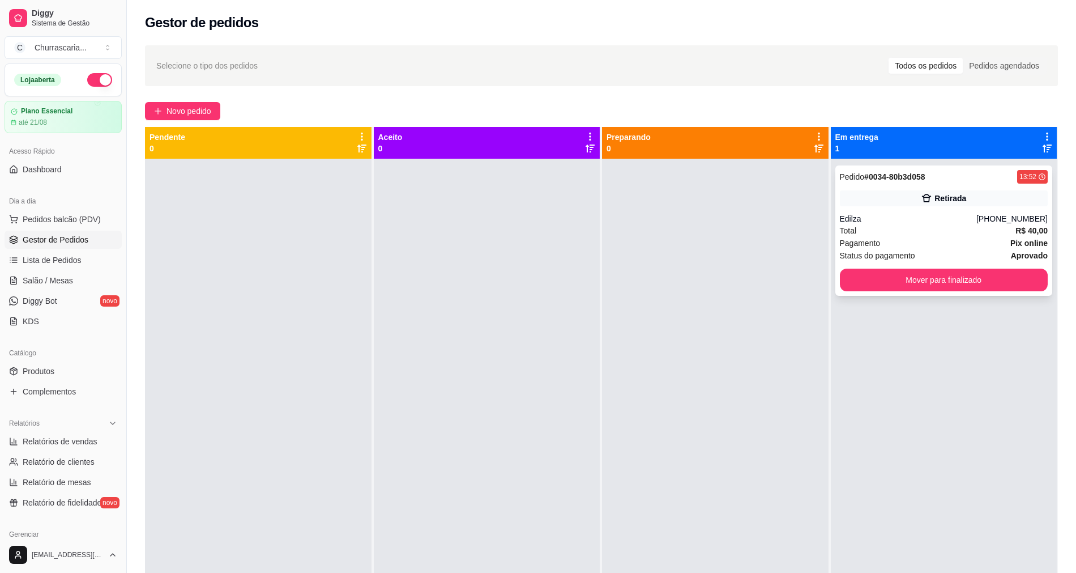
drag, startPoint x: 944, startPoint y: 262, endPoint x: 958, endPoint y: 280, distance: 22.6
click at [958, 280] on div "Pedido # 0034-80b3d058 13:52 Retirada Edilza [PHONE_NUMBER] Total R$ 40,00 Paga…" at bounding box center [944, 230] width 218 height 130
click at [960, 279] on button "Mover para finalizado" at bounding box center [944, 279] width 208 height 23
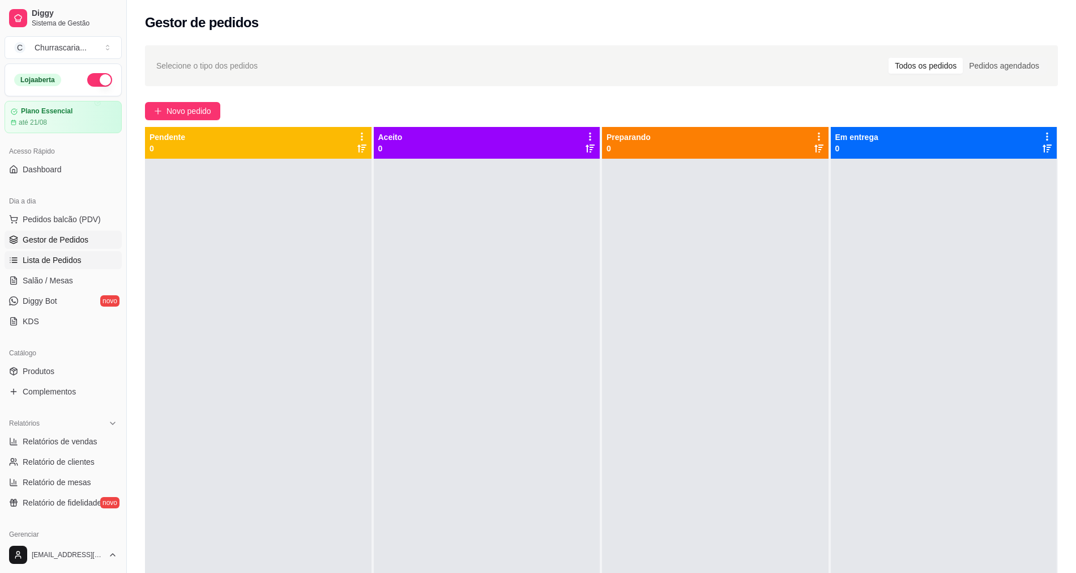
click at [73, 251] on link "Lista de Pedidos" at bounding box center [63, 260] width 117 height 18
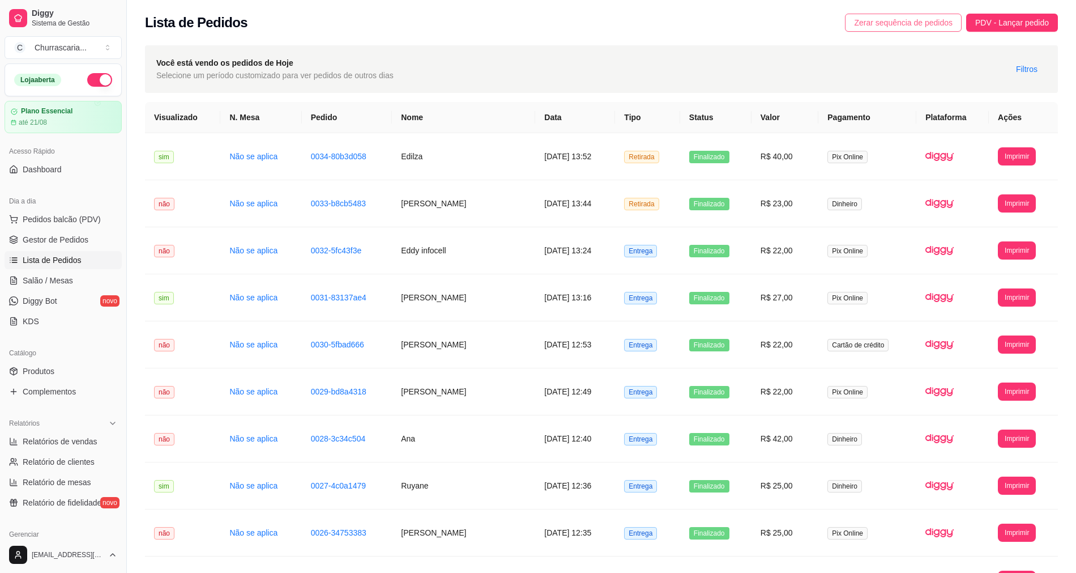
click at [936, 18] on span "Zerar sequência de pedidos" at bounding box center [903, 22] width 99 height 12
